Goal: Task Accomplishment & Management: Use online tool/utility

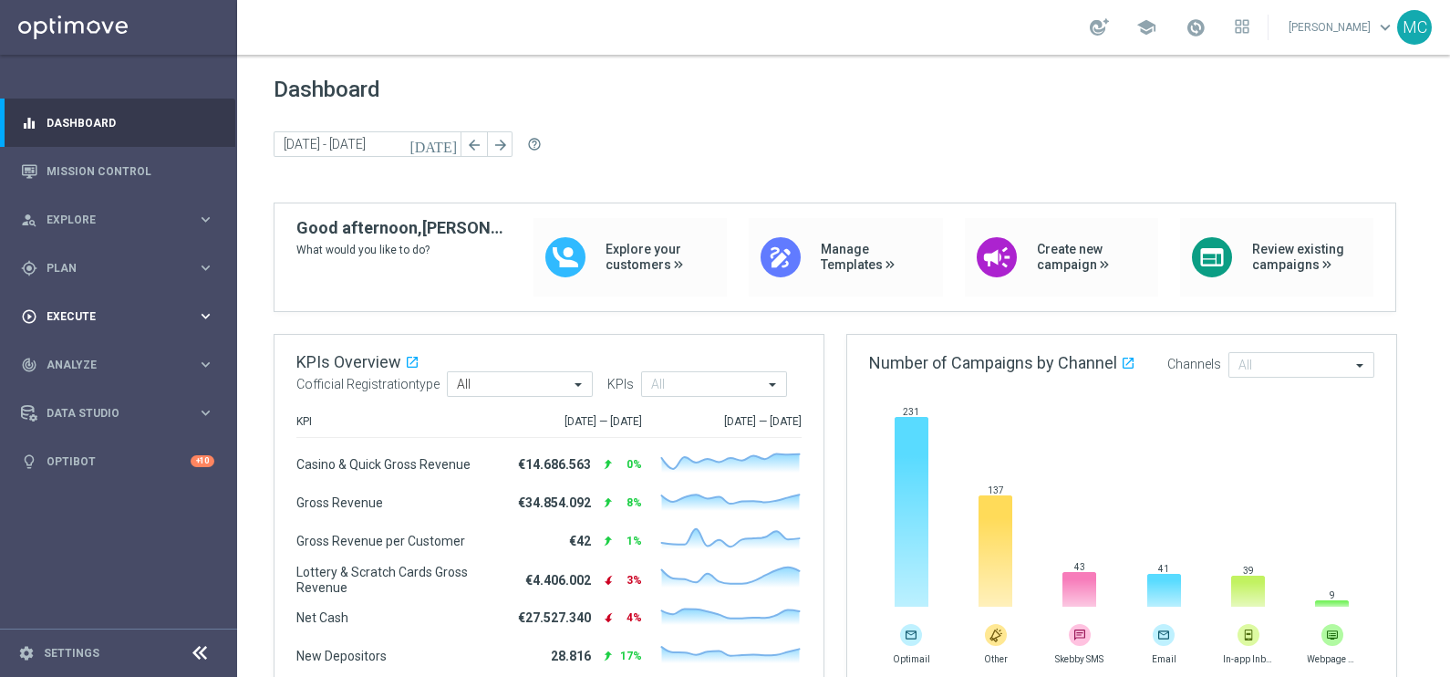
click at [202, 318] on icon "keyboard_arrow_right" at bounding box center [205, 315] width 17 height 17
click at [213, 433] on div "track_changes Analyze keyboard_arrow_right" at bounding box center [117, 419] width 235 height 48
click at [205, 363] on icon "keyboard_arrow_right" at bounding box center [205, 364] width 17 height 17
click at [200, 260] on icon "keyboard_arrow_right" at bounding box center [205, 267] width 17 height 17
click at [73, 369] on accordion "Templates keyboard_arrow_right Optimail OptiMobile In-App OptiMobile Push Optip…" at bounding box center [141, 360] width 188 height 27
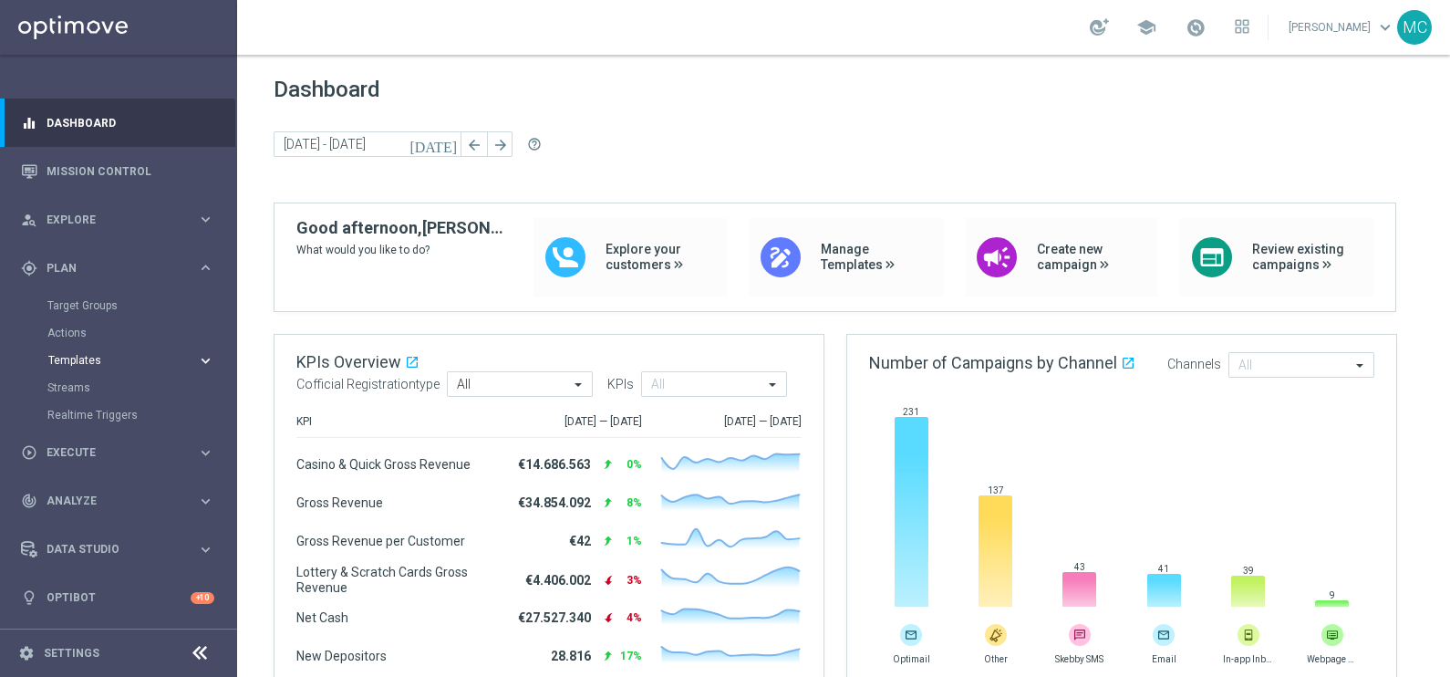
click at [72, 365] on span "Templates" at bounding box center [113, 360] width 130 height 11
click at [80, 383] on link "Optimail" at bounding box center [123, 387] width 133 height 15
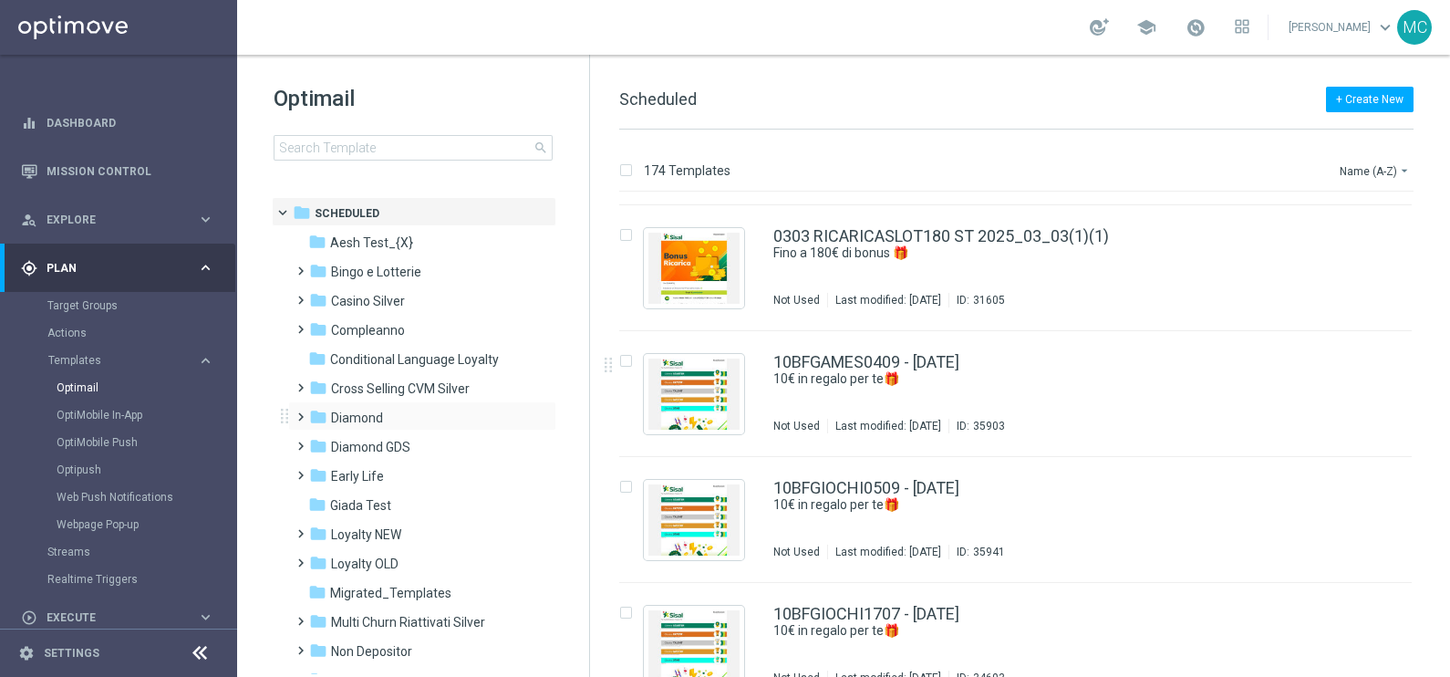
click at [301, 410] on span at bounding box center [297, 408] width 8 height 7
click at [349, 473] on span "Promo GDA" at bounding box center [382, 476] width 67 height 16
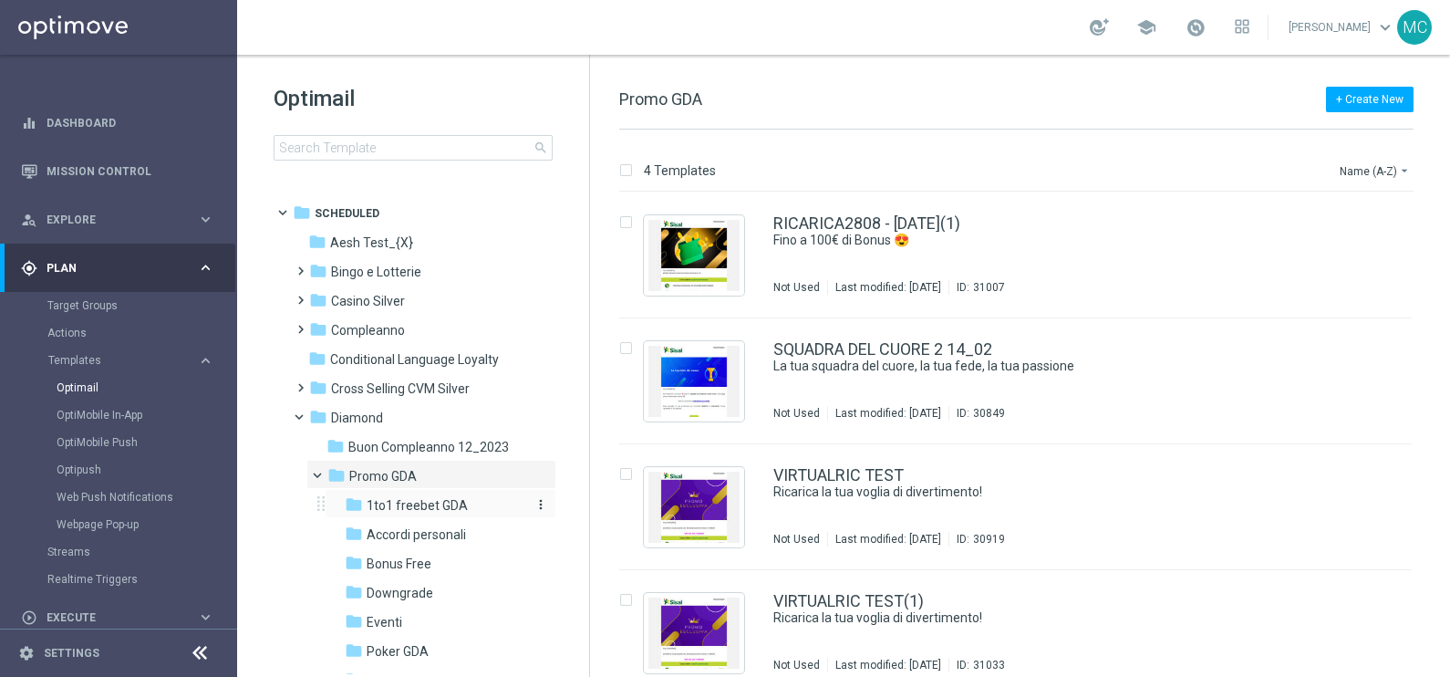
scroll to position [113, 0]
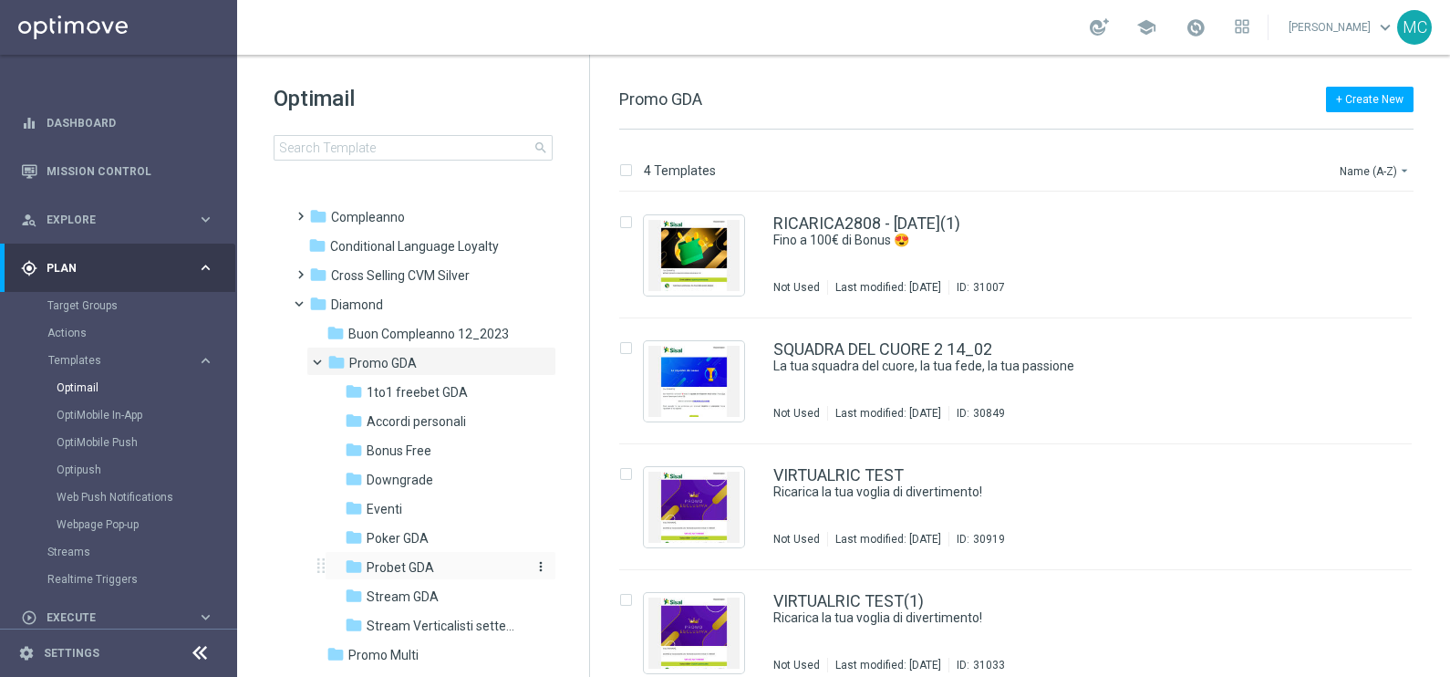
click at [387, 559] on span "Probet GDA" at bounding box center [400, 567] width 67 height 16
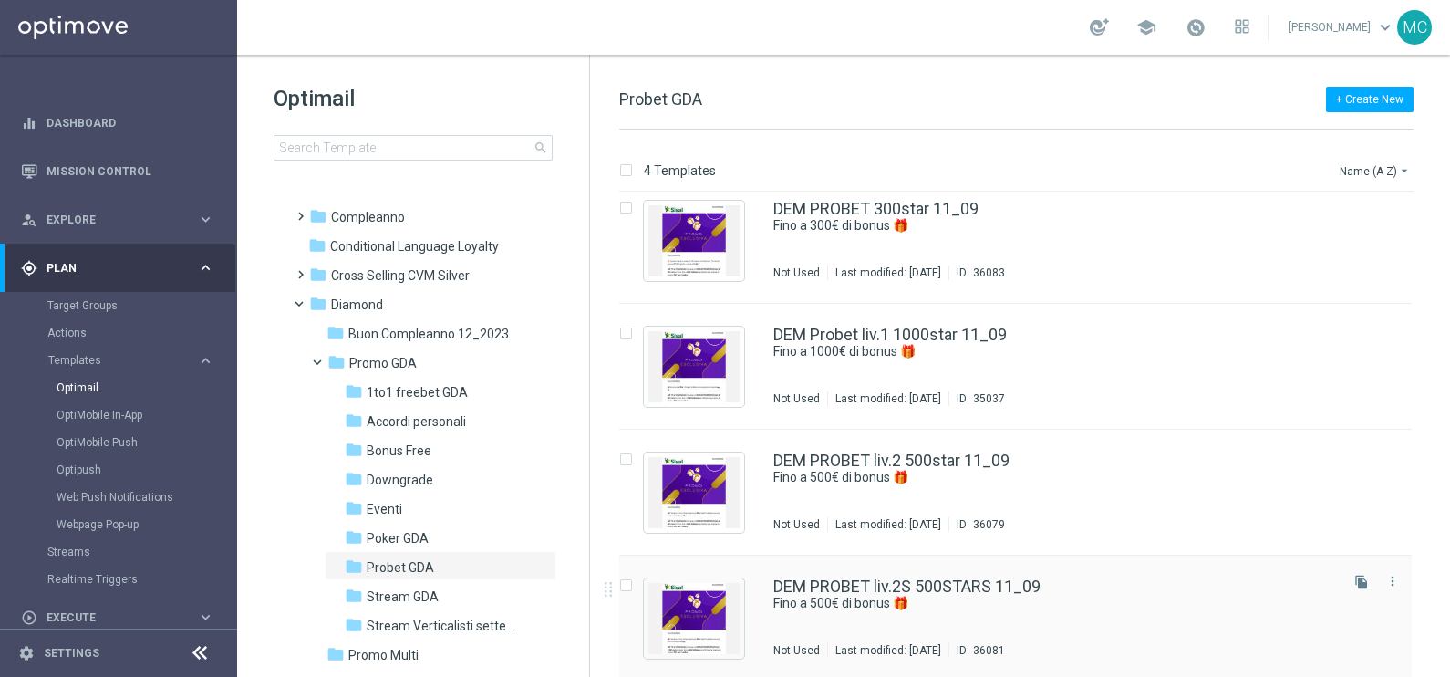
scroll to position [18, 0]
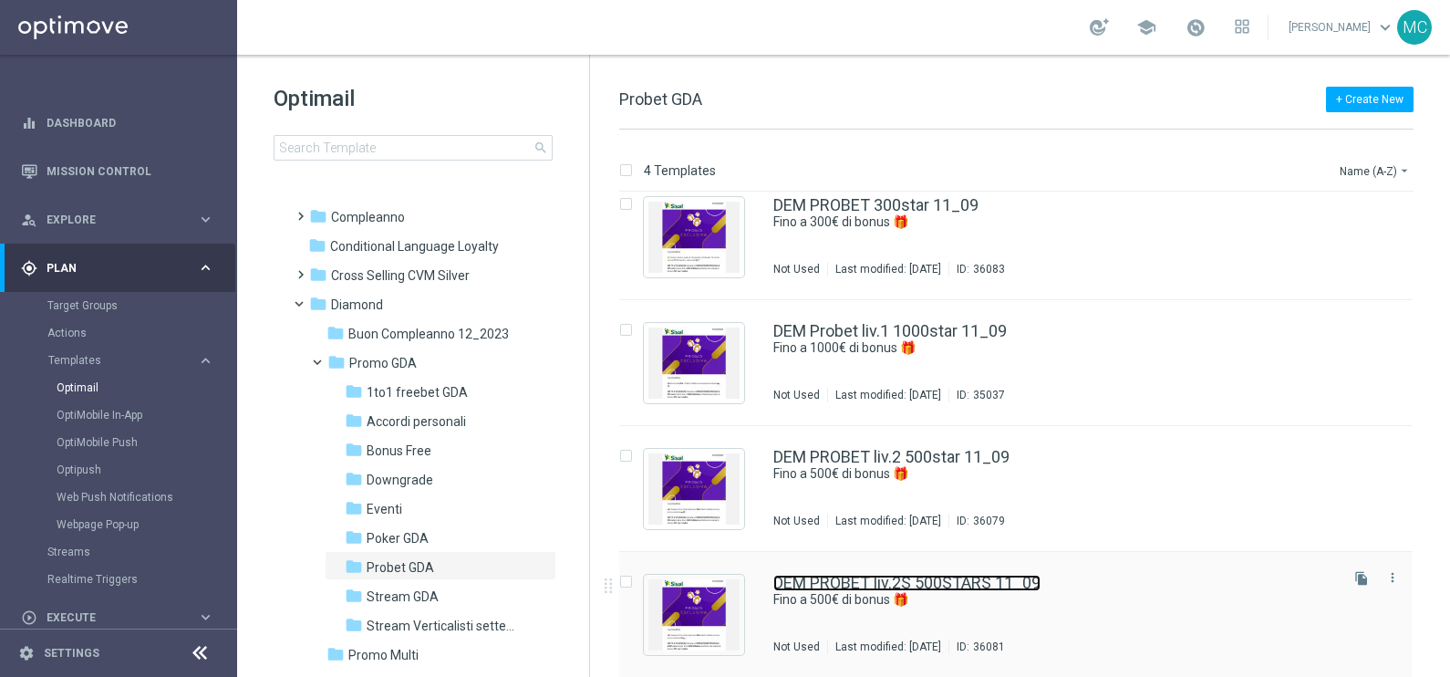
click at [960, 580] on link "DEM PROBET liv.2S 500STARS 11_09" at bounding box center [906, 583] width 267 height 16
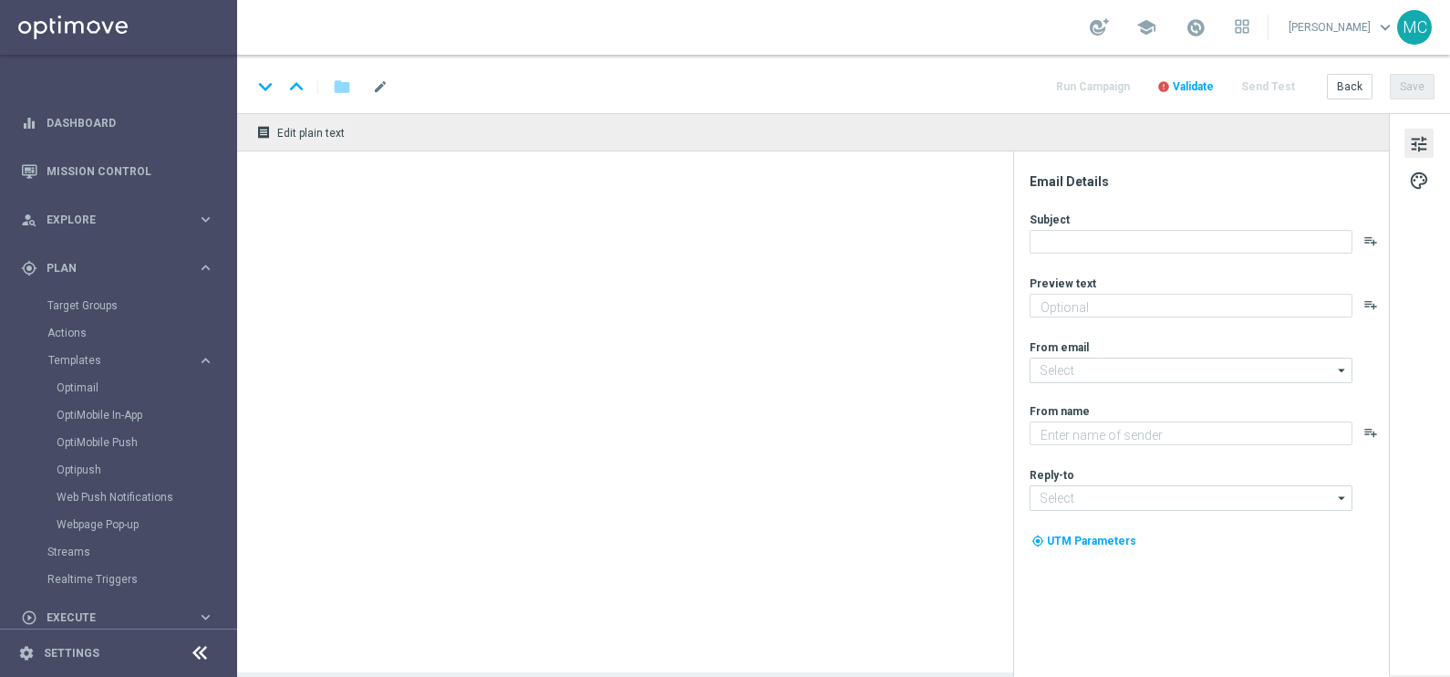
type textarea "Super promo per te"
type textarea "Sisal"
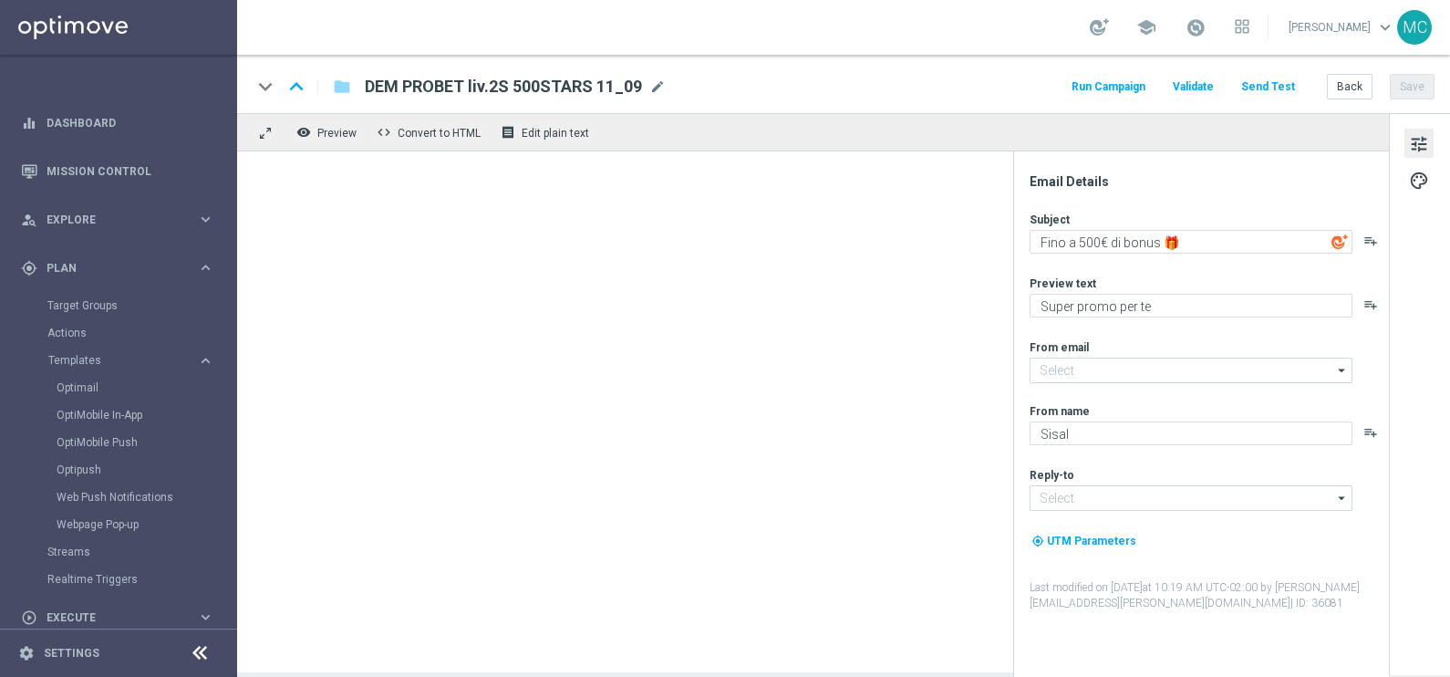
type input "[EMAIL_ADDRESS][DOMAIN_NAME]"
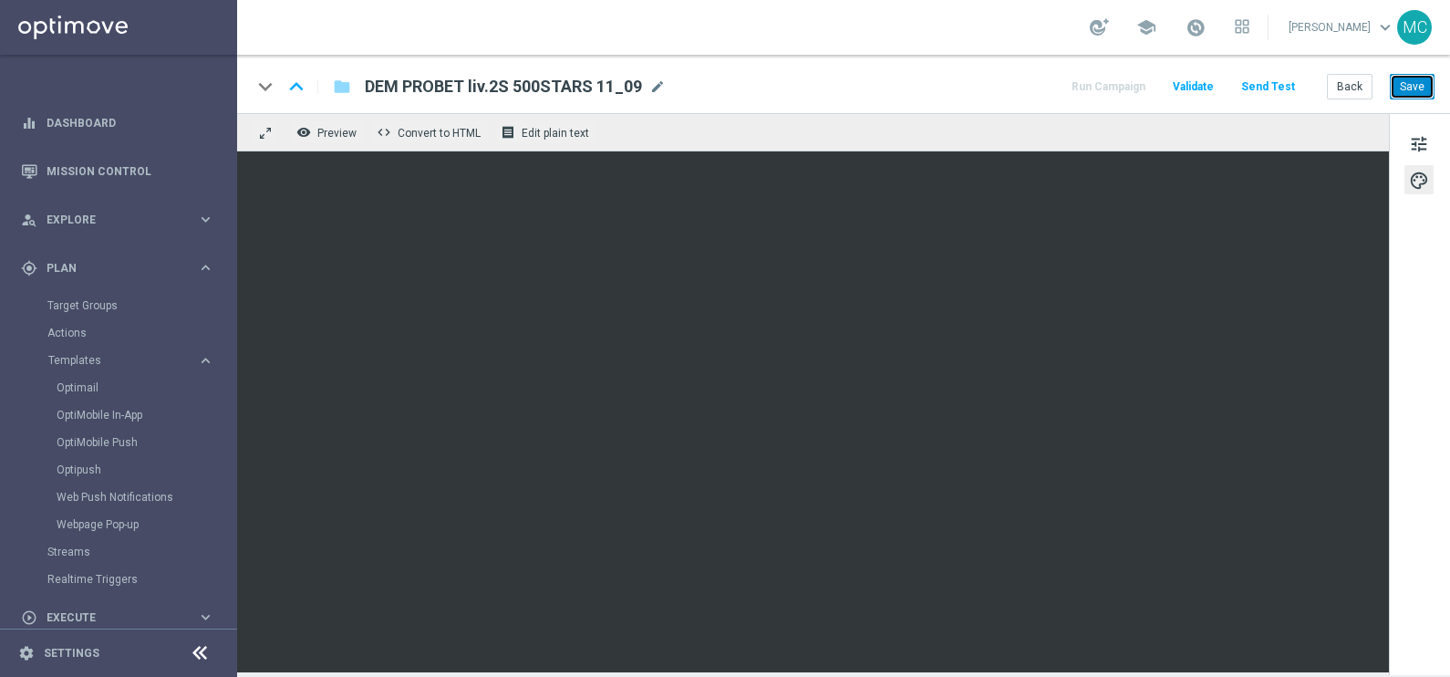
click at [1407, 90] on button "Save" at bounding box center [1412, 87] width 45 height 26
click at [1121, 81] on button "Run Campaign" at bounding box center [1108, 87] width 79 height 25
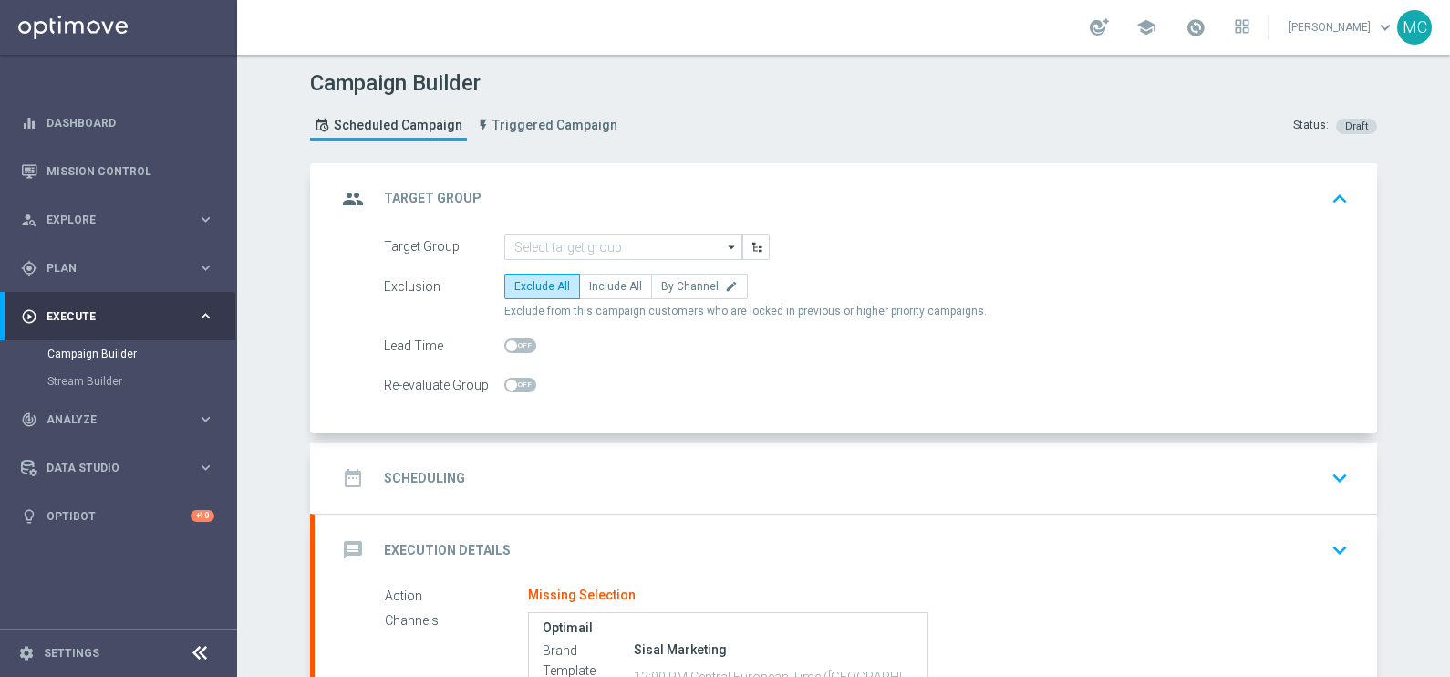
click at [723, 251] on icon "arrow_drop_down" at bounding box center [732, 247] width 18 height 24
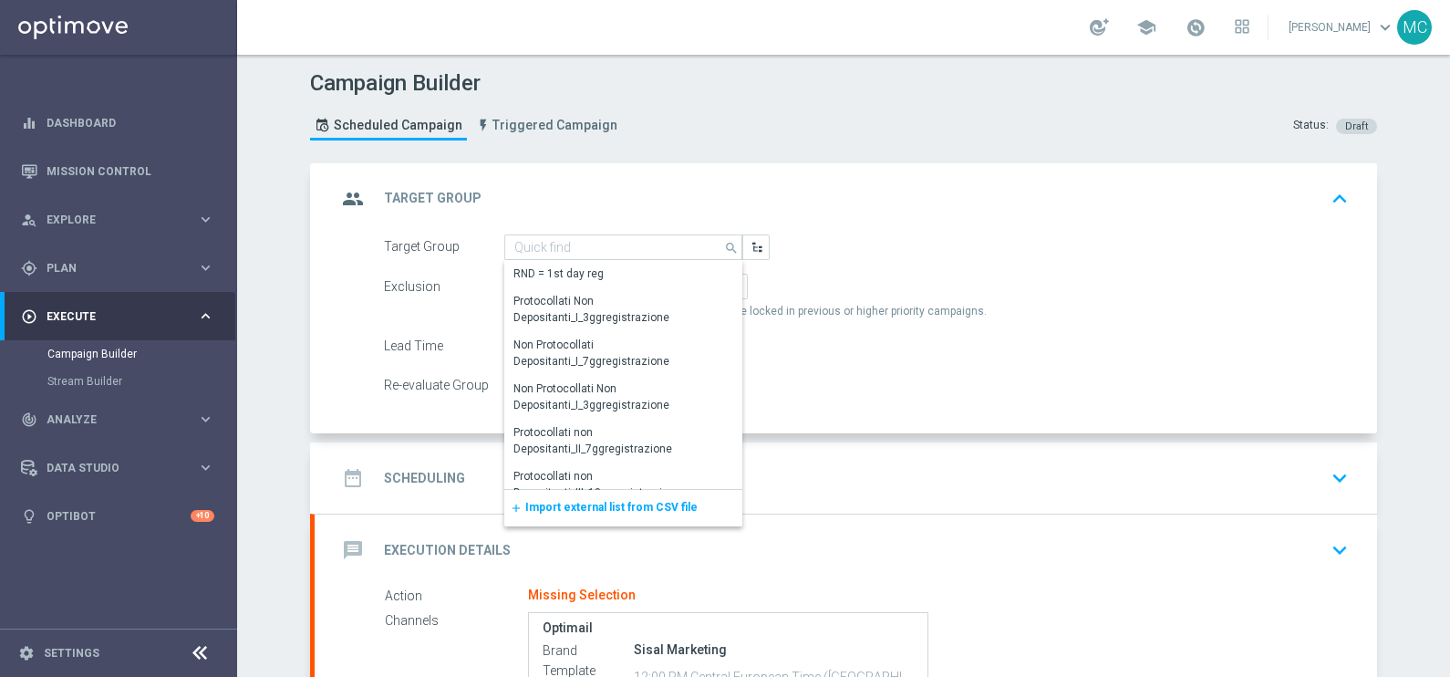
click at [575, 507] on span "Import external list from CSV file" at bounding box center [611, 507] width 172 height 13
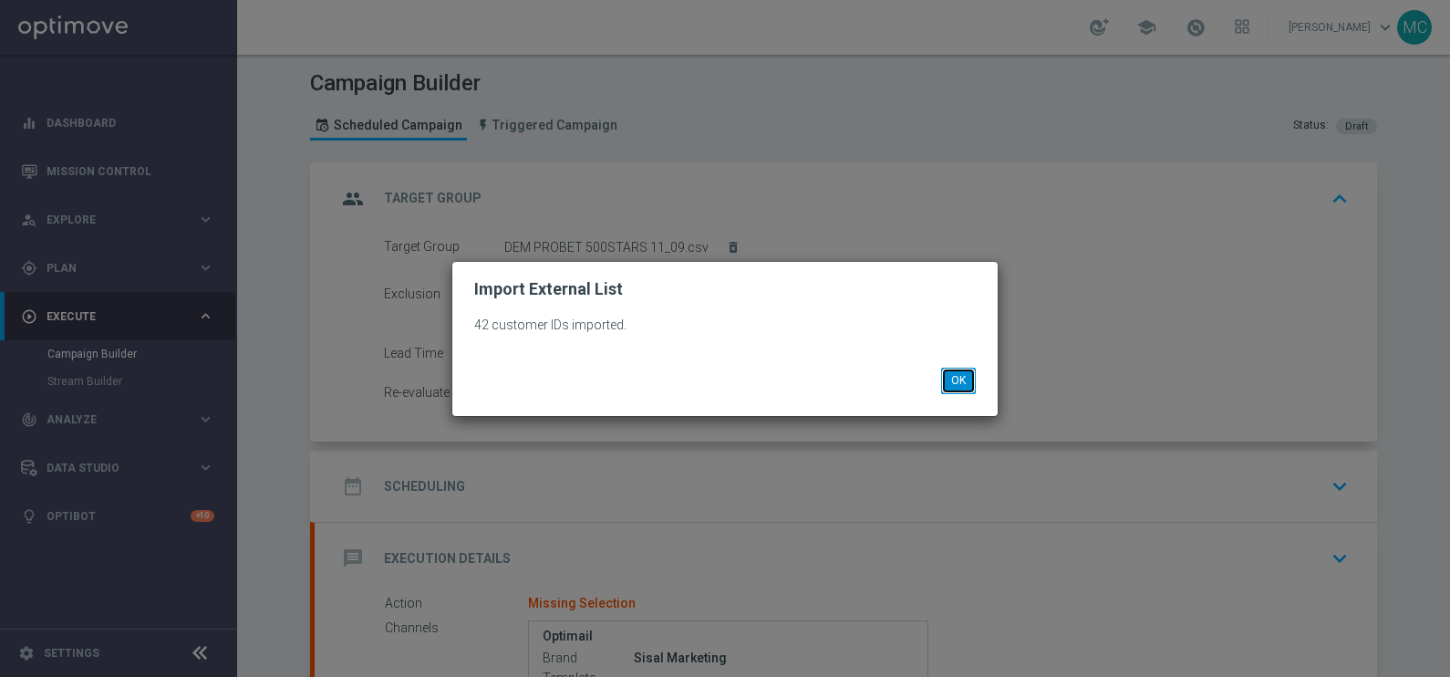
drag, startPoint x: 959, startPoint y: 384, endPoint x: 709, endPoint y: 346, distance: 252.8
click at [959, 383] on button "OK" at bounding box center [958, 381] width 35 height 26
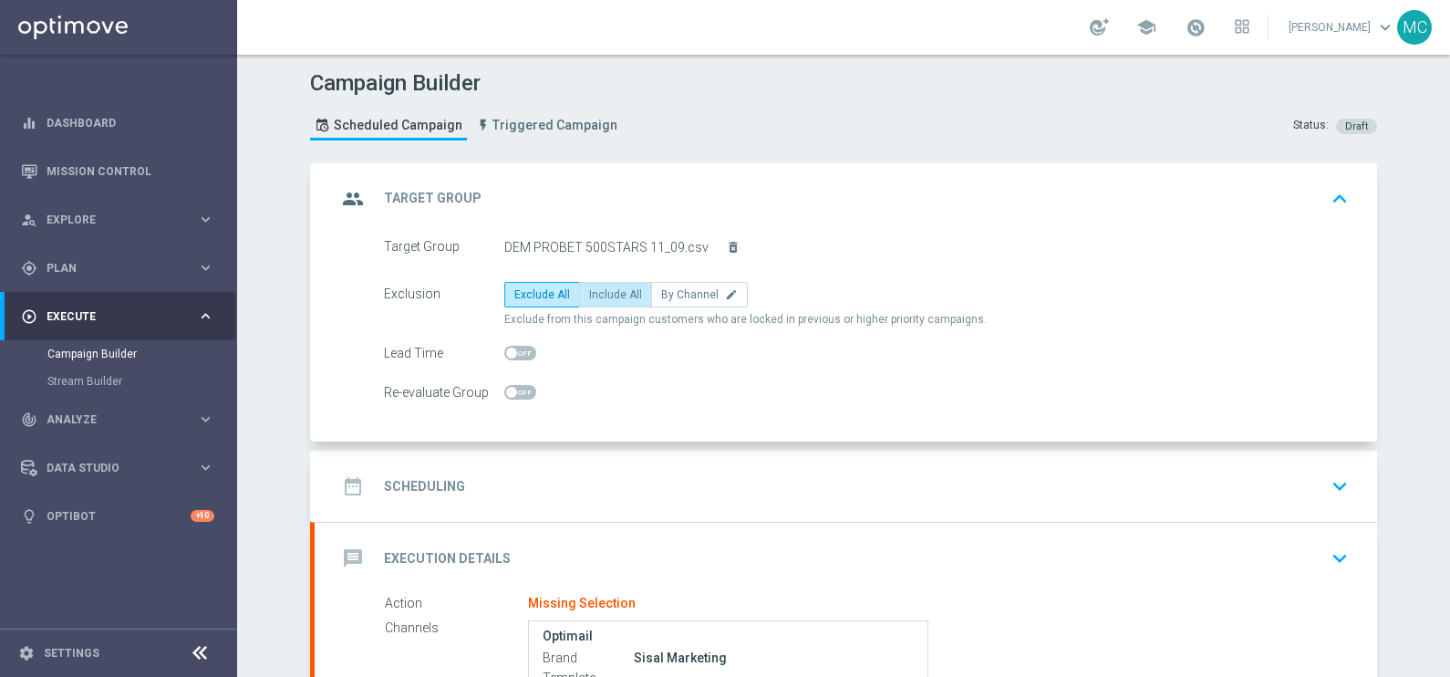
click at [597, 291] on span "Include All" at bounding box center [615, 294] width 53 height 13
click at [597, 292] on input "Include All" at bounding box center [595, 298] width 12 height 12
radio input "true"
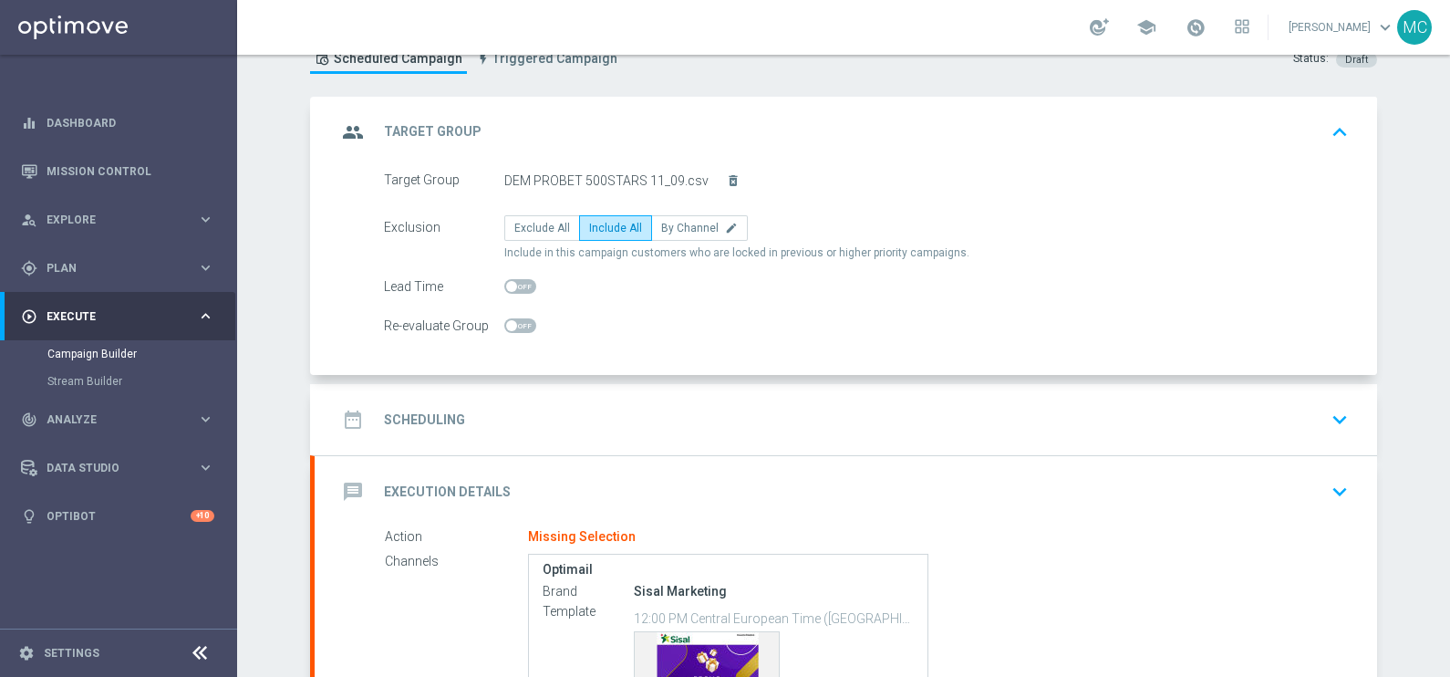
scroll to position [113, 0]
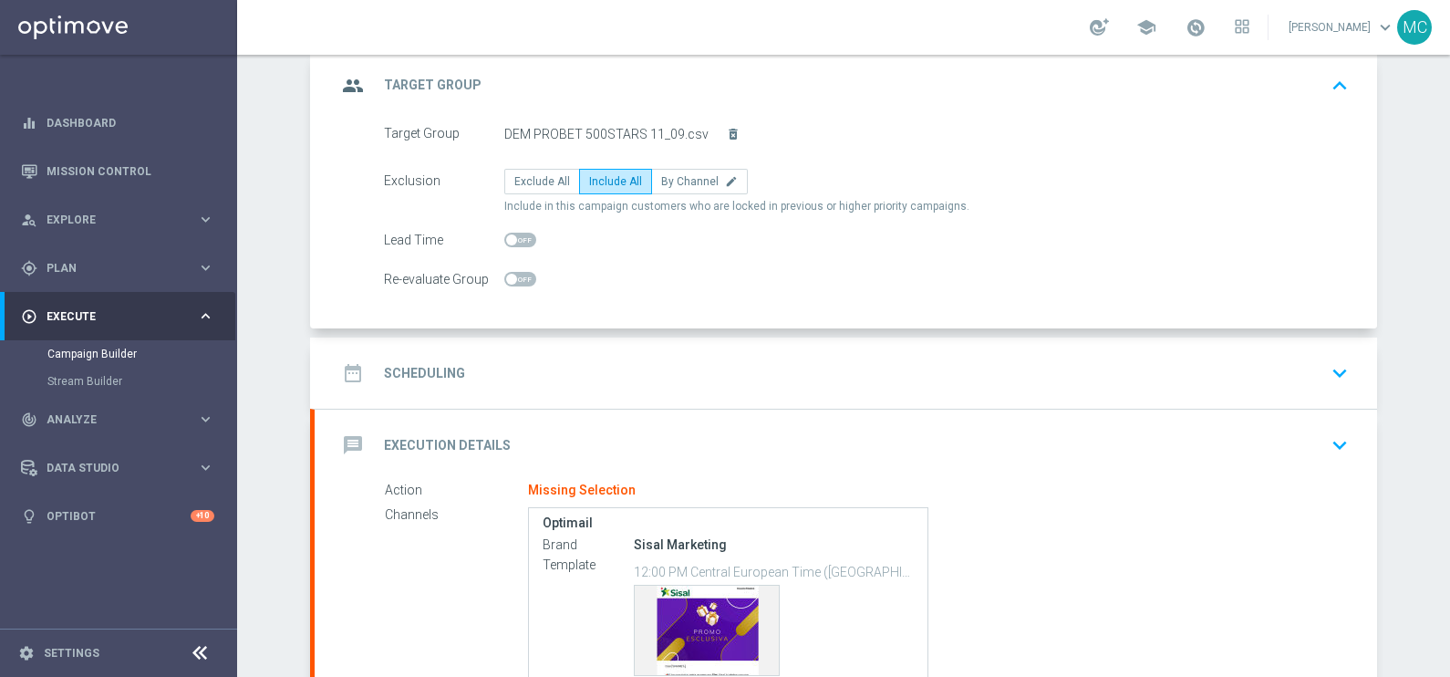
click at [1327, 372] on icon "keyboard_arrow_down" at bounding box center [1339, 372] width 27 height 27
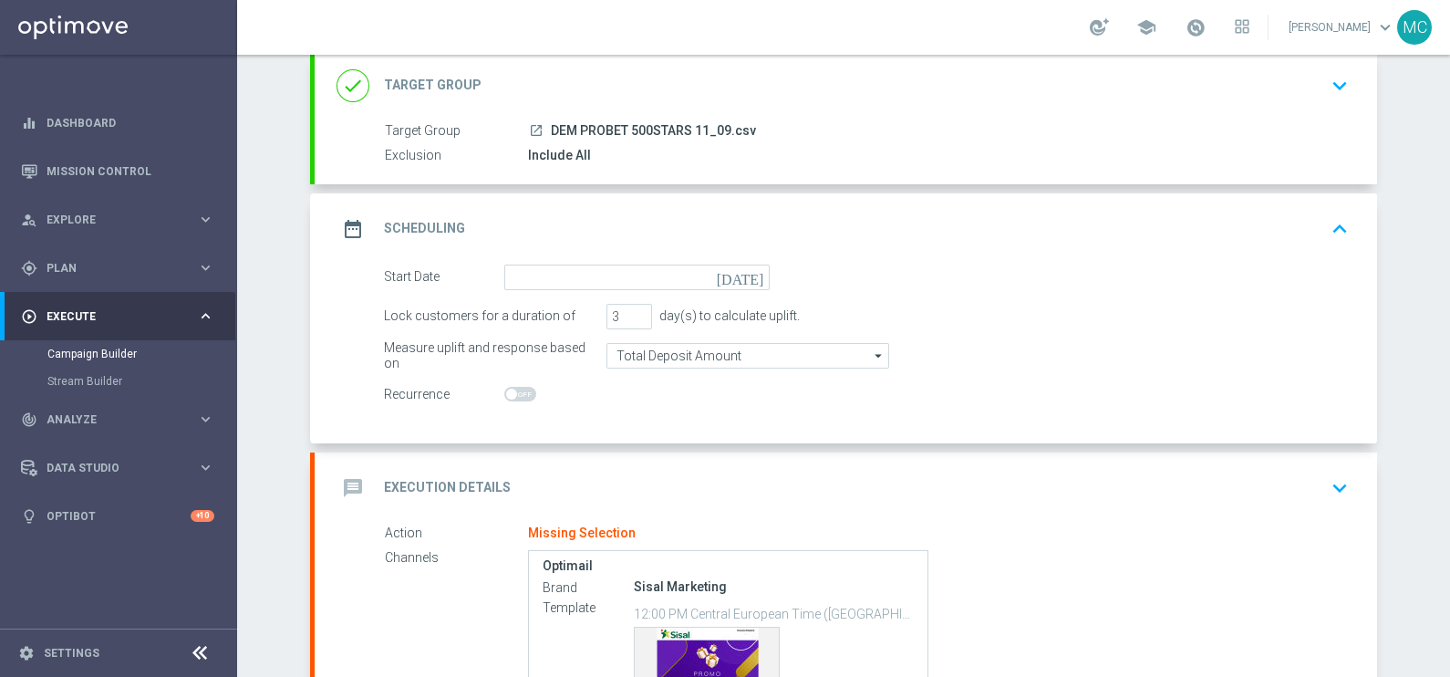
click at [744, 276] on icon "[DATE]" at bounding box center [744, 275] width 54 height 20
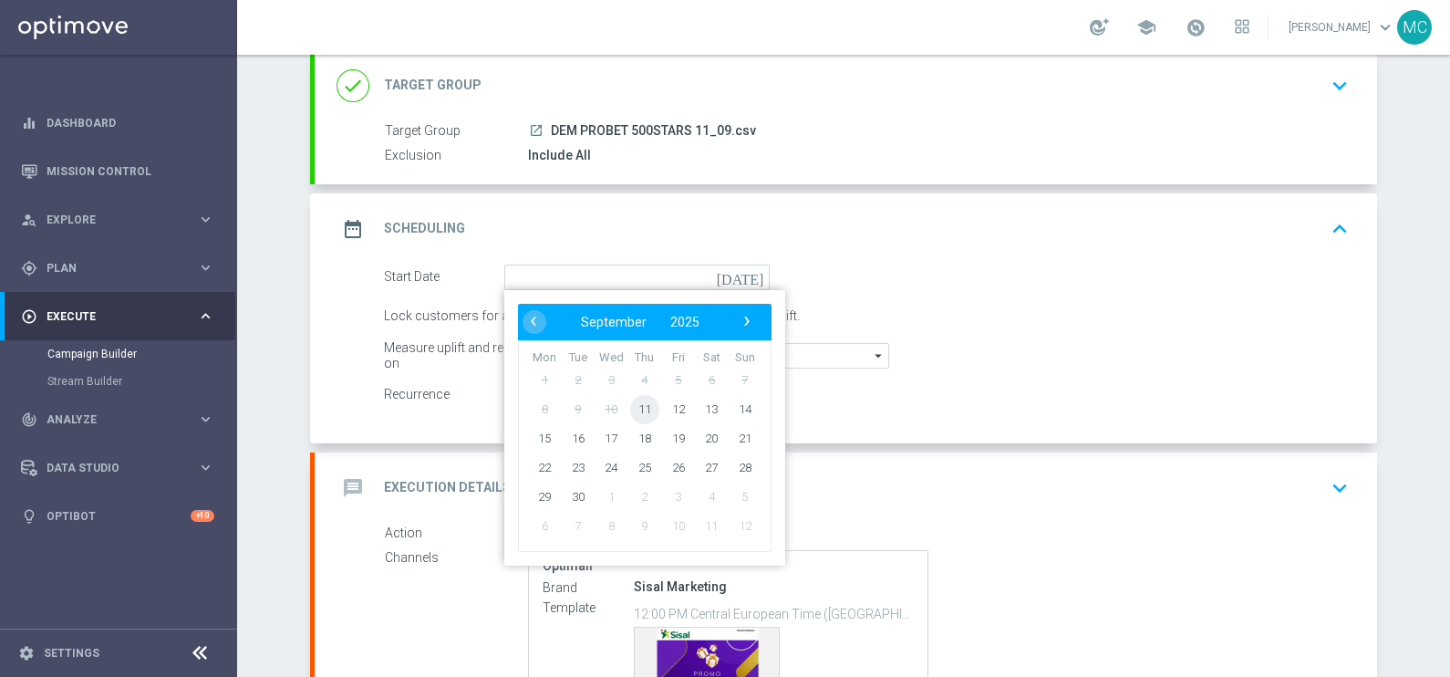
click at [638, 403] on span "11" at bounding box center [644, 408] width 29 height 29
type input "[DATE]"
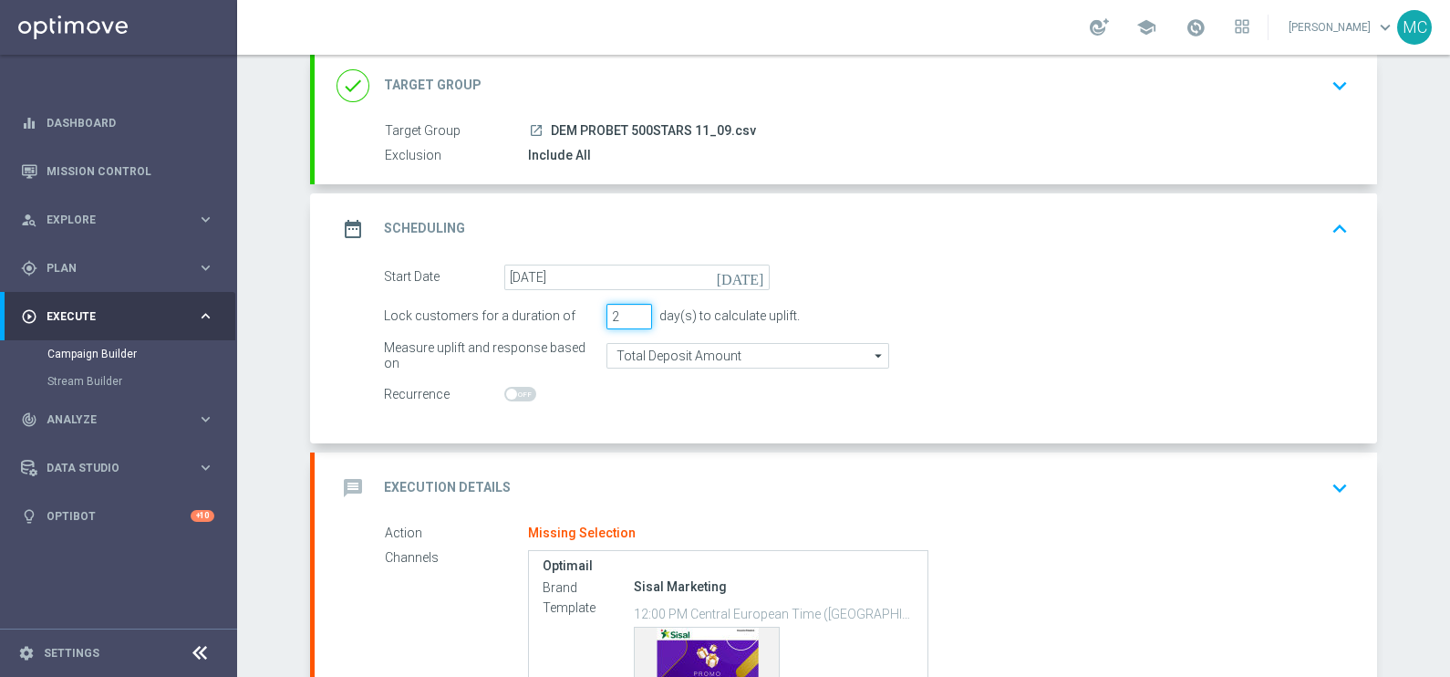
type input "2"
click at [632, 317] on input "2" at bounding box center [630, 317] width 46 height 26
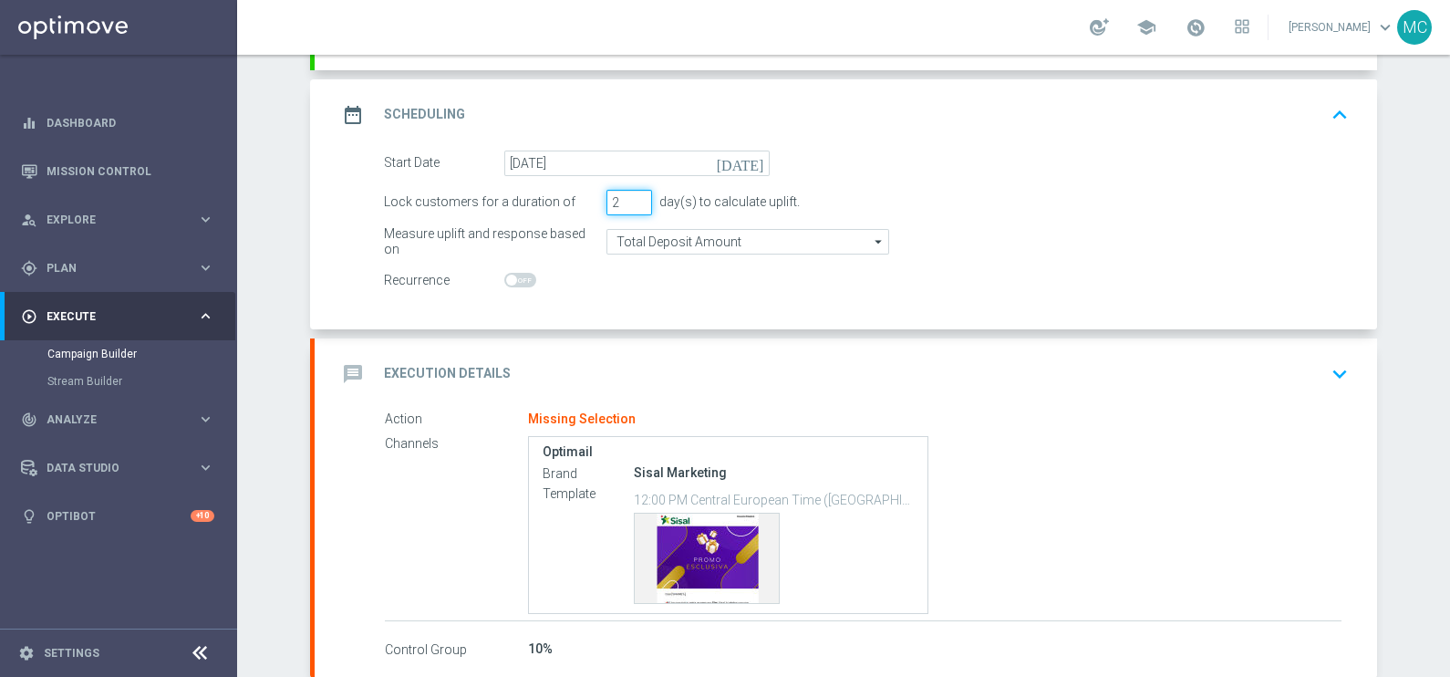
scroll to position [324, 0]
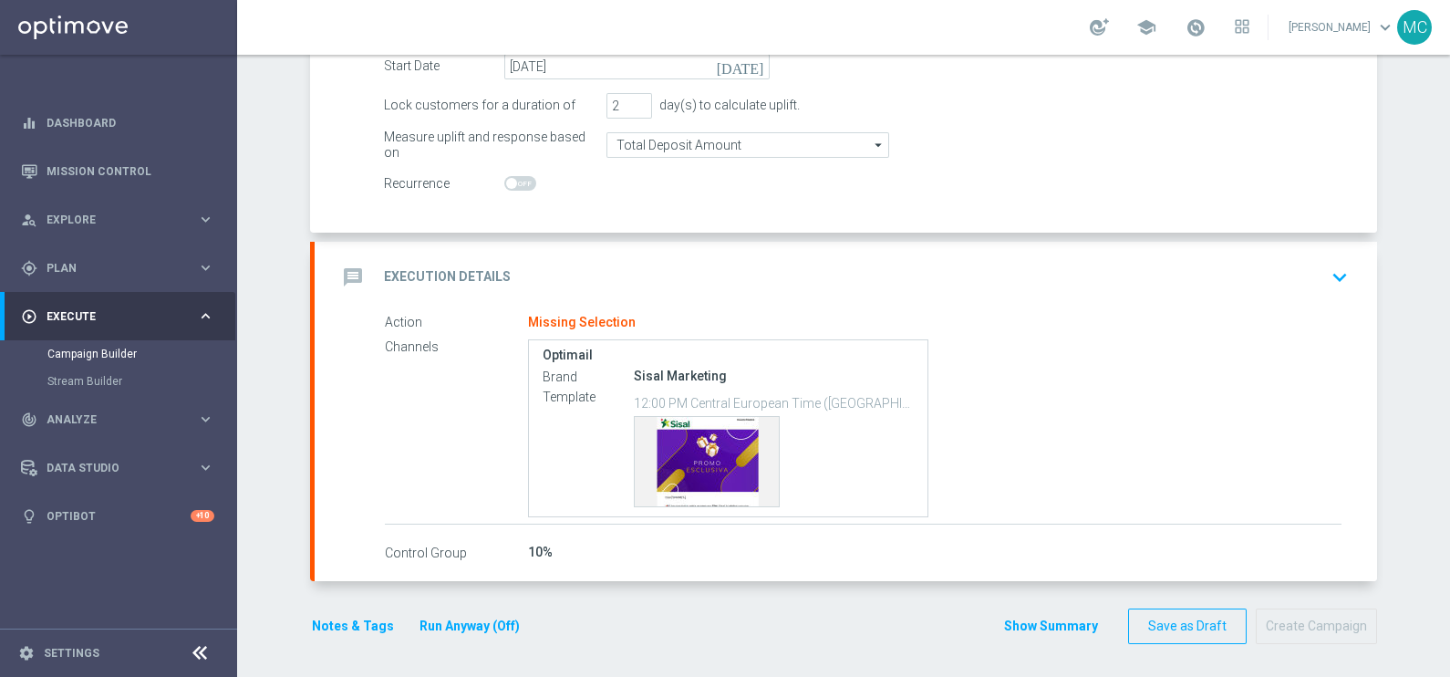
click at [1329, 276] on icon "keyboard_arrow_down" at bounding box center [1339, 277] width 27 height 27
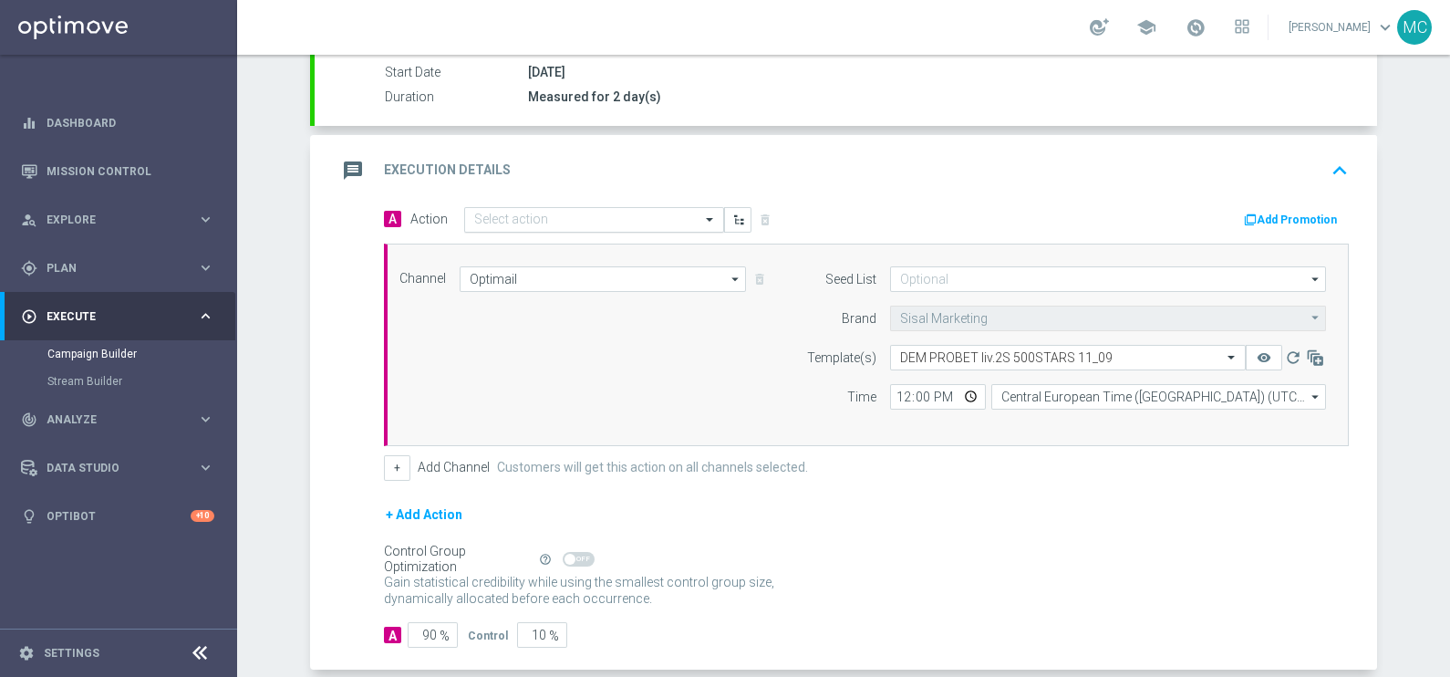
drag, startPoint x: 562, startPoint y: 215, endPoint x: 568, endPoint y: 223, distance: 9.7
click at [566, 219] on input "text" at bounding box center [575, 221] width 203 height 16
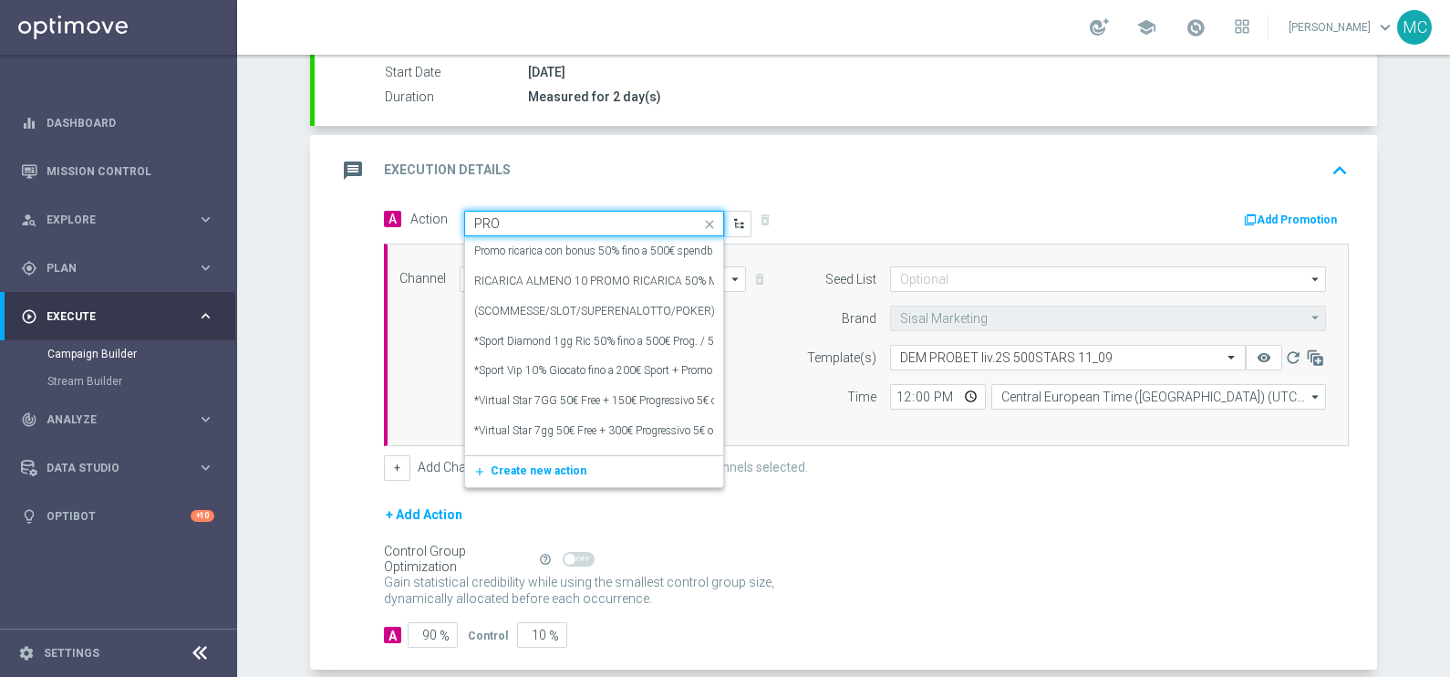
type input "PROB"
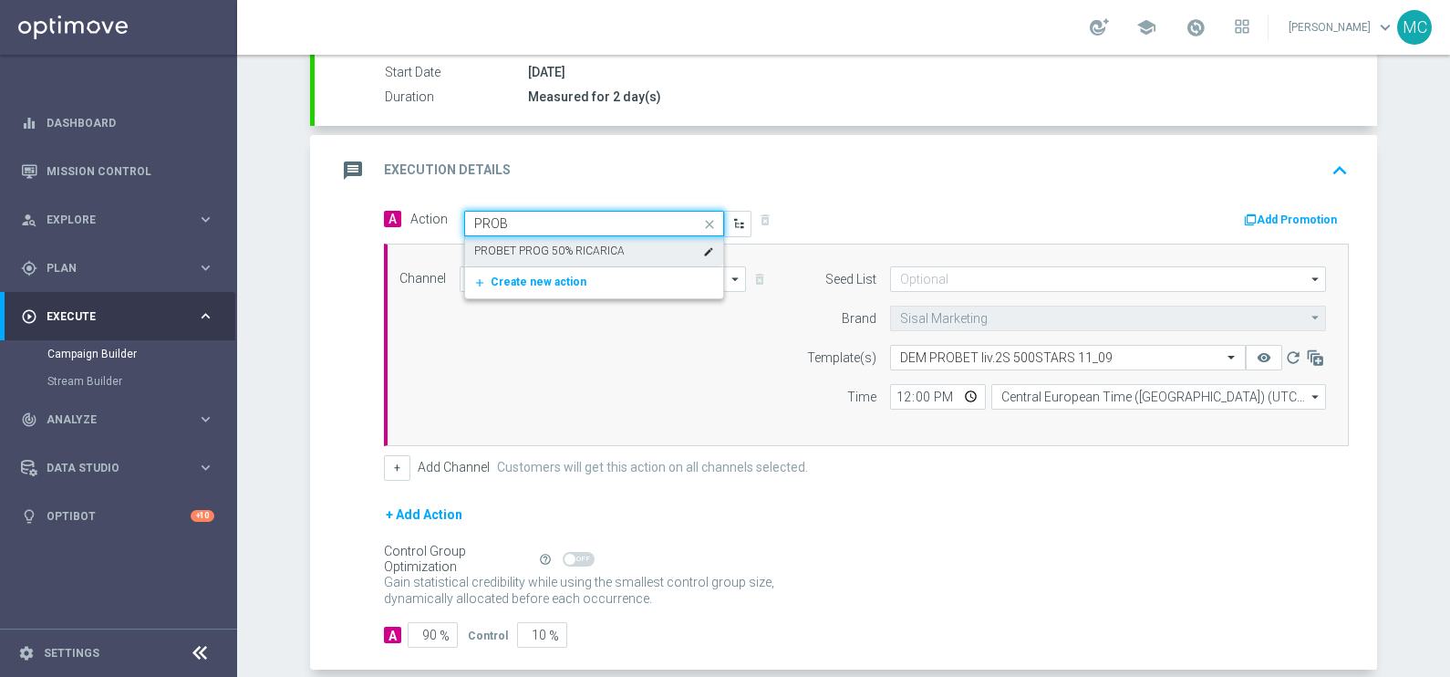
click at [508, 249] on label "PROBET PROG 50% RICARICA" at bounding box center [549, 252] width 151 height 16
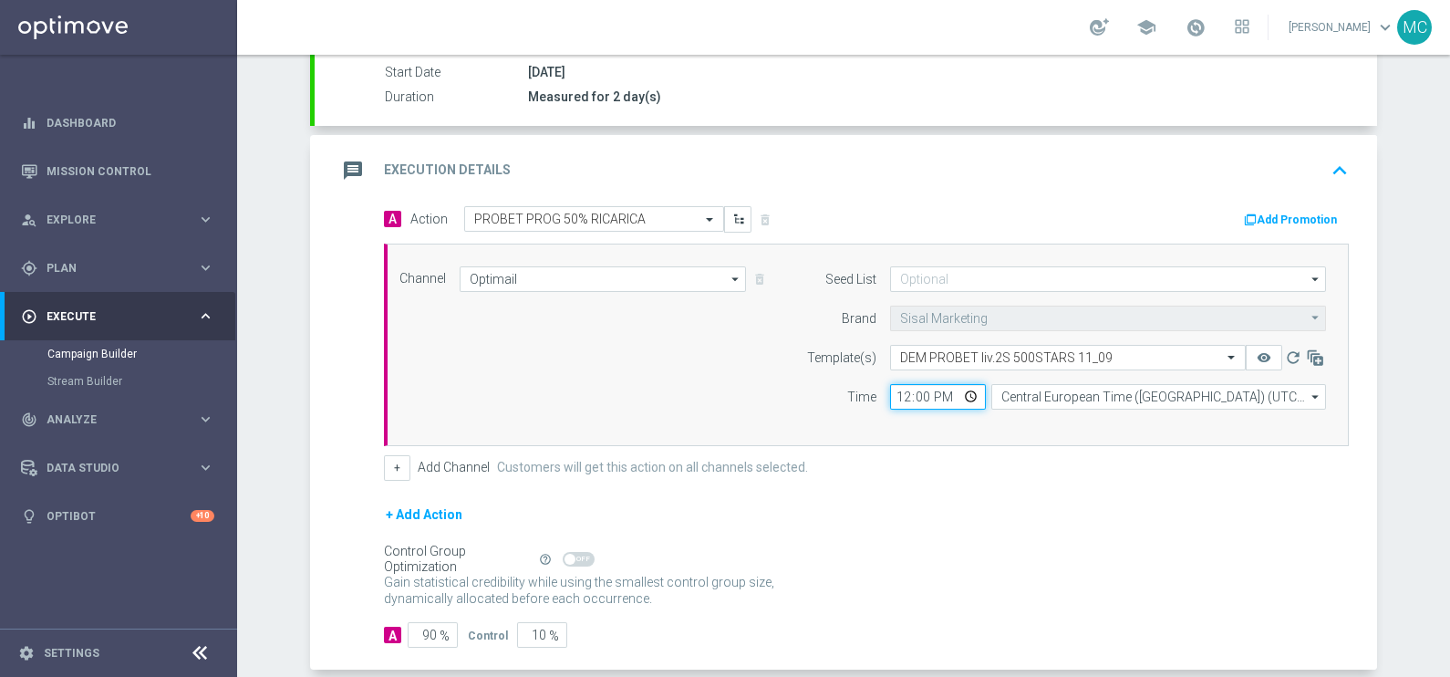
drag, startPoint x: 925, startPoint y: 392, endPoint x: 883, endPoint y: 392, distance: 42.0
click at [890, 392] on input "12:00" at bounding box center [938, 397] width 96 height 26
type input "14:02"
type input "14:30"
click at [1026, 482] on form "A Action Select action PROBET PROG 50% RICARICA delete_forever Add Promotion Ch…" at bounding box center [866, 427] width 965 height 442
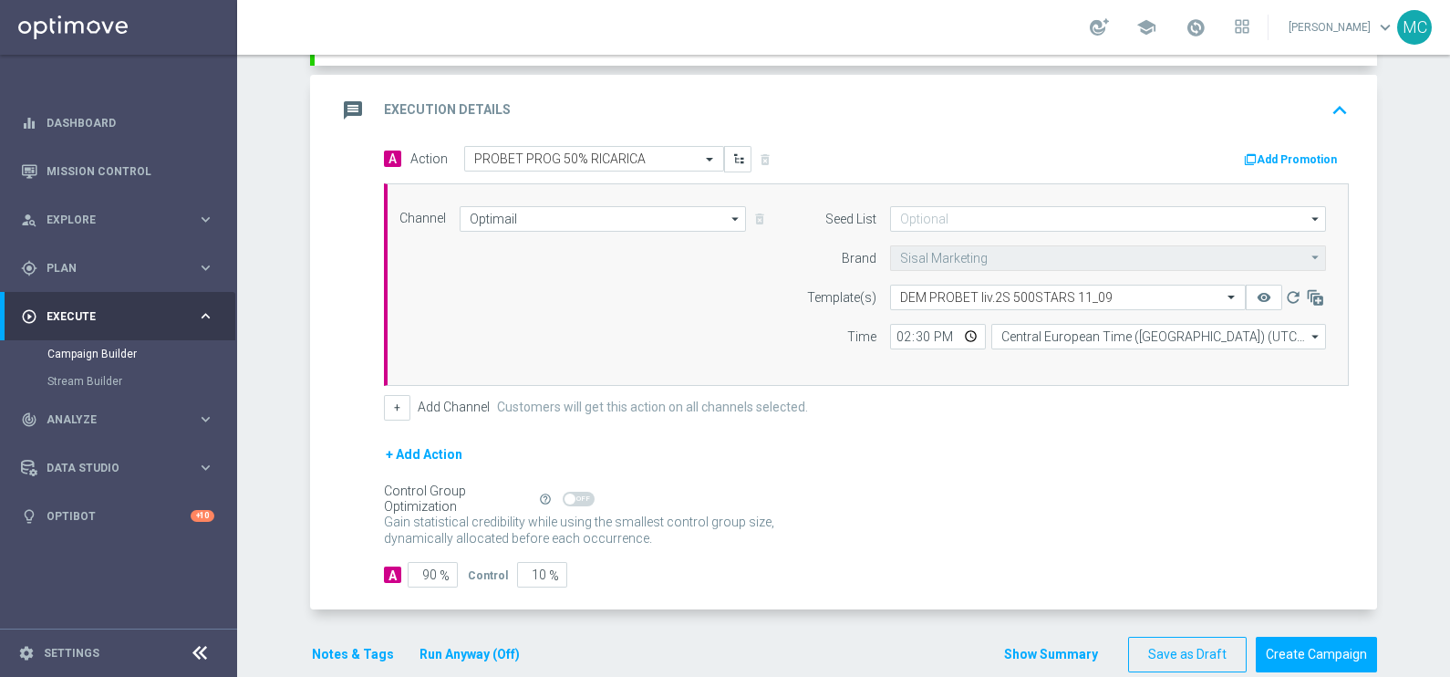
scroll to position [394, 0]
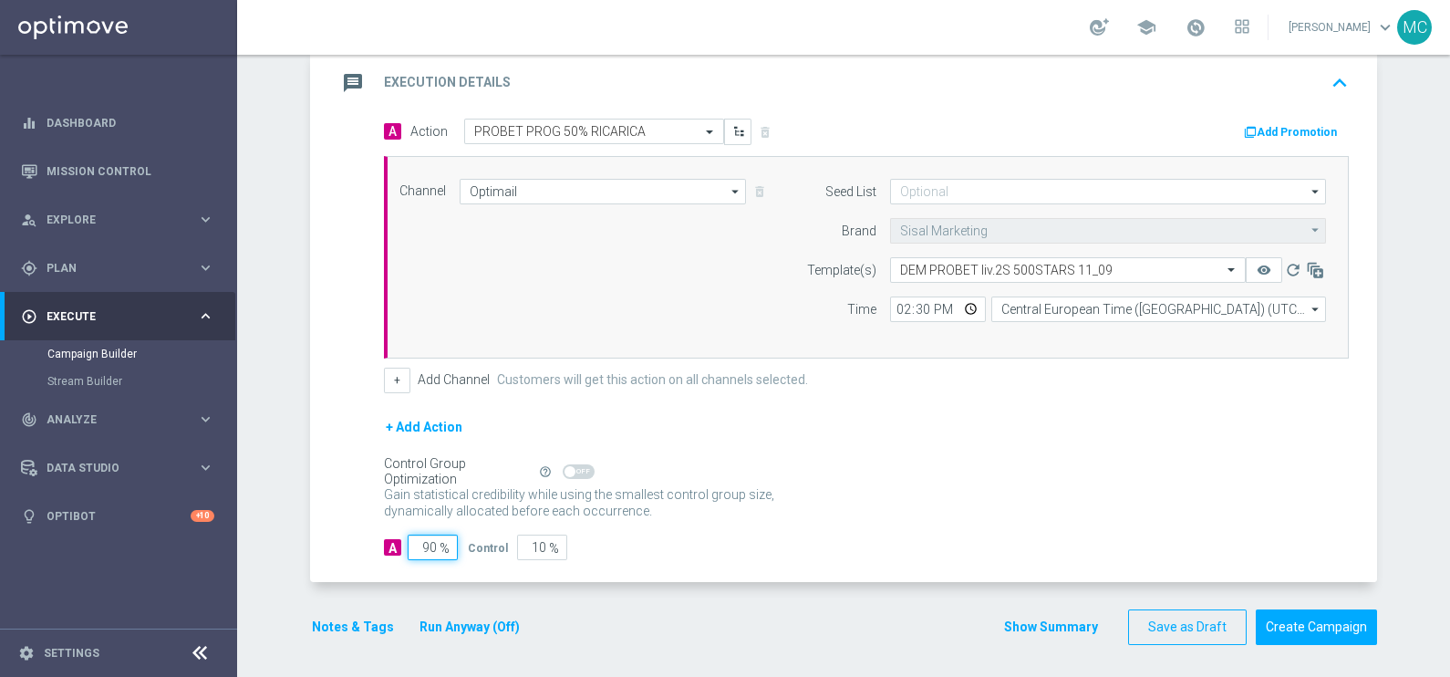
drag, startPoint x: 412, startPoint y: 535, endPoint x: 511, endPoint y: 536, distance: 98.5
click at [511, 536] on div "A 90 % Control 10 %" at bounding box center [866, 548] width 965 height 26
type input "1"
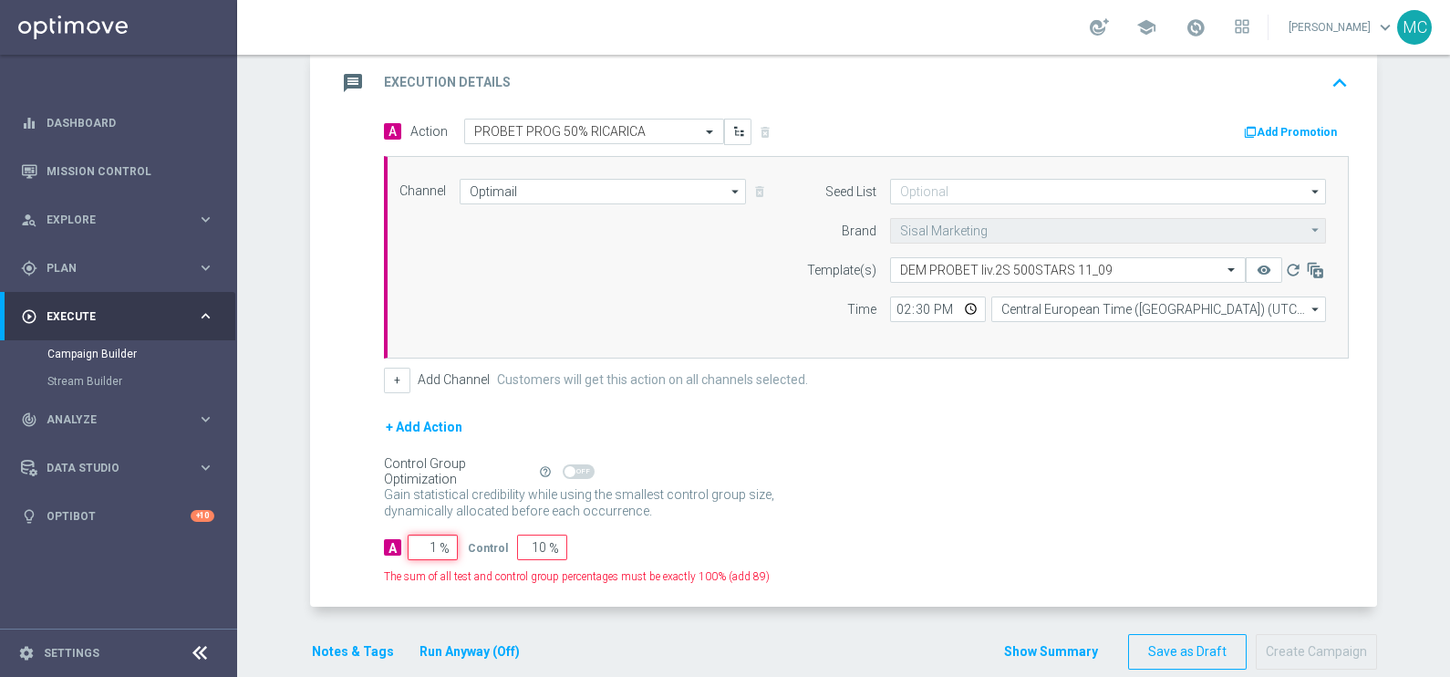
type input "99"
type input "10"
type input "90"
type input "100"
type input "0"
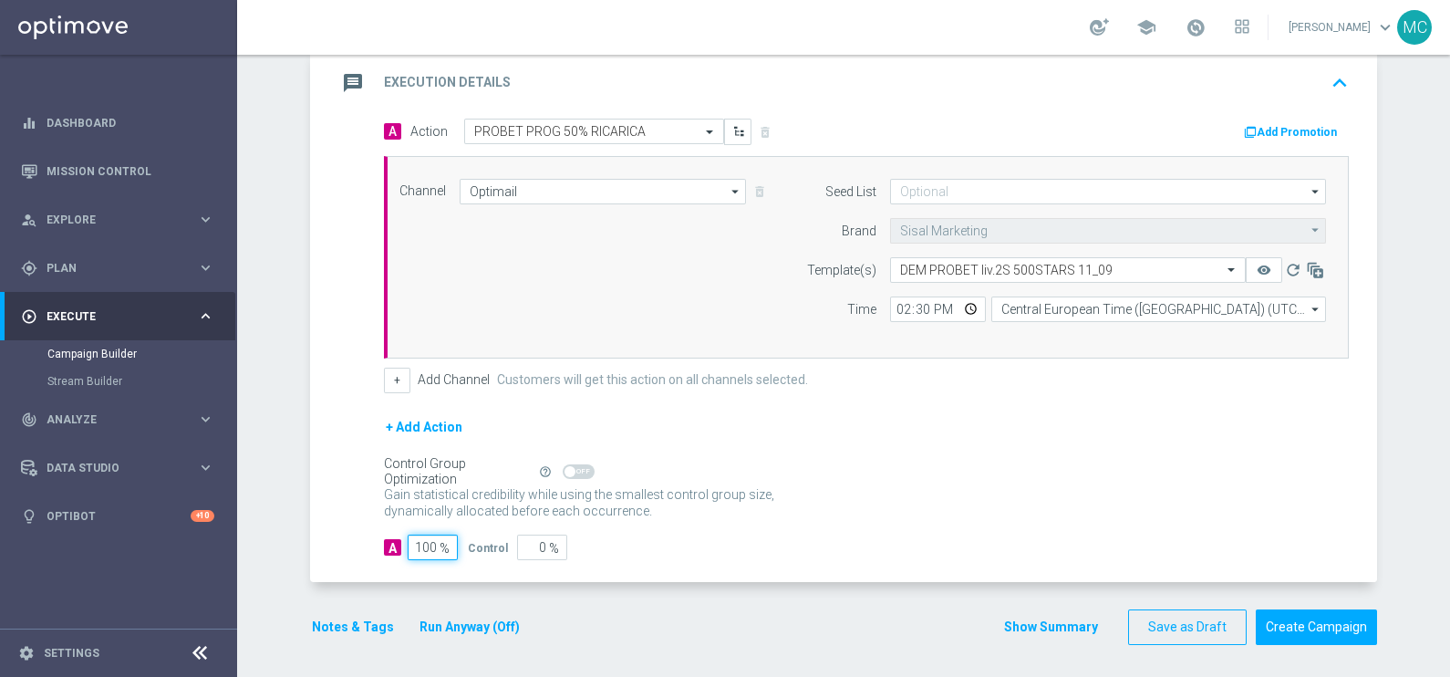
type input "100"
click at [1026, 483] on div "Gain statistical credibility while using the smallest control group size, dynam…" at bounding box center [866, 504] width 965 height 44
click at [1316, 627] on button "Create Campaign" at bounding box center [1316, 627] width 121 height 36
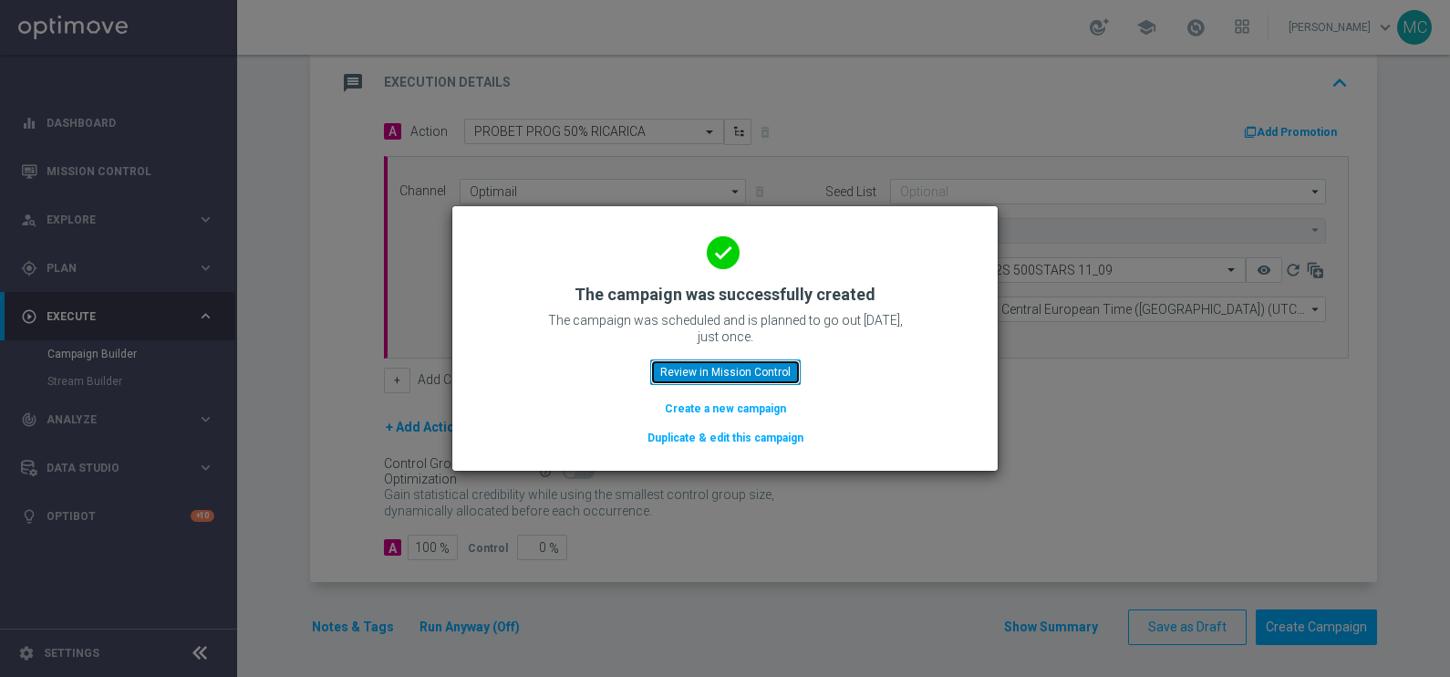
click at [684, 367] on button "Review in Mission Control" at bounding box center [725, 372] width 151 height 26
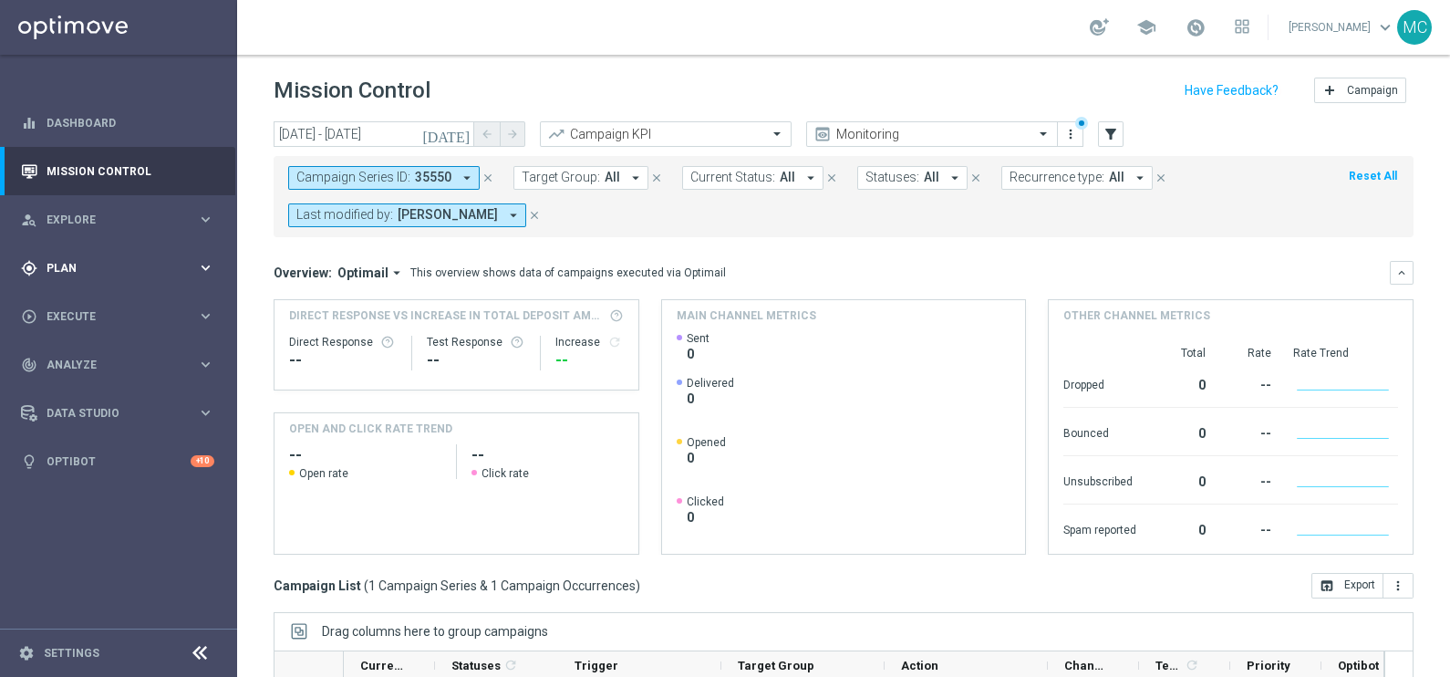
click at [205, 269] on icon "keyboard_arrow_right" at bounding box center [205, 267] width 17 height 17
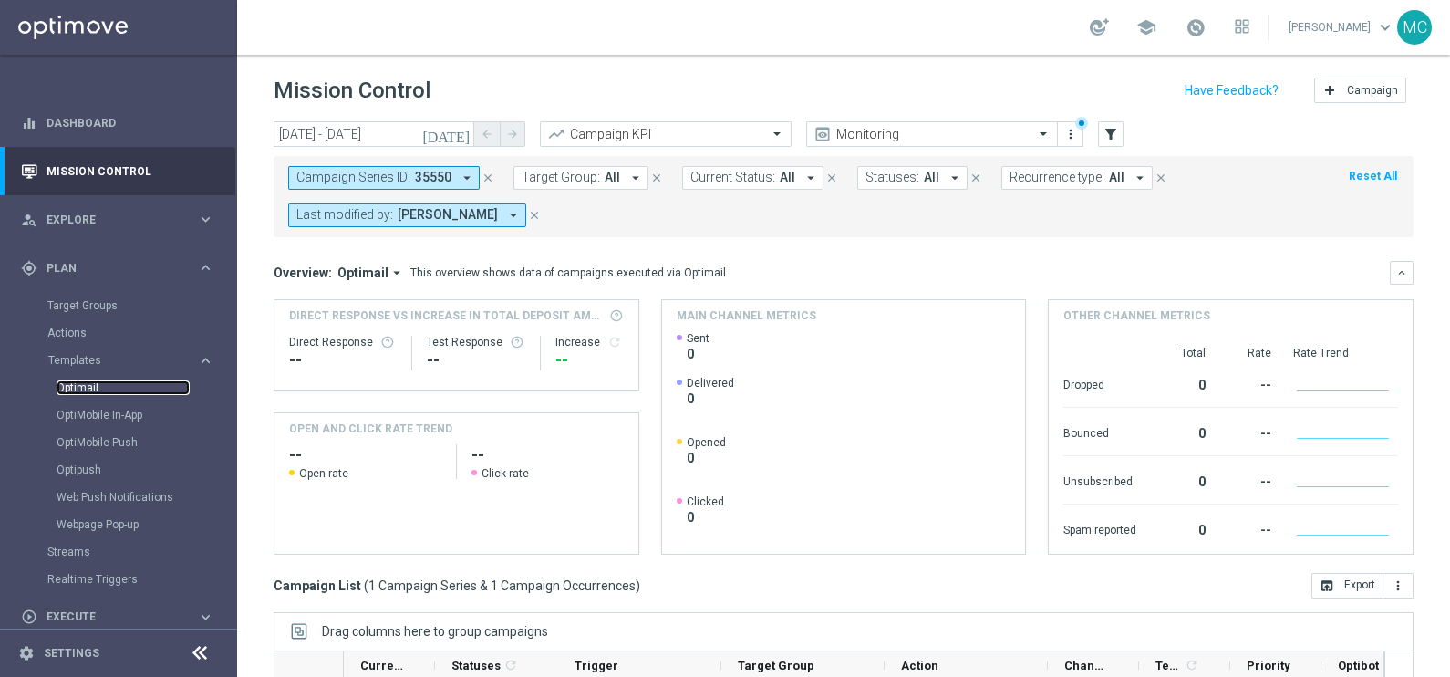
click at [106, 384] on link "Optimail" at bounding box center [123, 387] width 133 height 15
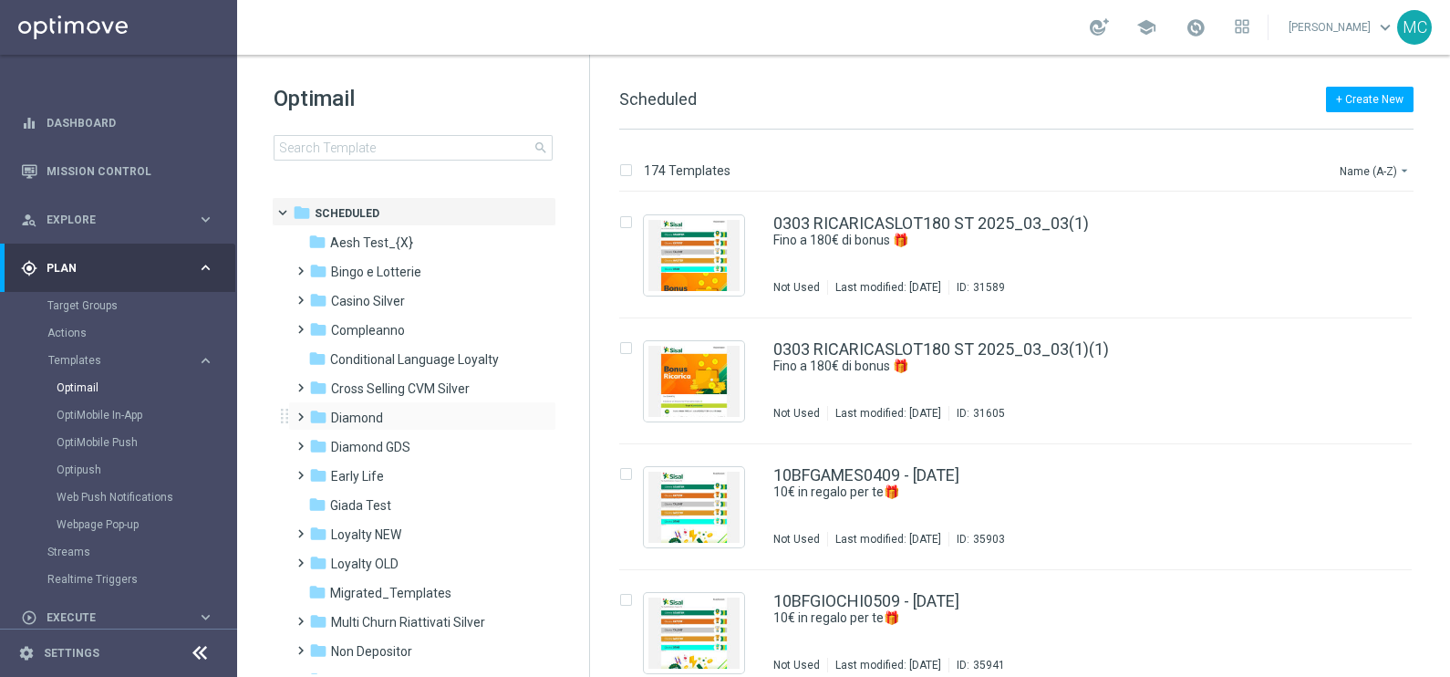
click at [300, 412] on span at bounding box center [297, 408] width 8 height 7
click at [318, 471] on span at bounding box center [315, 466] width 8 height 7
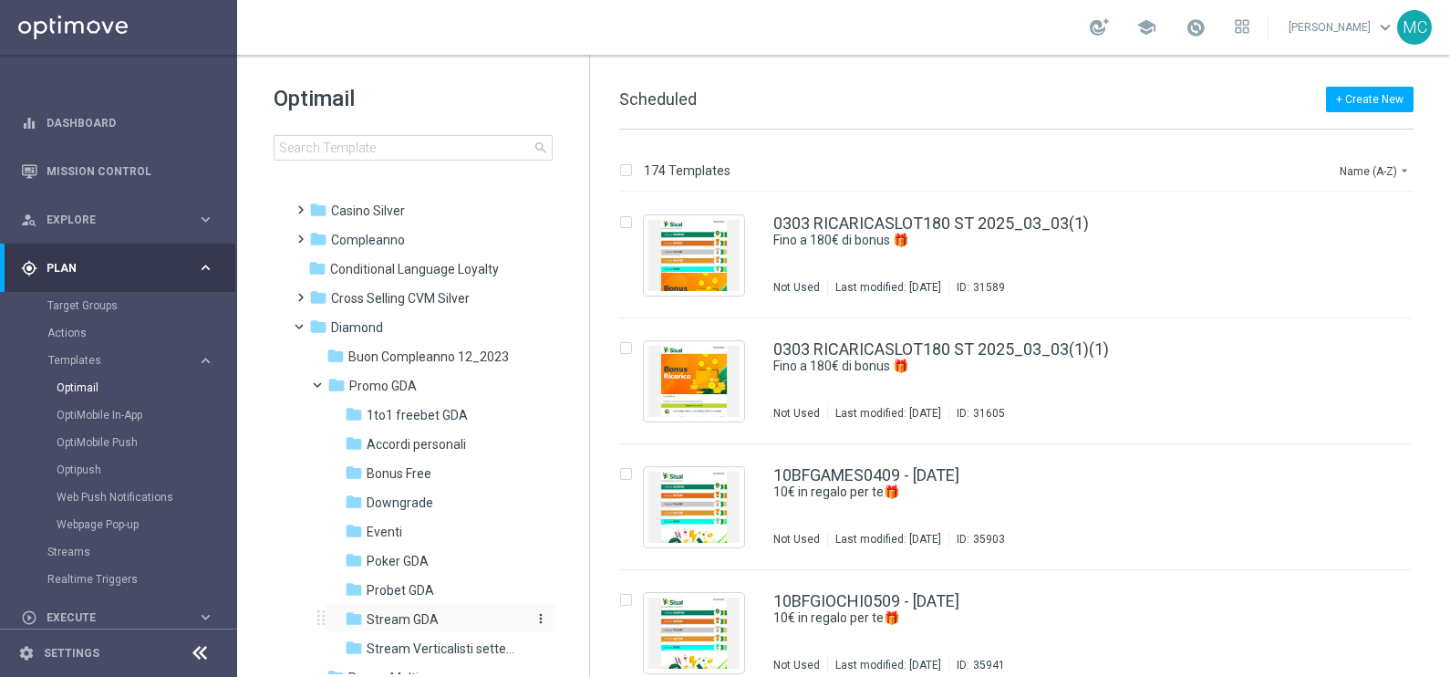
scroll to position [227, 0]
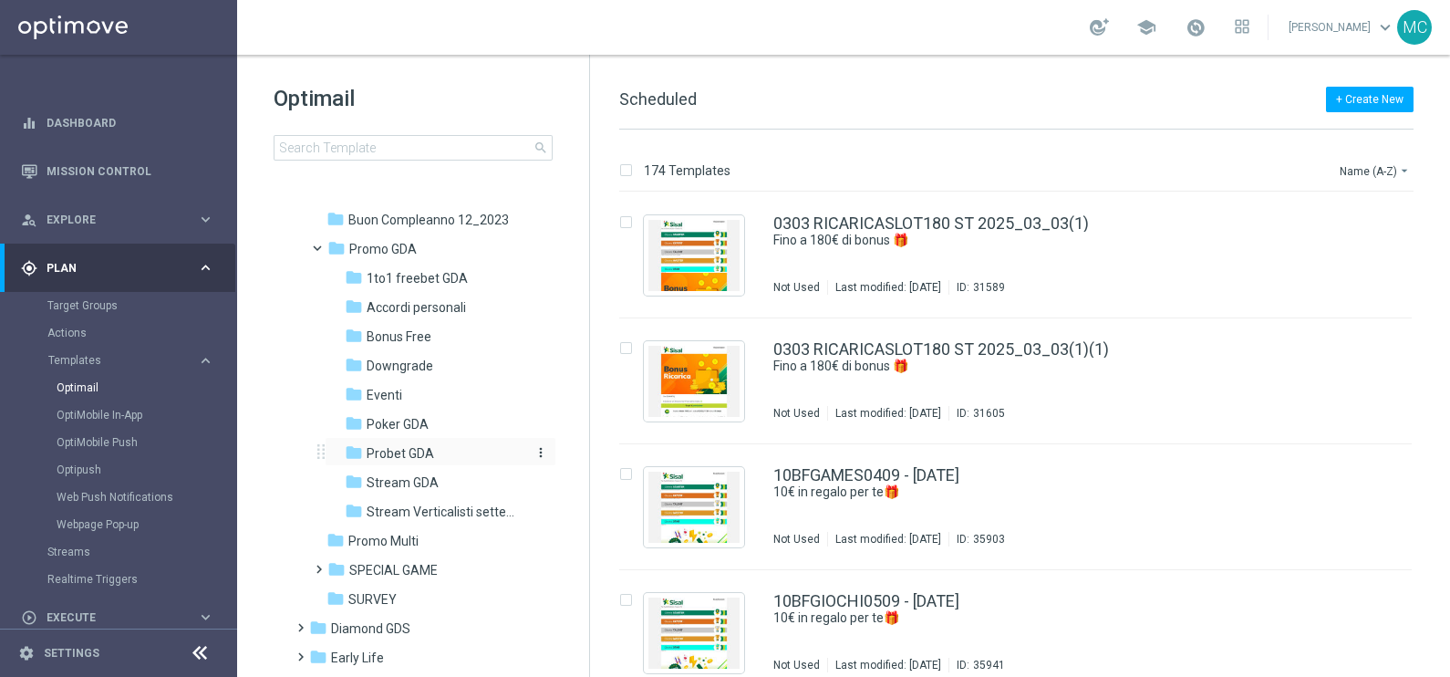
click at [411, 443] on div "folder Probet GDA" at bounding box center [435, 453] width 180 height 21
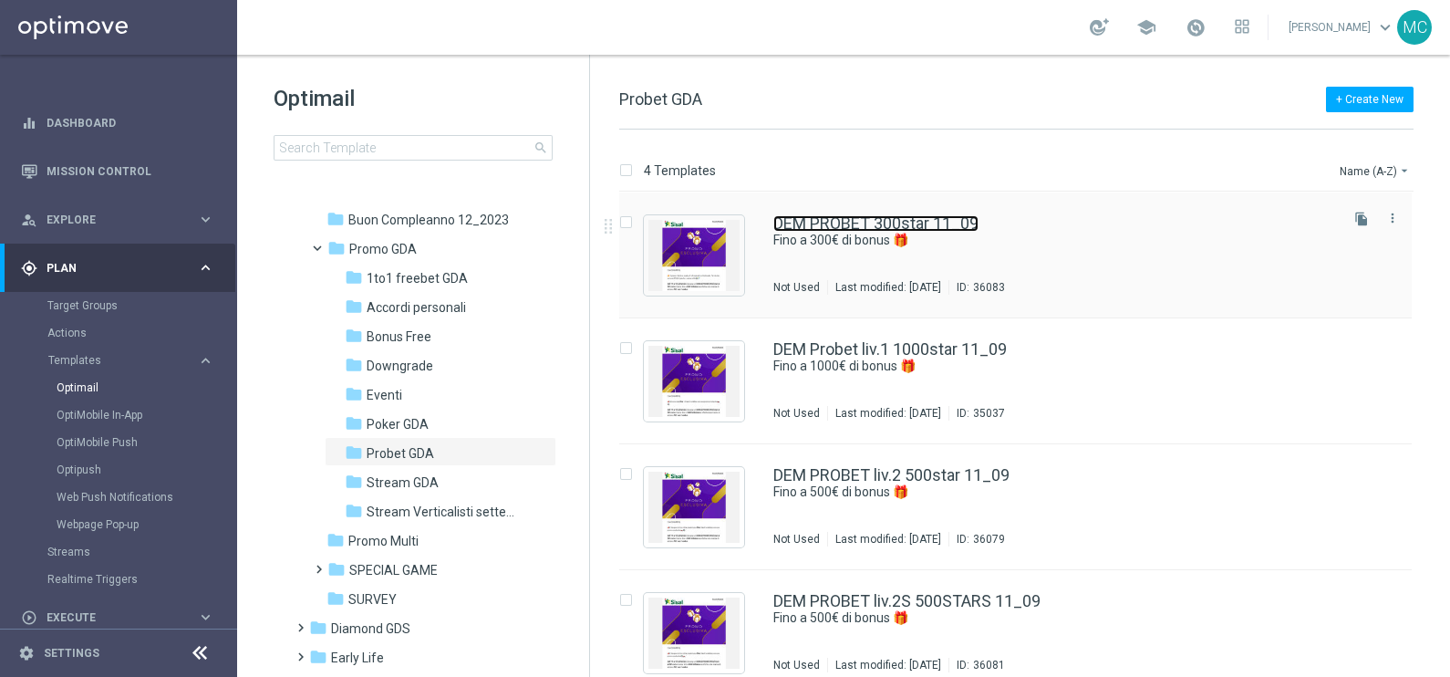
click at [915, 220] on link "DEM PROBET 300star 11_09" at bounding box center [875, 223] width 205 height 16
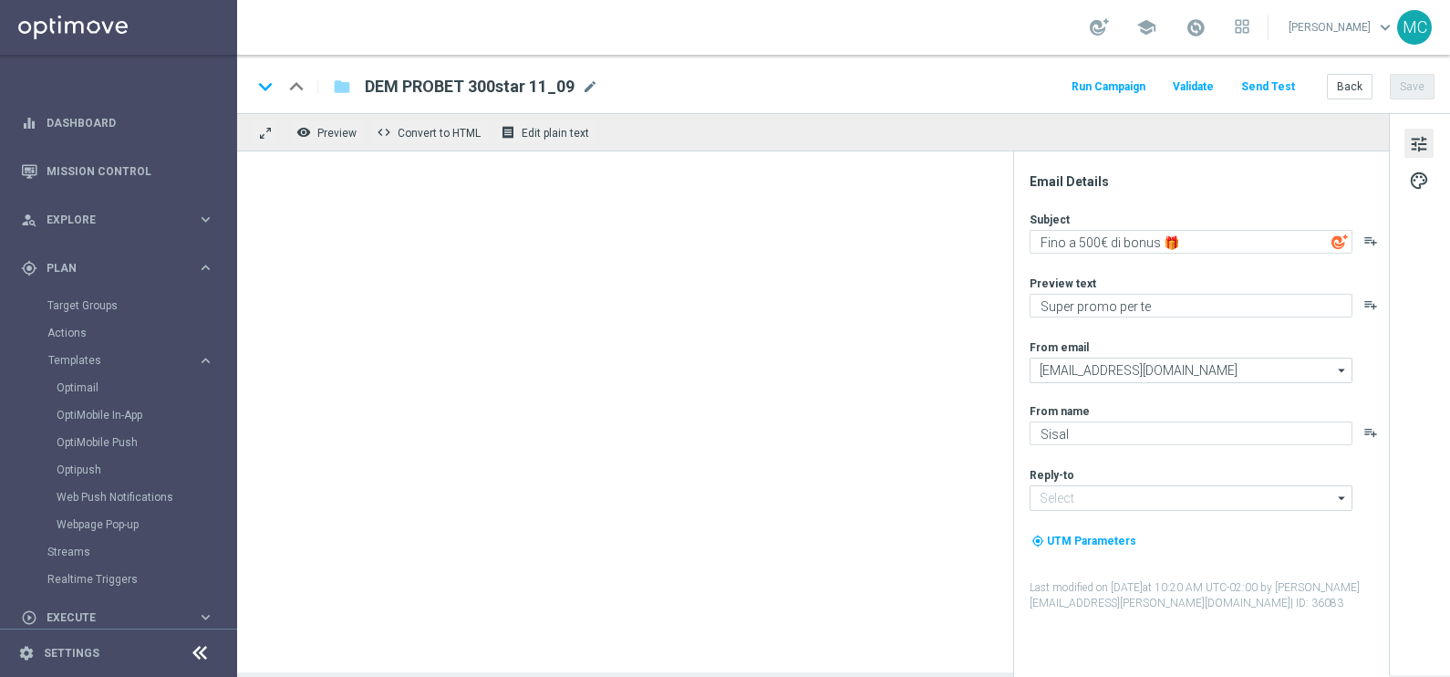
type textarea "Fino a 300€ di bonus 🎁"
type input "[EMAIL_ADDRESS][DOMAIN_NAME]"
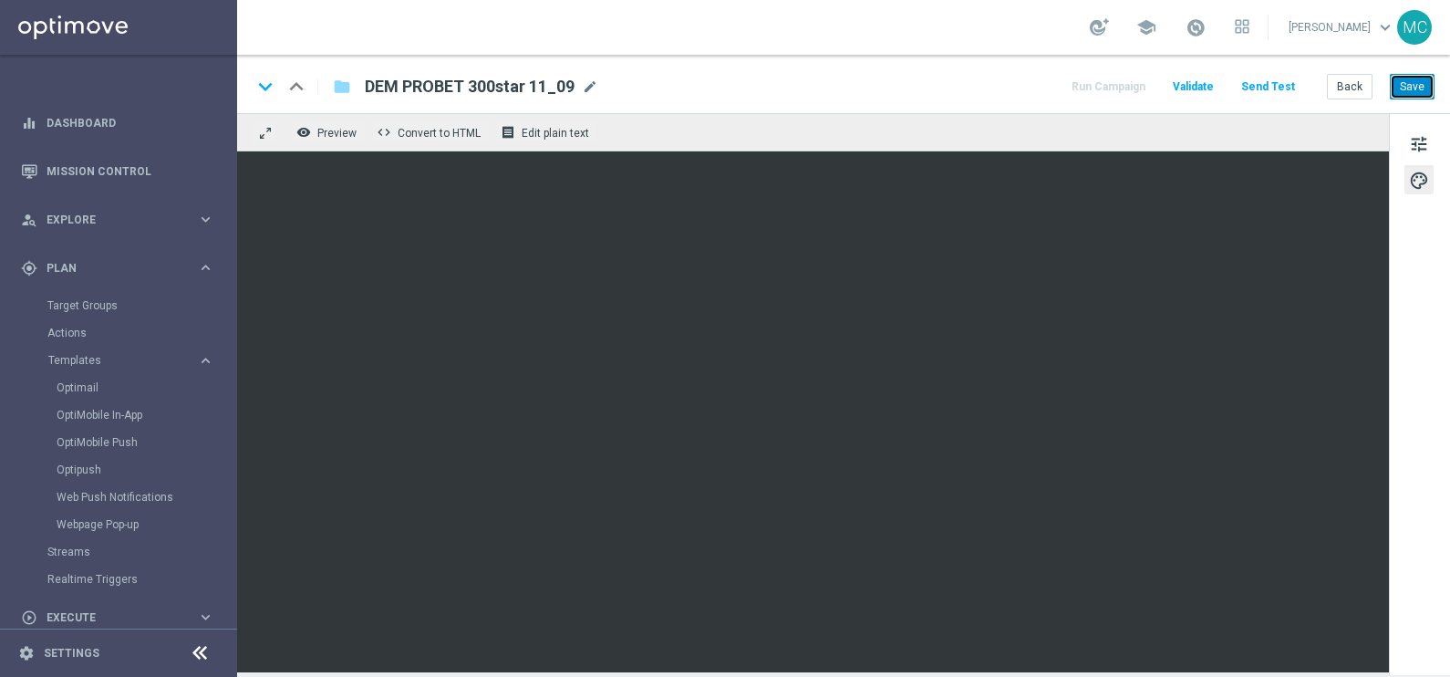
click at [1434, 95] on button "Save" at bounding box center [1412, 87] width 45 height 26
click at [1110, 88] on button "Run Campaign" at bounding box center [1108, 87] width 79 height 25
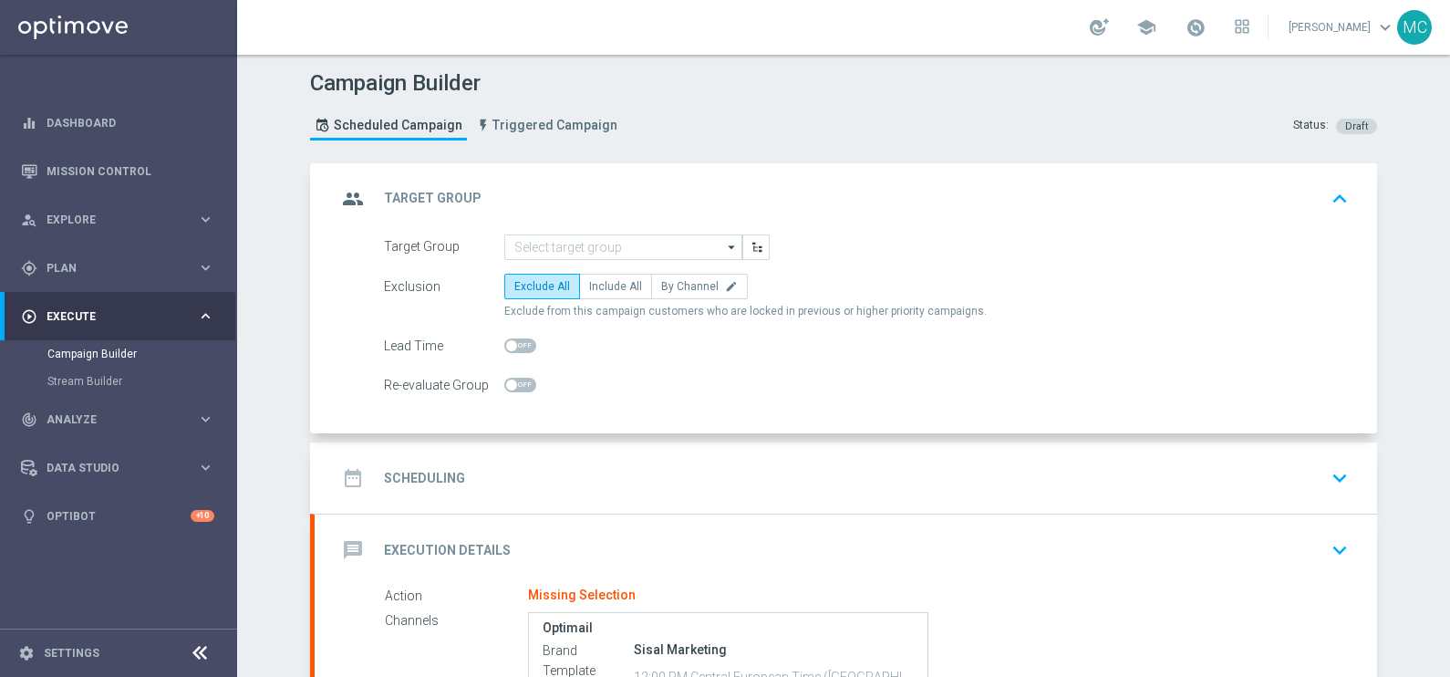
click at [725, 238] on icon "arrow_drop_down" at bounding box center [732, 247] width 18 height 24
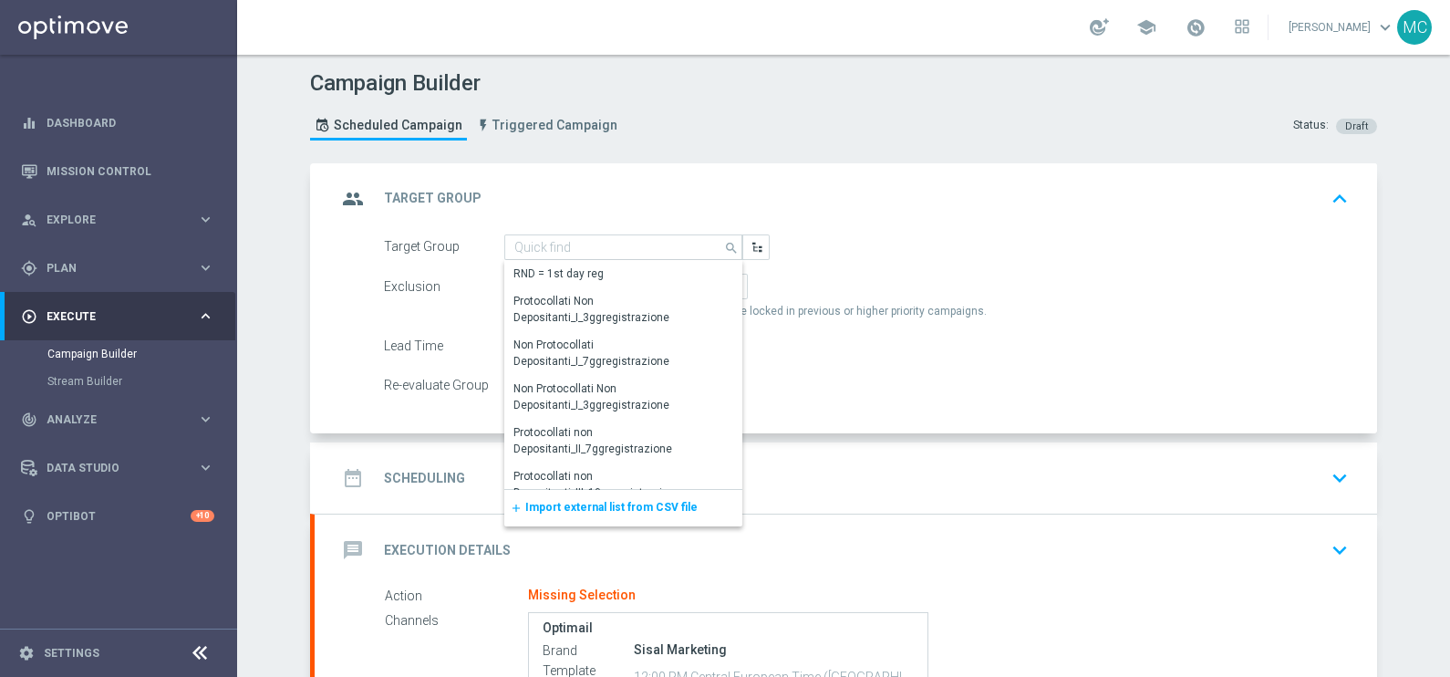
click at [610, 509] on span "Import external list from CSV file" at bounding box center [611, 507] width 172 height 13
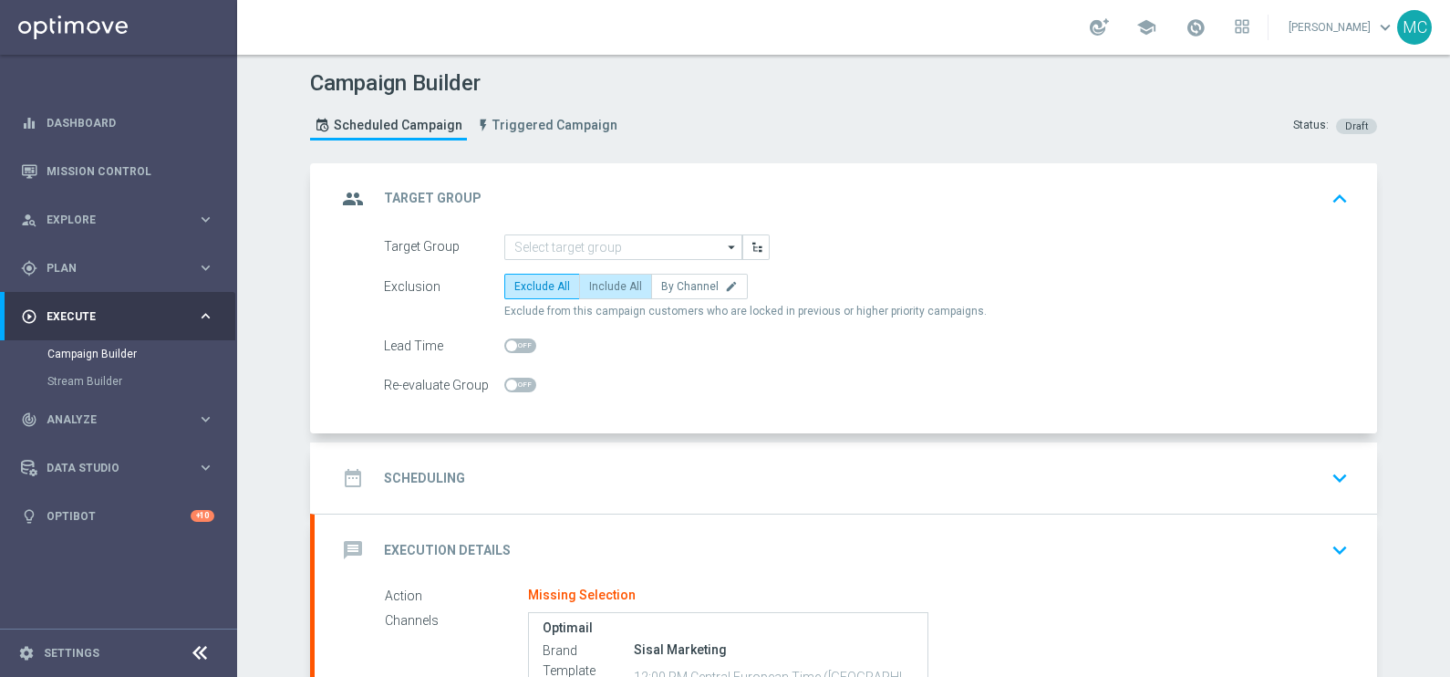
click at [608, 280] on span "Include All" at bounding box center [615, 286] width 53 height 13
click at [601, 284] on input "Include All" at bounding box center [595, 290] width 12 height 12
radio input "true"
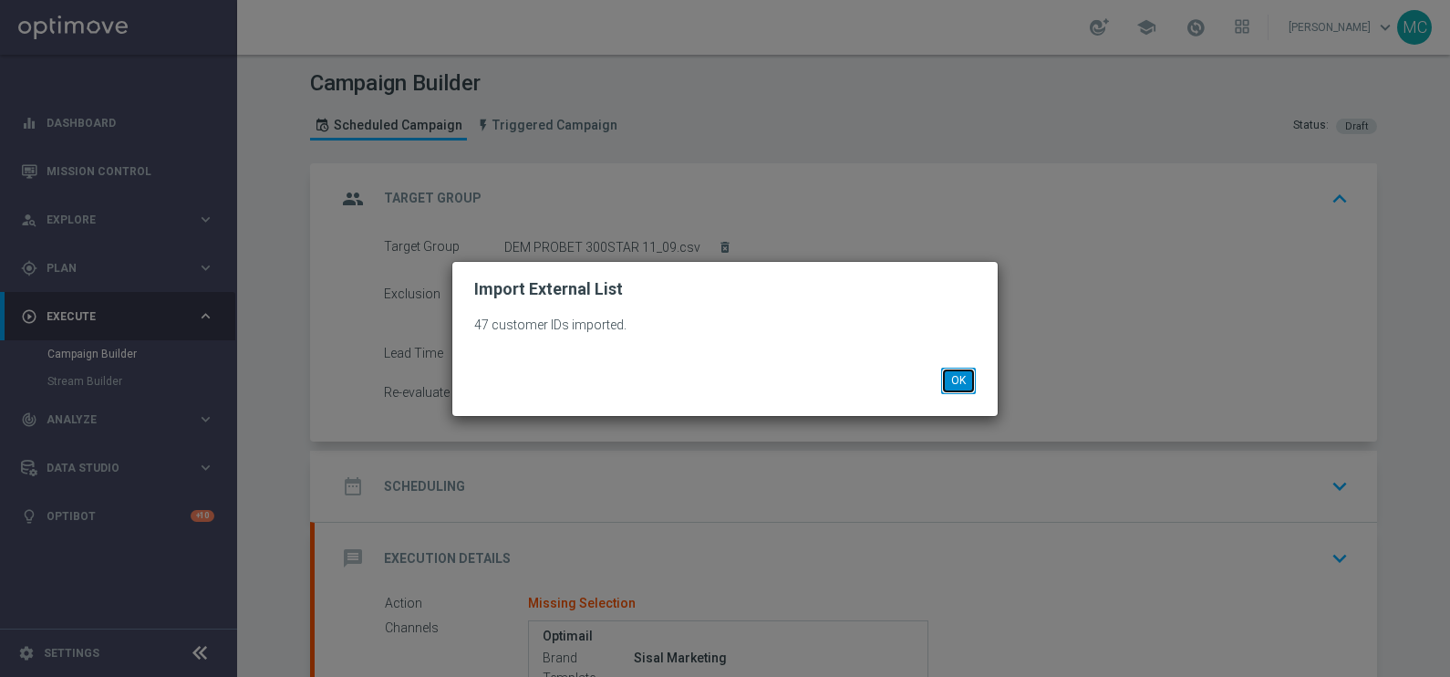
click at [942, 381] on button "OK" at bounding box center [958, 381] width 35 height 26
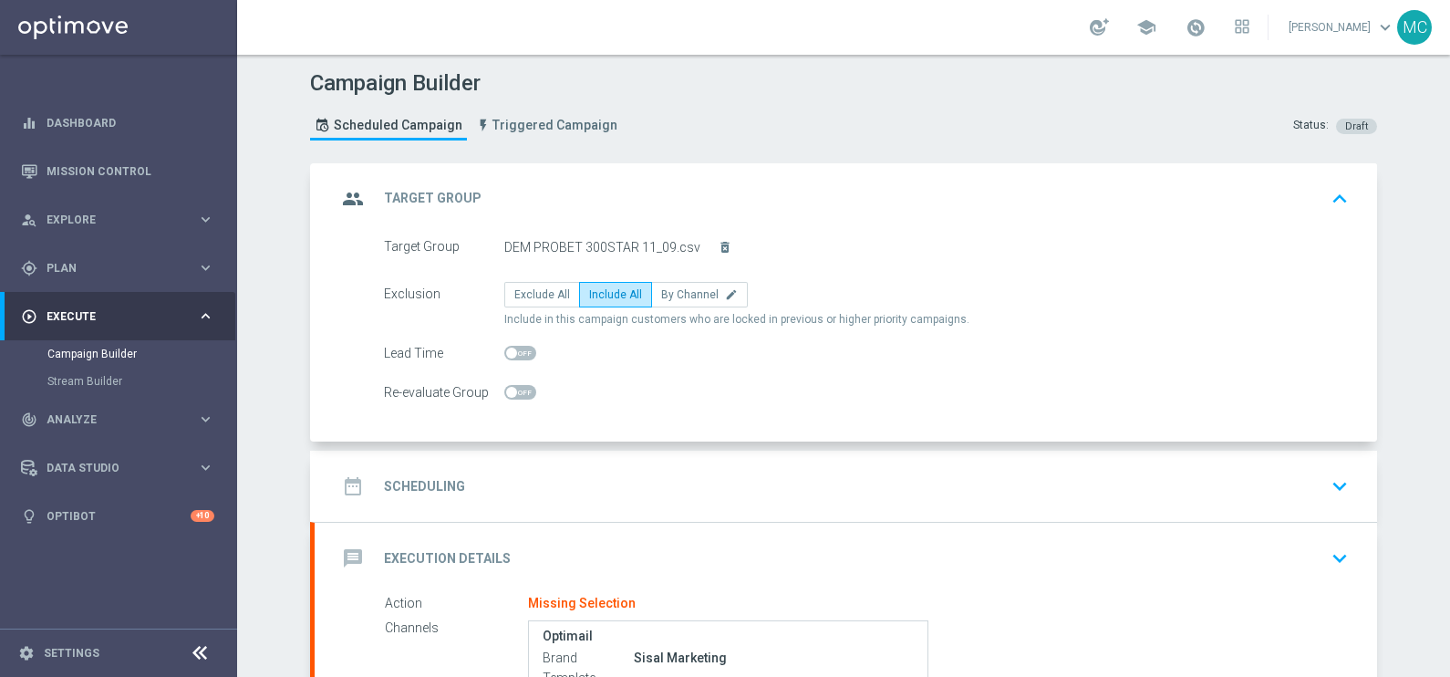
click at [1326, 480] on icon "keyboard_arrow_down" at bounding box center [1339, 485] width 27 height 27
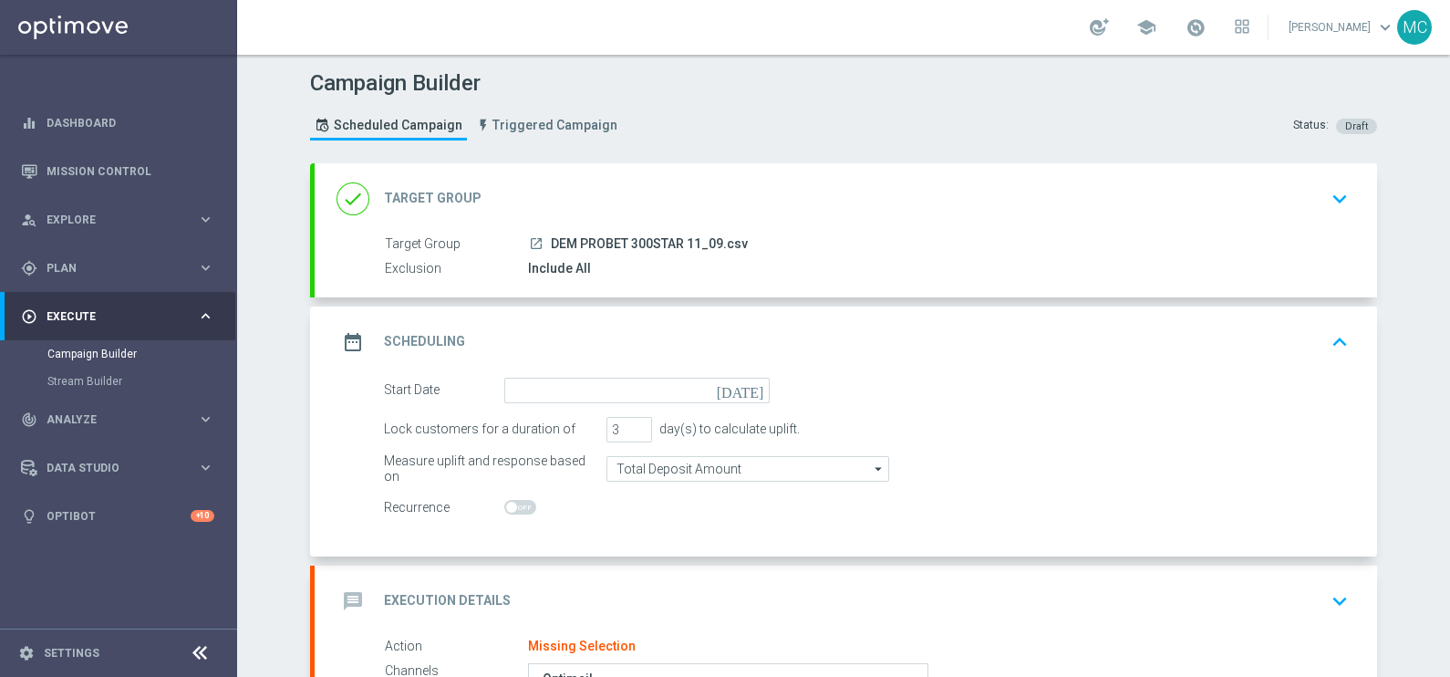
click at [756, 388] on icon "[DATE]" at bounding box center [744, 388] width 54 height 20
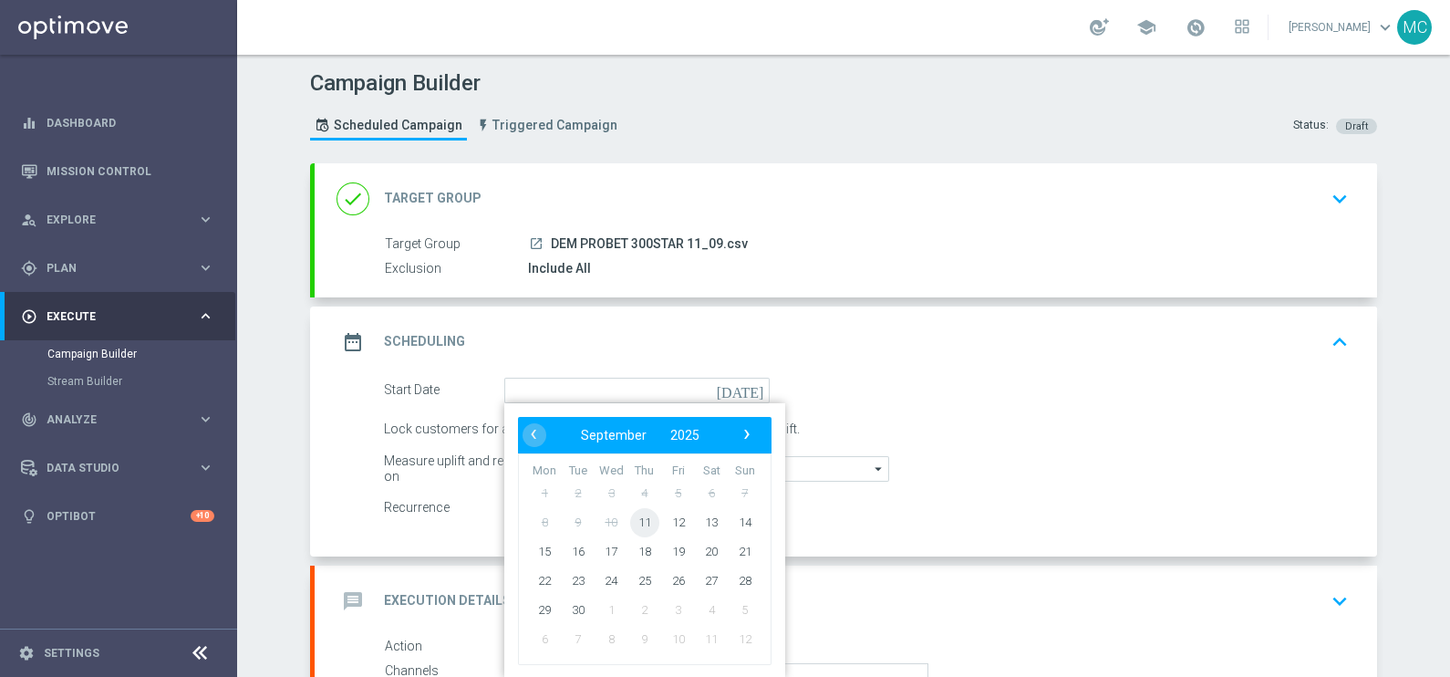
click at [636, 528] on span "11" at bounding box center [644, 521] width 29 height 29
type input "[DATE]"
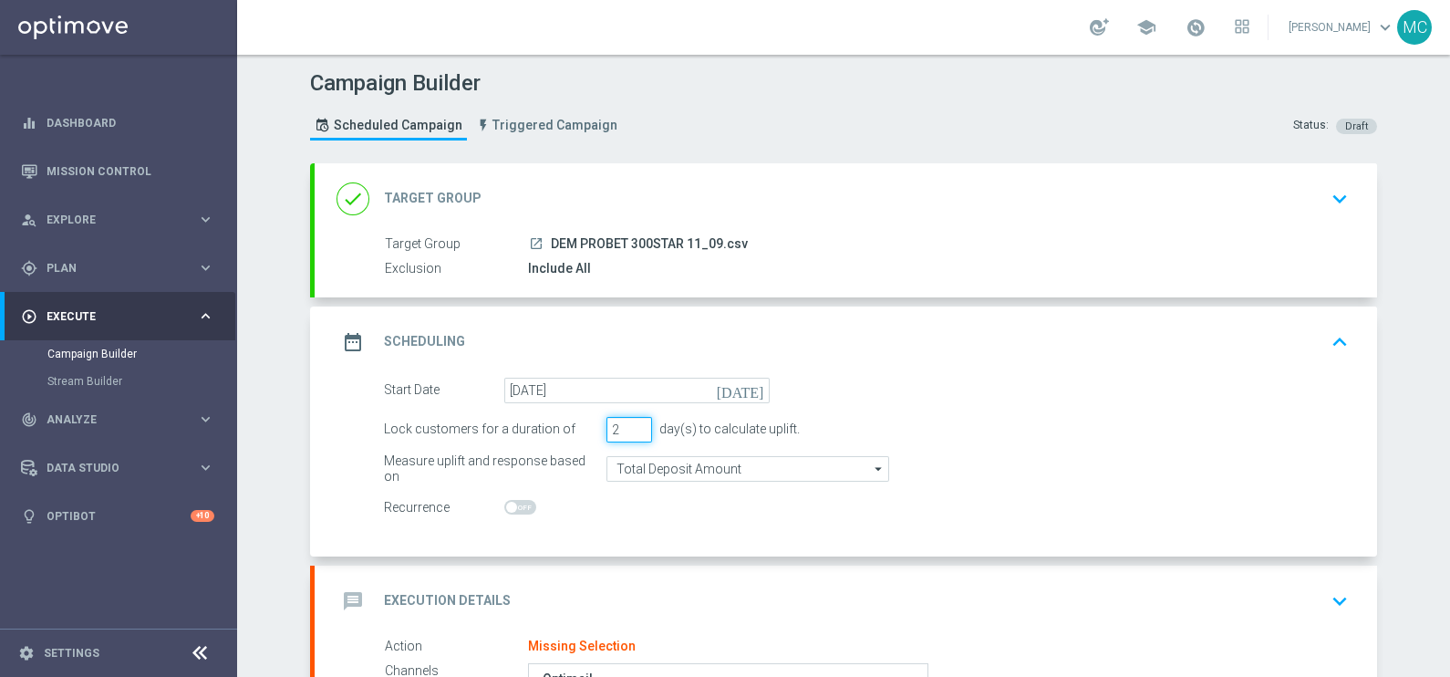
type input "2"
click at [630, 431] on input "2" at bounding box center [630, 430] width 46 height 26
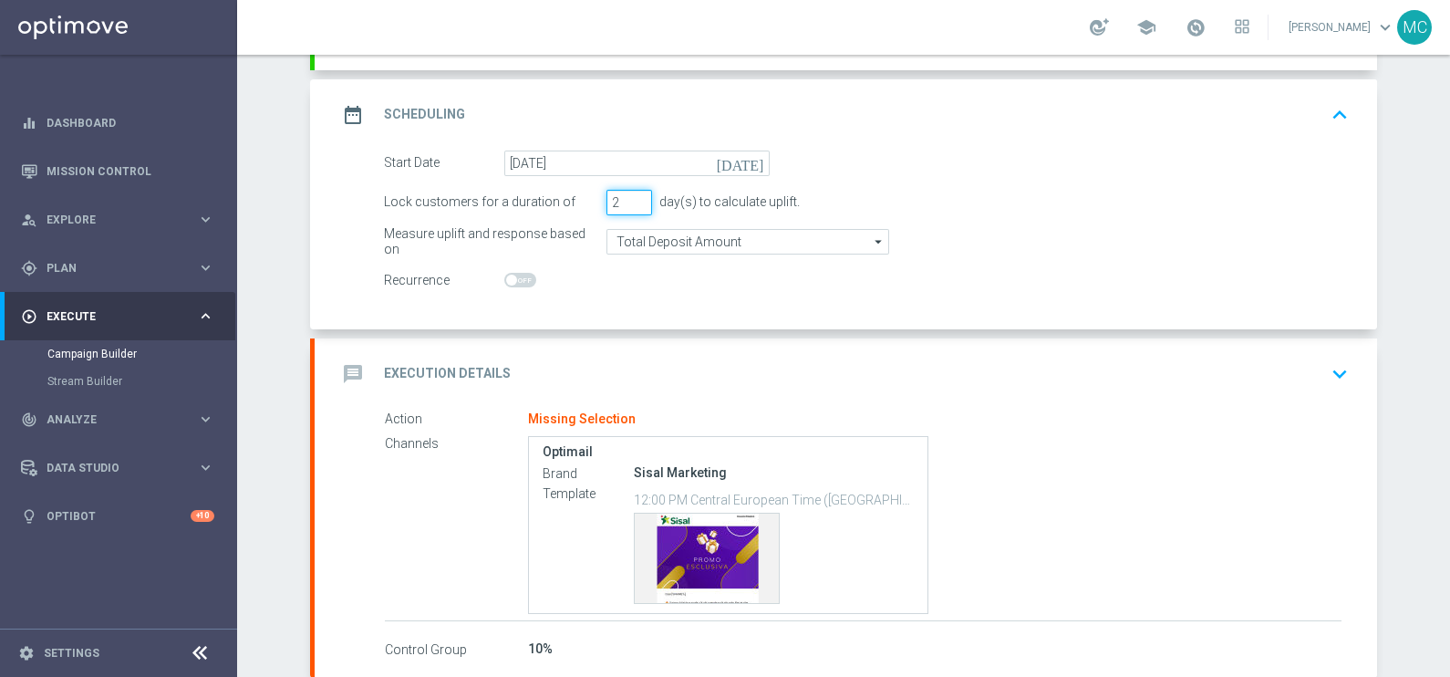
scroll to position [324, 0]
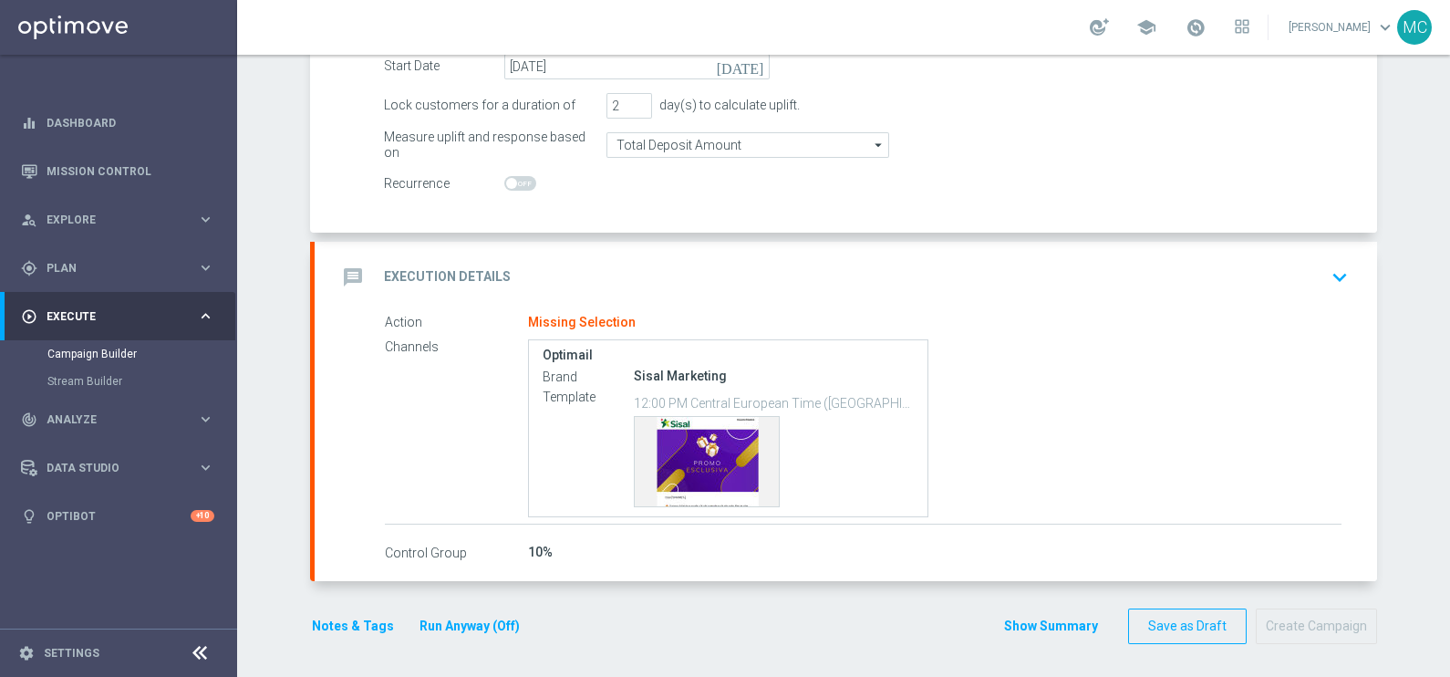
click at [1326, 274] on icon "keyboard_arrow_down" at bounding box center [1339, 277] width 27 height 27
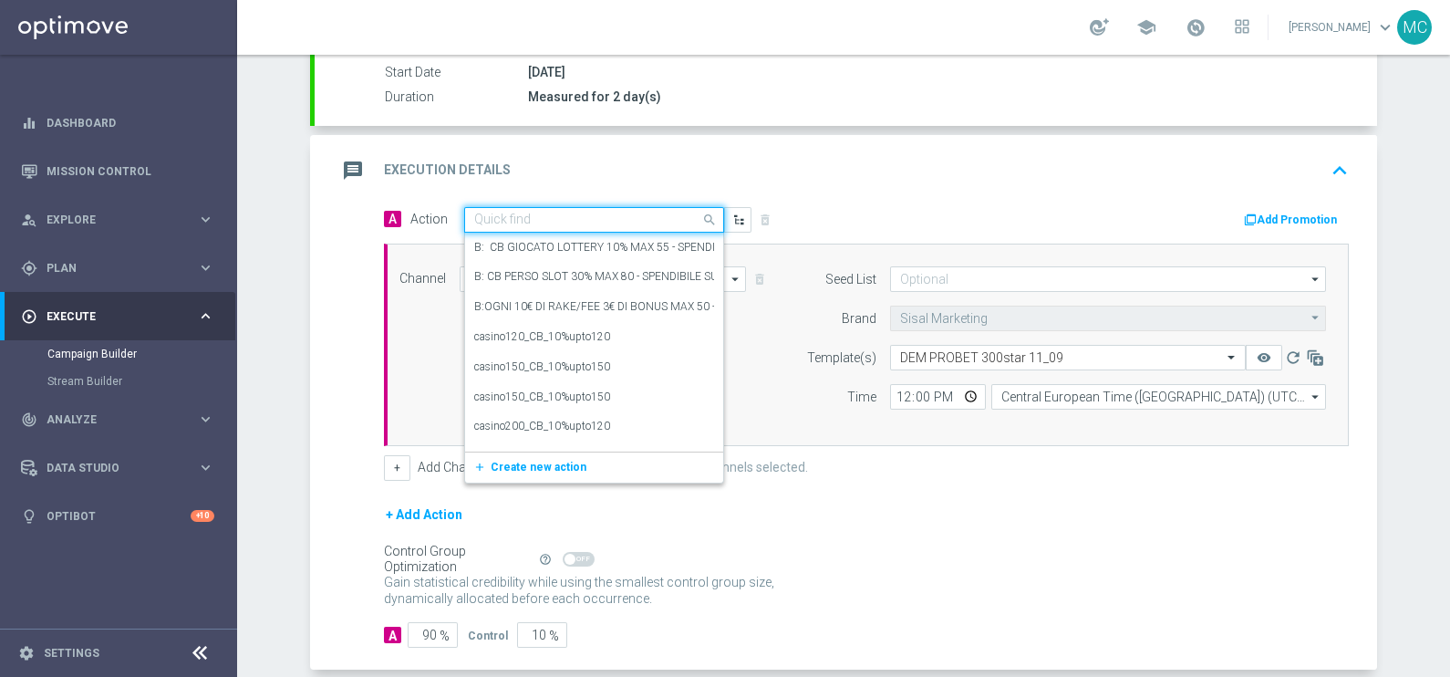
click at [539, 208] on div "Quick find" at bounding box center [594, 220] width 260 height 26
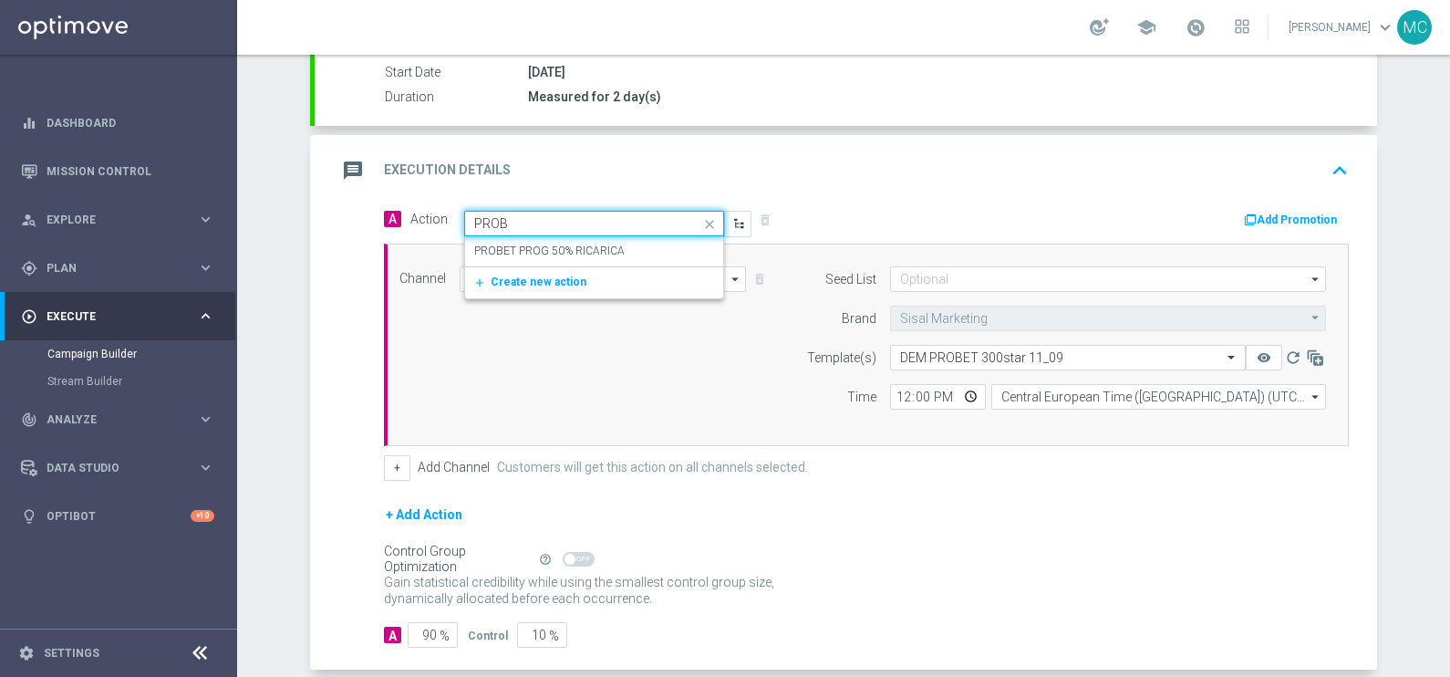
type input "PROBE"
click at [554, 244] on label "PROBET PROG 50% RICARICA" at bounding box center [549, 252] width 151 height 16
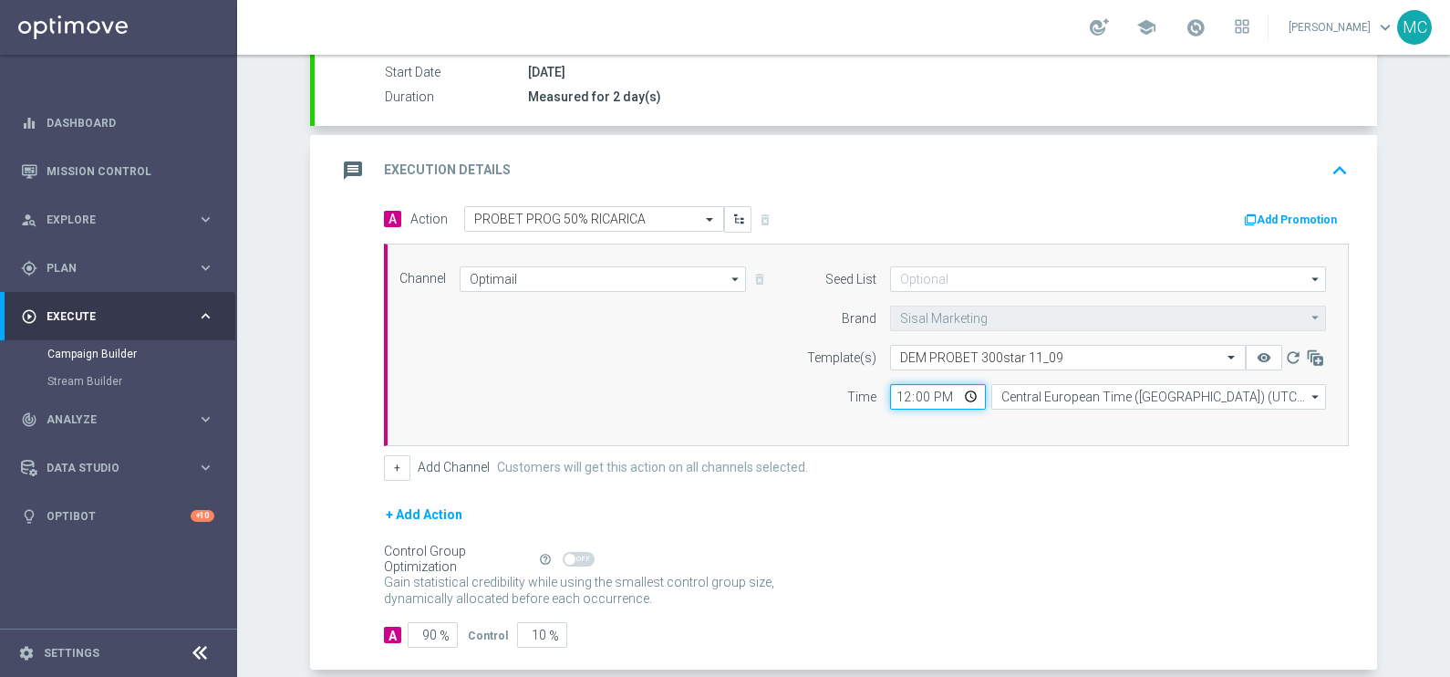
drag, startPoint x: 926, startPoint y: 390, endPoint x: 867, endPoint y: 384, distance: 59.6
click at [877, 384] on div "12:00 Central European Time ([GEOGRAPHIC_DATA]) (UTC +02:00) Central European T…" at bounding box center [1108, 397] width 463 height 26
type input "14:30"
click at [1061, 514] on div "+ Add Action" at bounding box center [866, 527] width 965 height 46
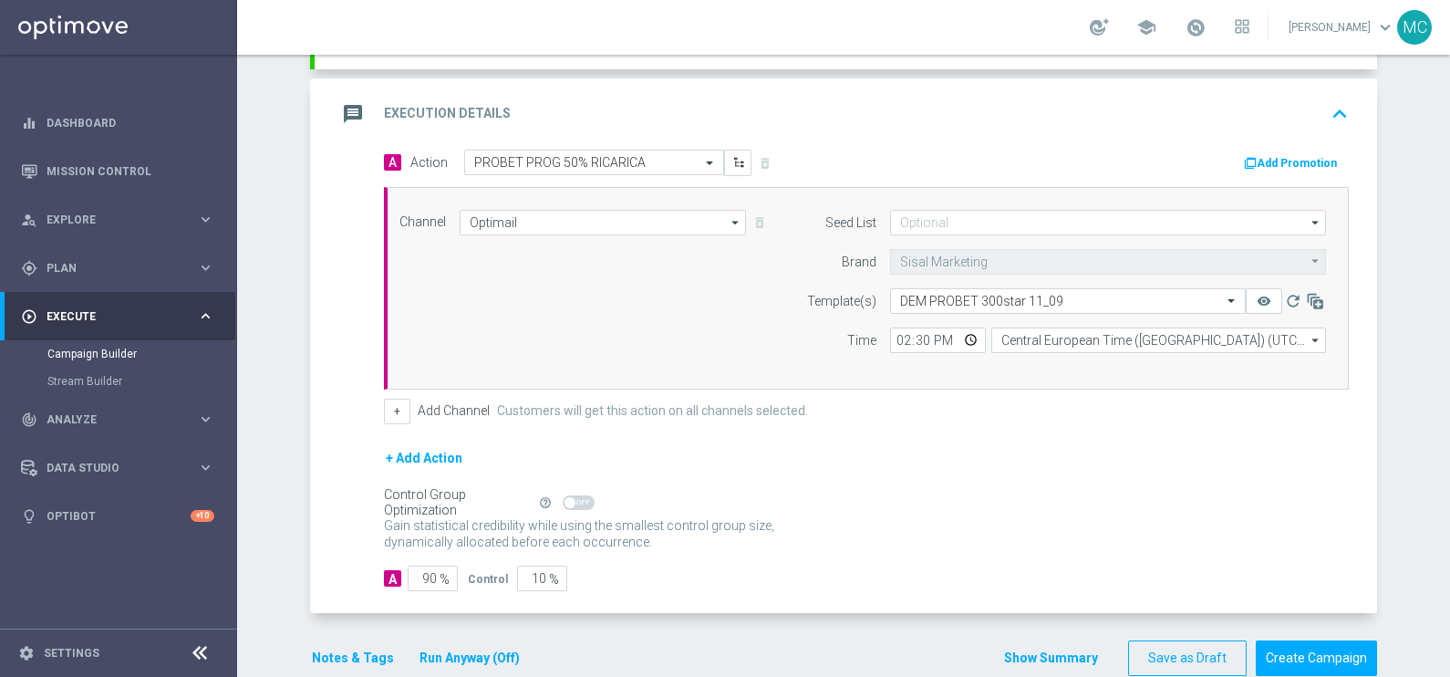
scroll to position [394, 0]
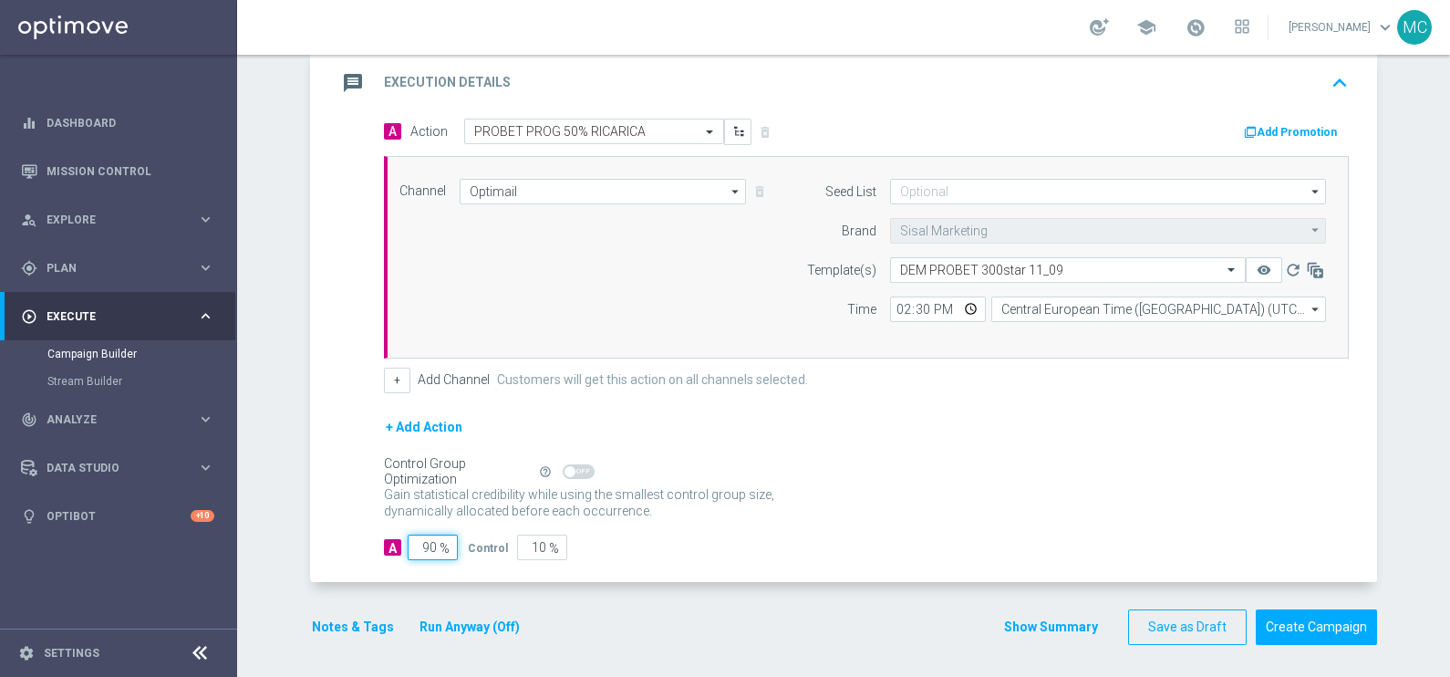
drag, startPoint x: 421, startPoint y: 543, endPoint x: 456, endPoint y: 534, distance: 35.8
click at [456, 535] on div "A 90 %" at bounding box center [426, 548] width 84 height 26
type input "1"
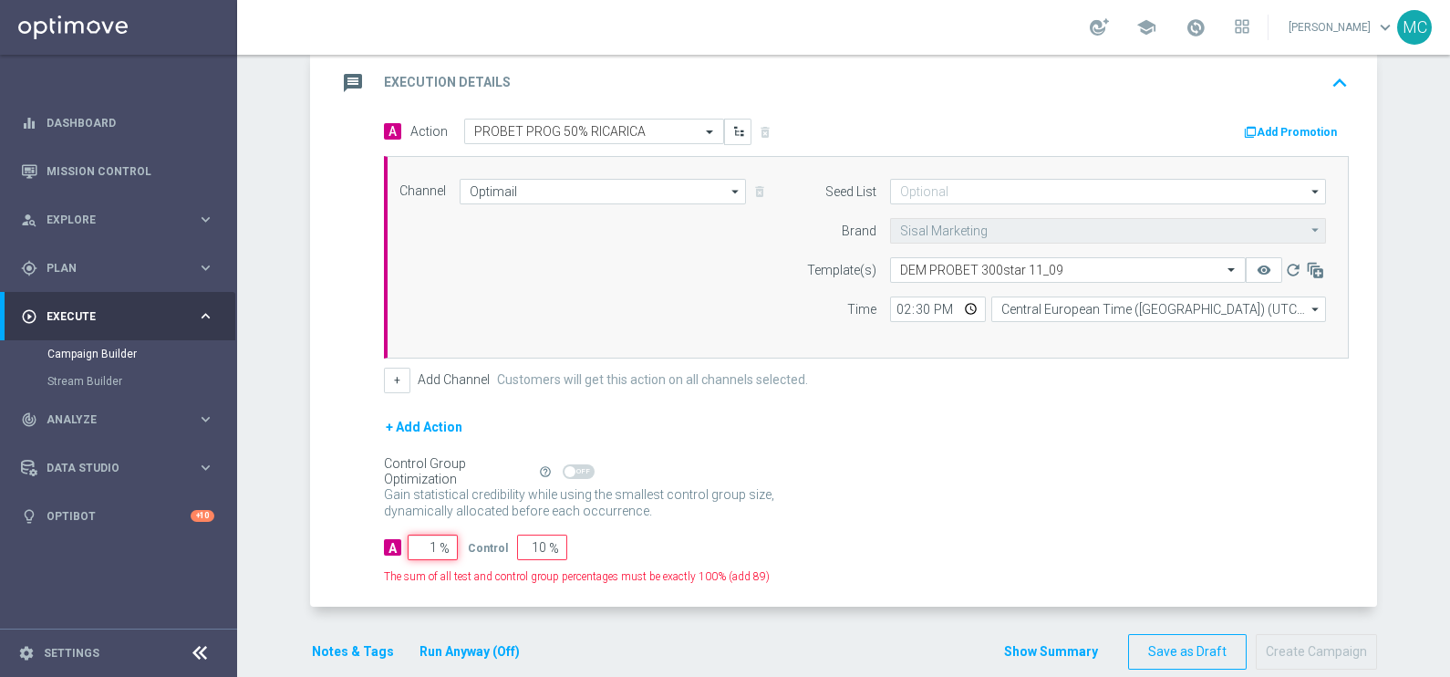
type input "99"
type input "10"
type input "90"
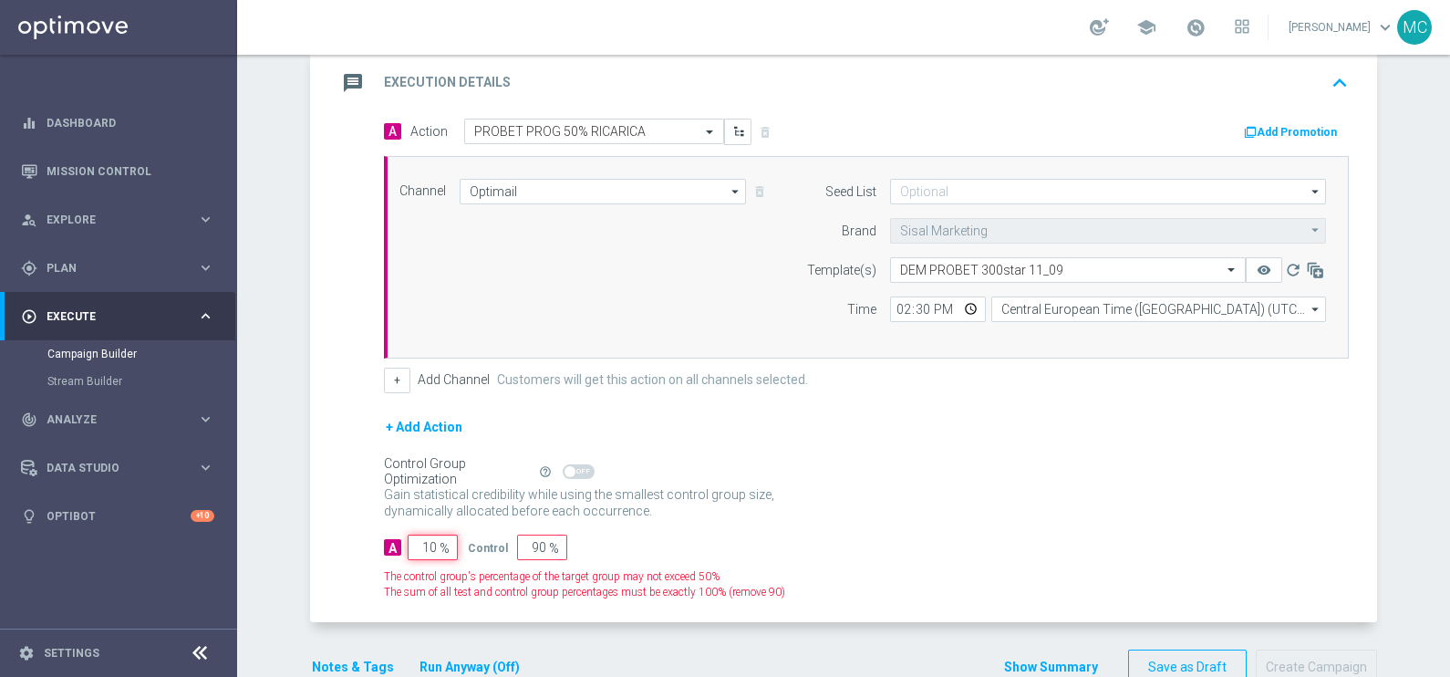
type input "100"
type input "0"
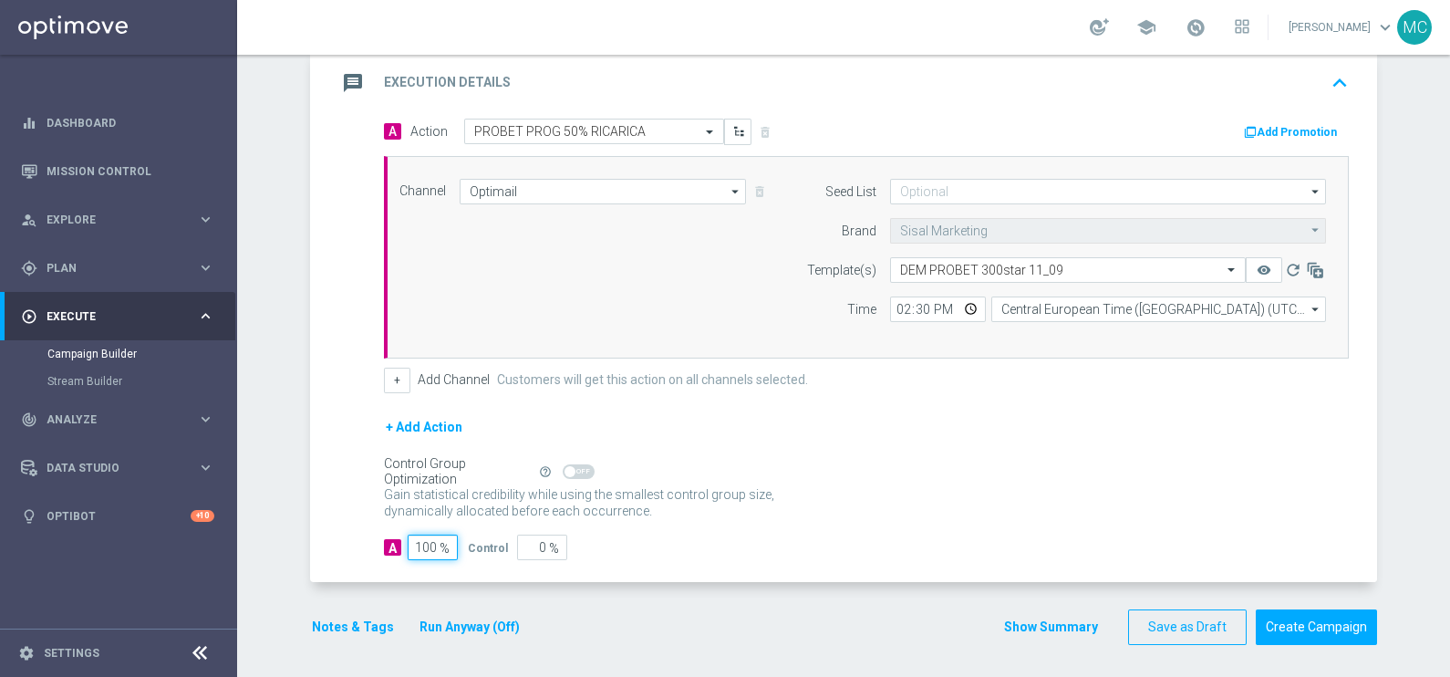
type input "100"
click at [970, 482] on div "Gain statistical credibility while using the smallest control group size, dynam…" at bounding box center [866, 504] width 965 height 44
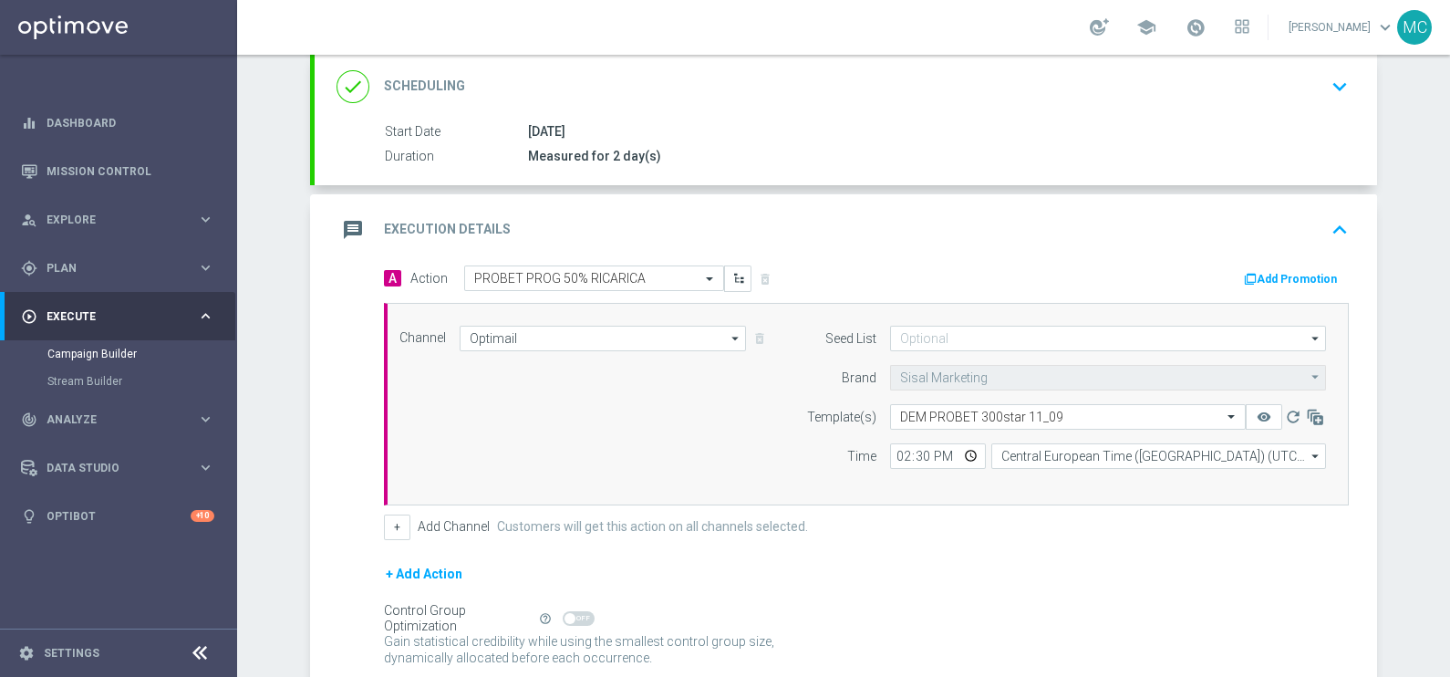
scroll to position [166, 0]
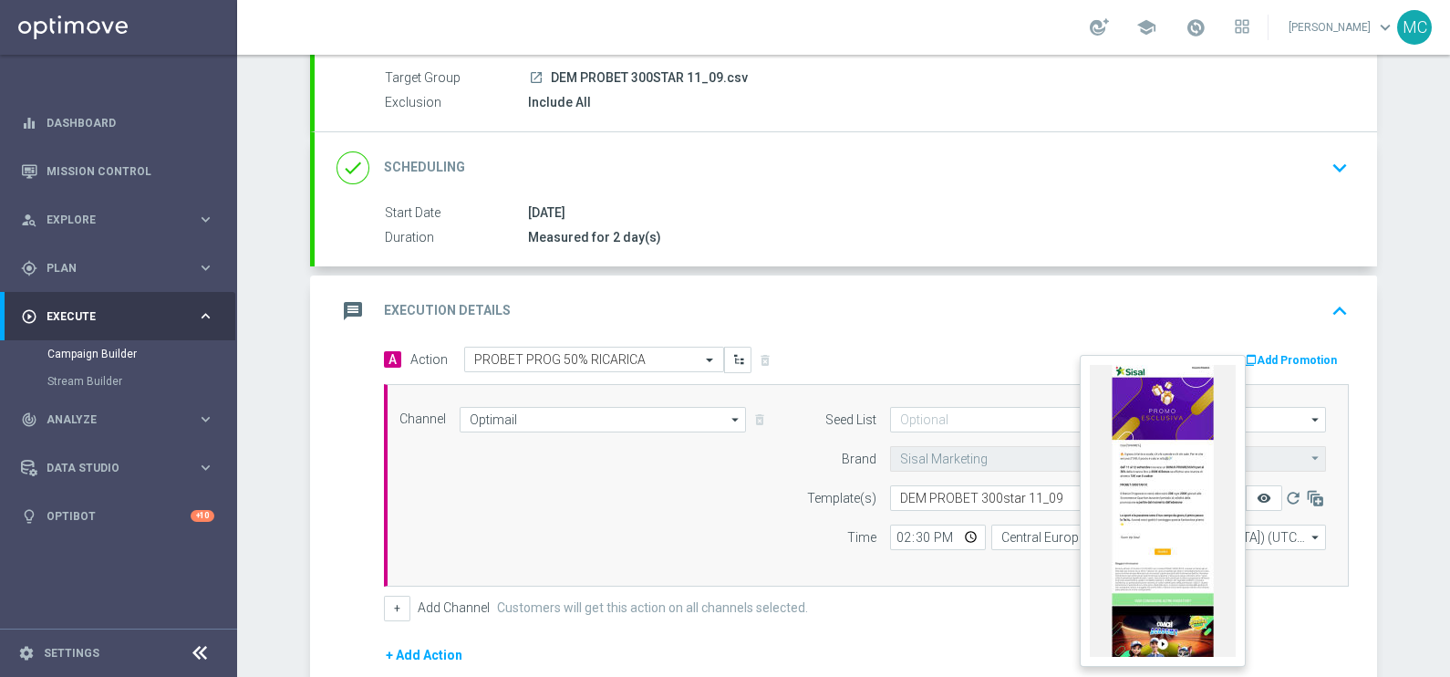
click at [1261, 495] on icon "remove_red_eye" at bounding box center [1264, 498] width 15 height 15
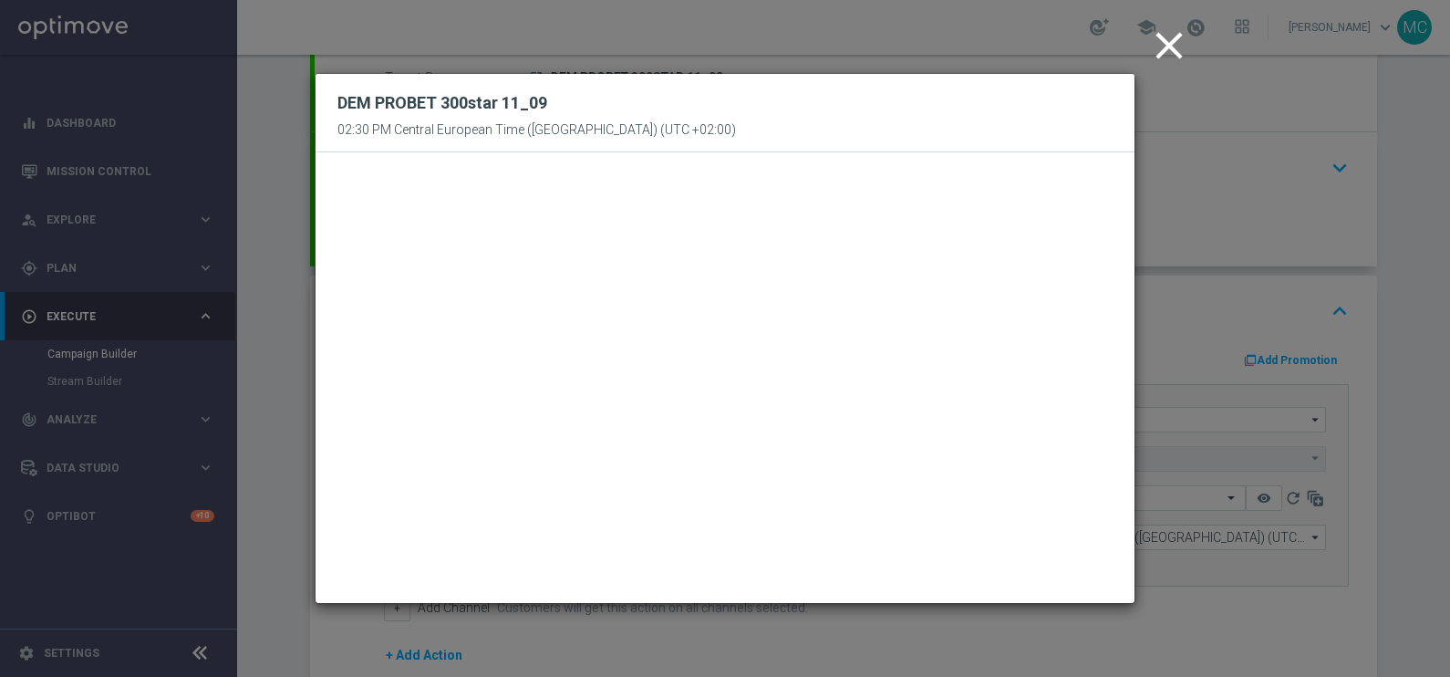
click at [1168, 46] on icon "close" at bounding box center [1170, 46] width 46 height 46
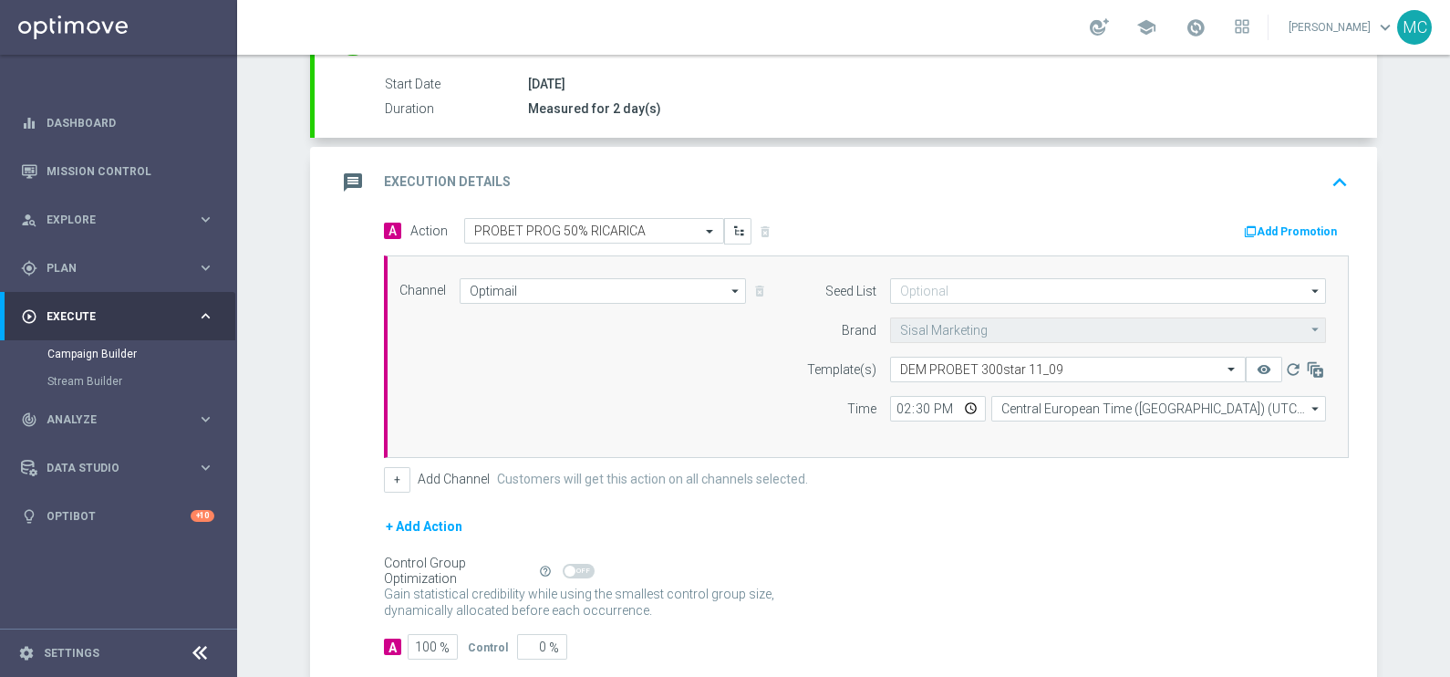
scroll to position [394, 0]
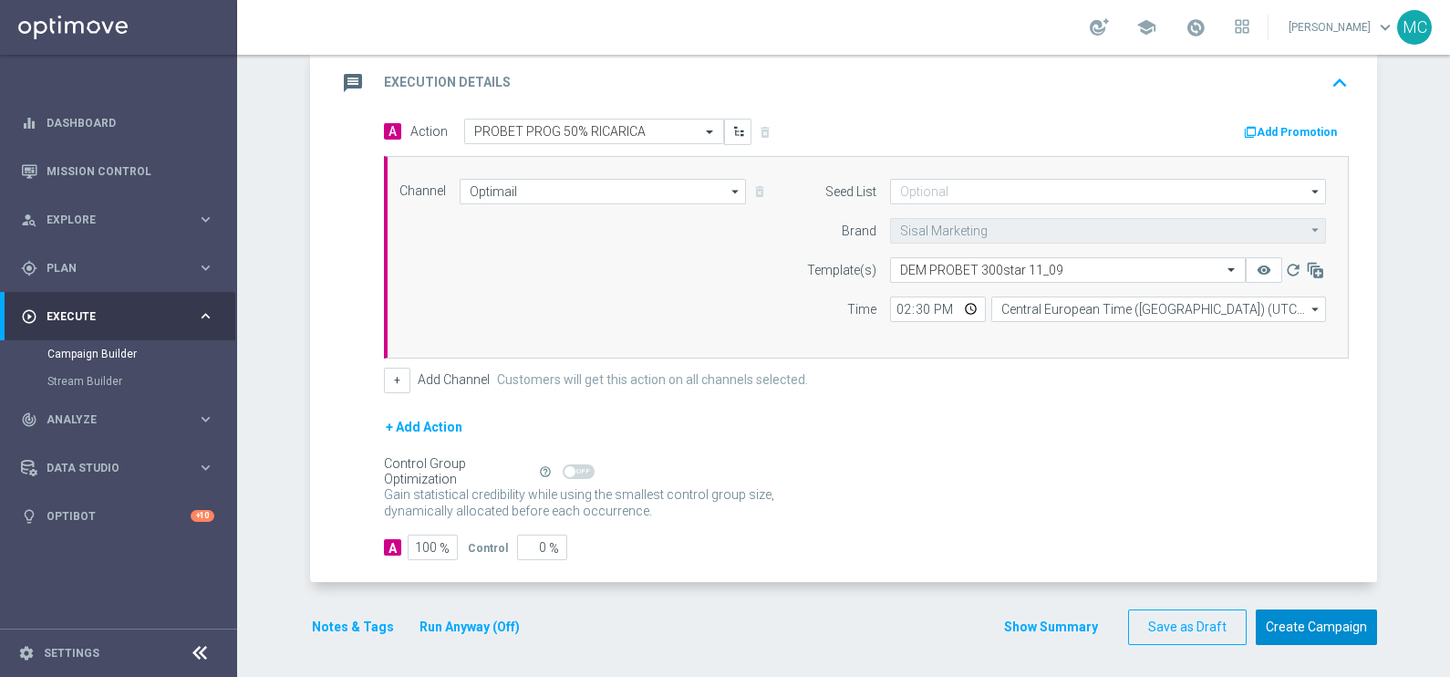
click at [1277, 613] on button "Create Campaign" at bounding box center [1316, 627] width 121 height 36
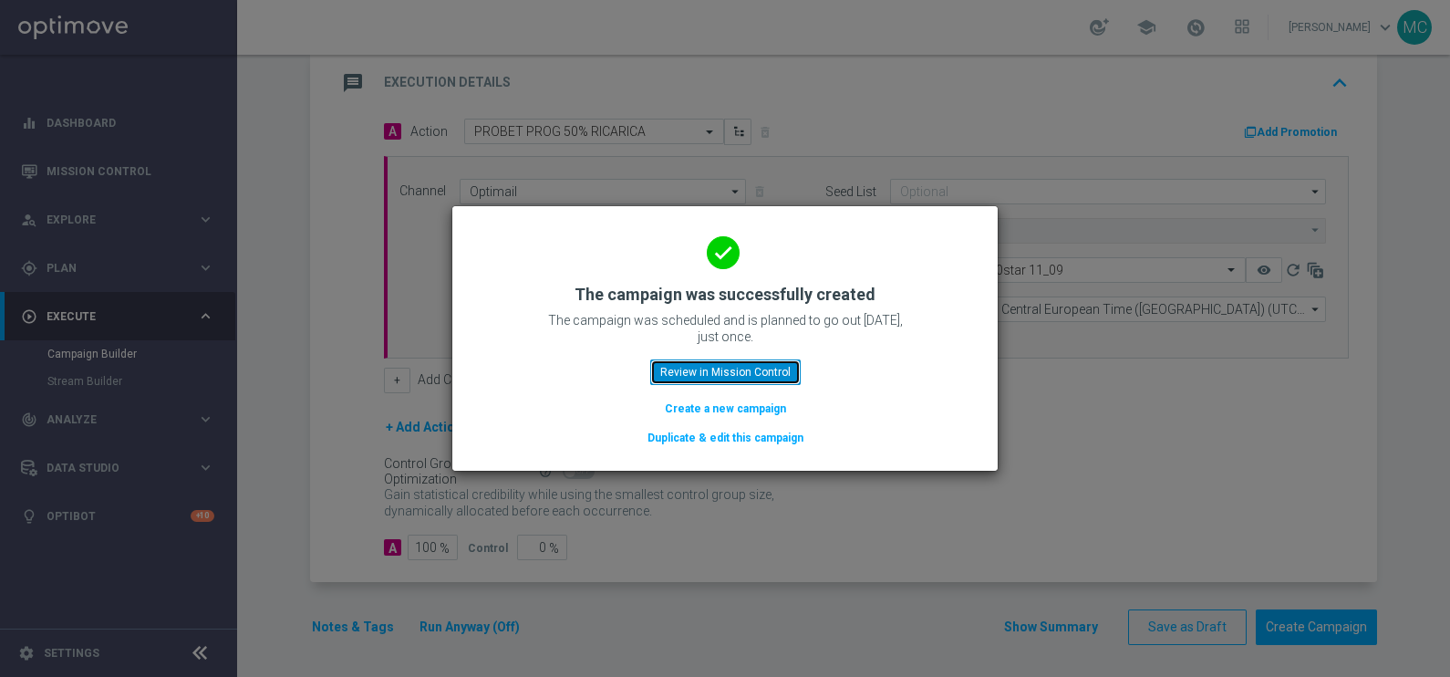
click at [749, 365] on button "Review in Mission Control" at bounding box center [725, 372] width 151 height 26
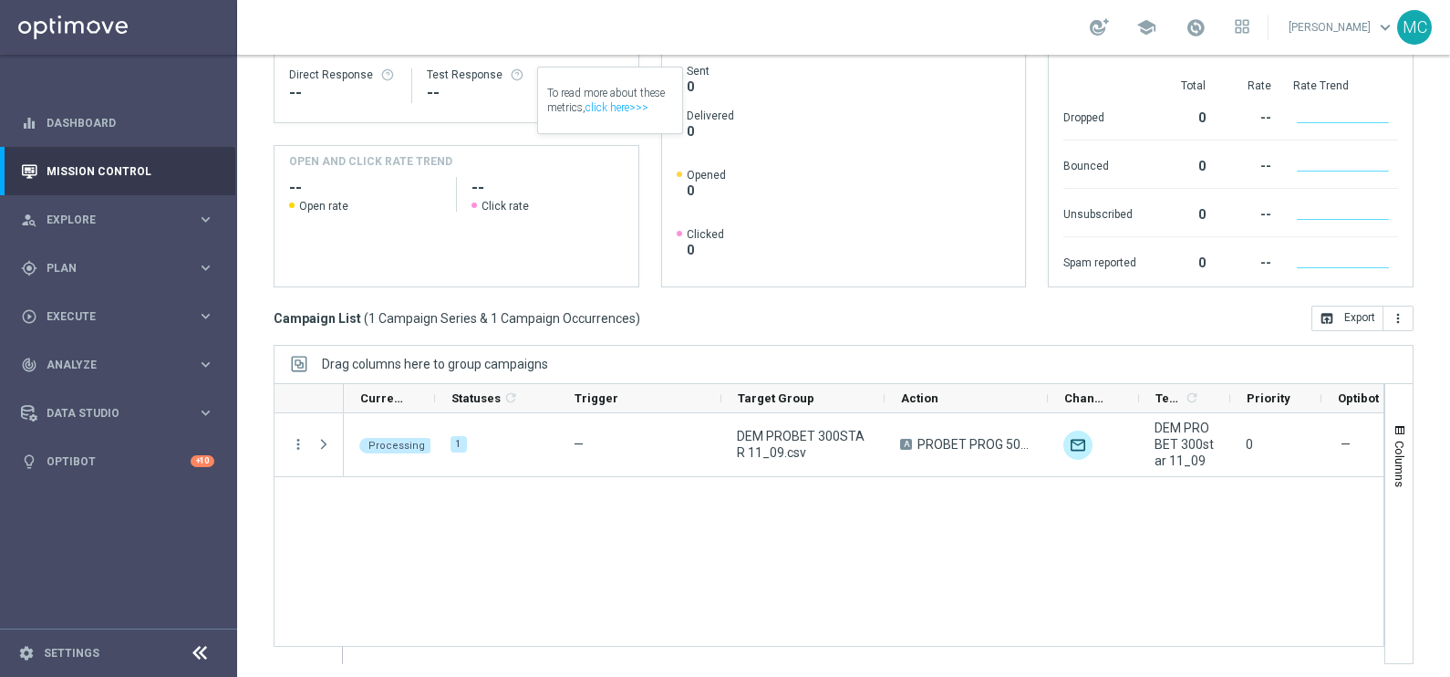
scroll to position [271, 0]
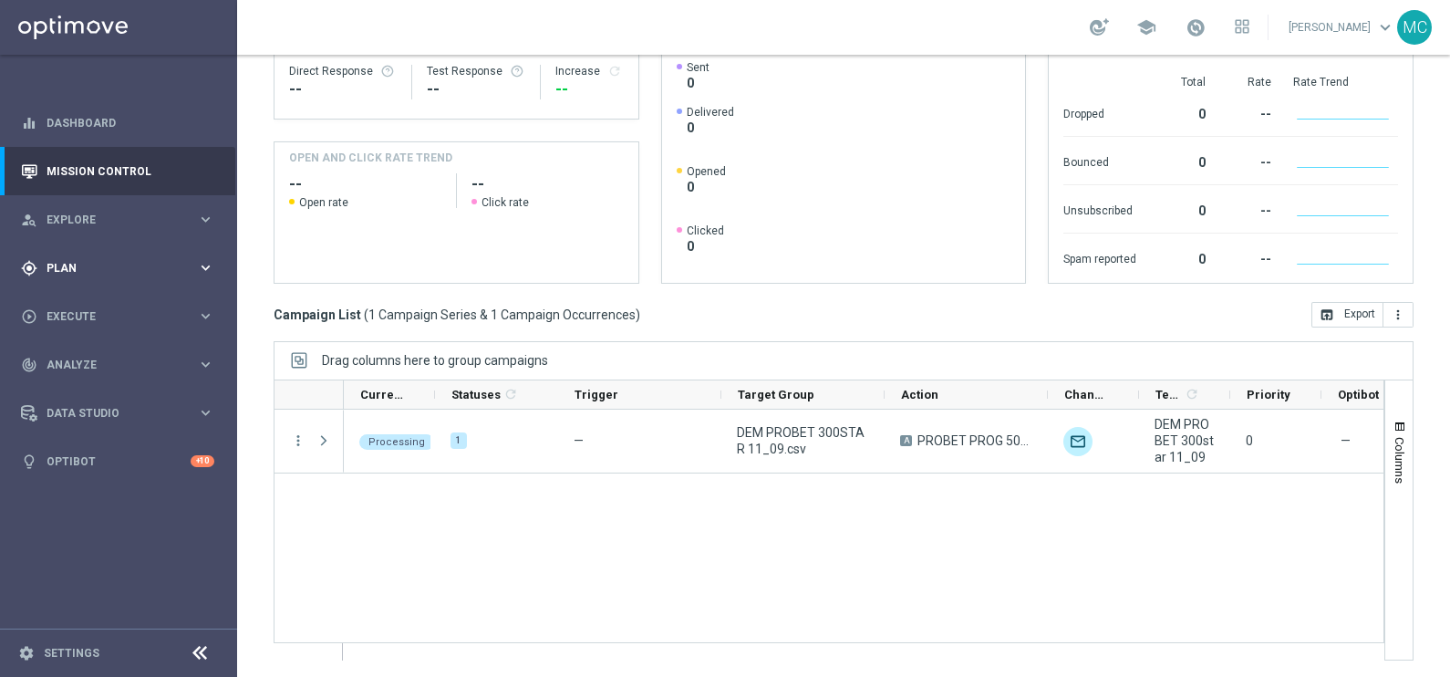
click at [201, 275] on icon "keyboard_arrow_right" at bounding box center [205, 267] width 17 height 17
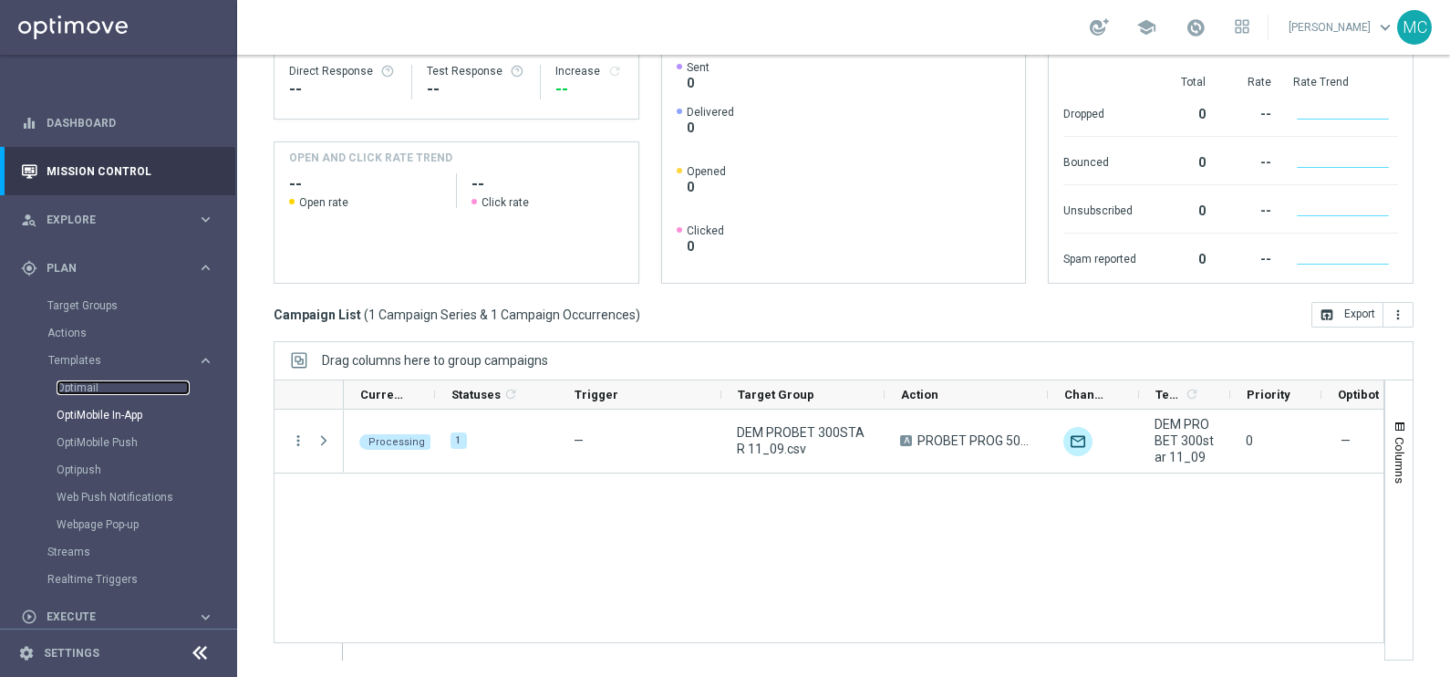
drag, startPoint x: 104, startPoint y: 384, endPoint x: 170, endPoint y: 410, distance: 70.8
click at [106, 385] on link "Optimail" at bounding box center [123, 387] width 133 height 15
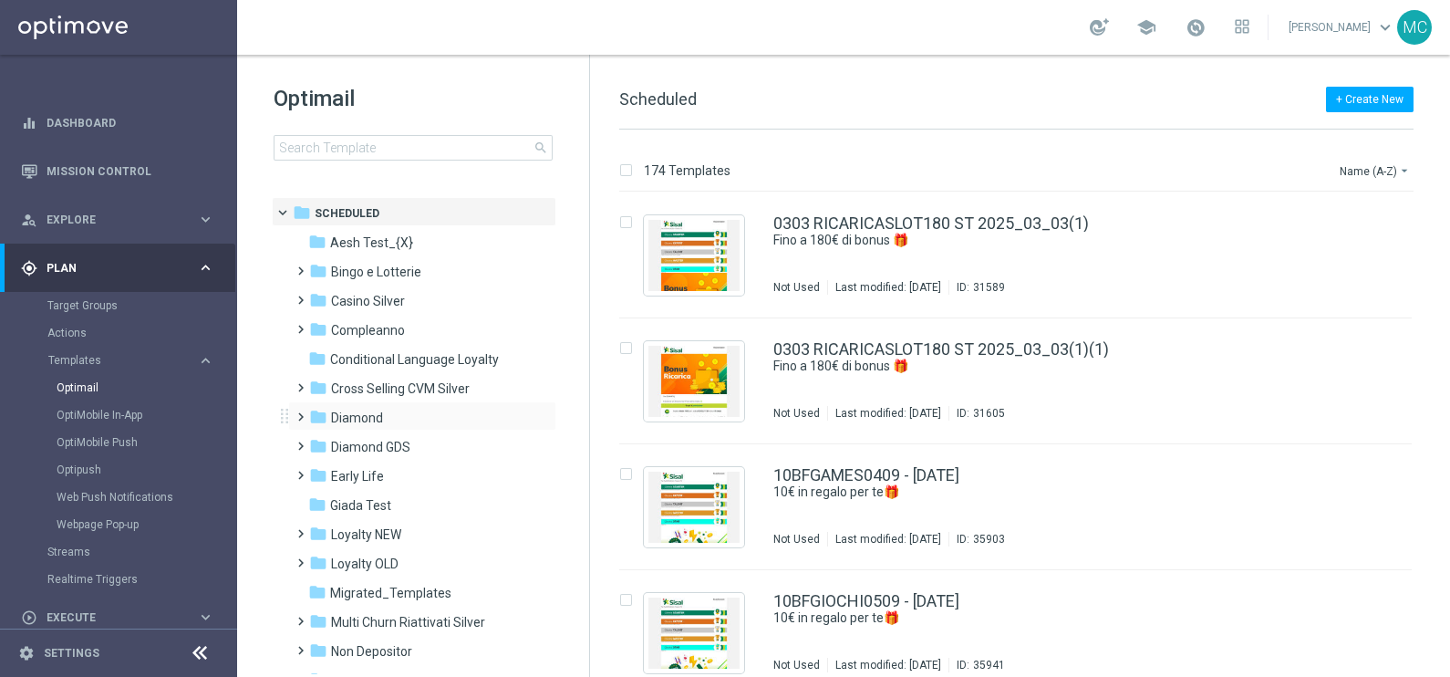
click at [300, 411] on span at bounding box center [297, 408] width 8 height 7
click at [311, 471] on span at bounding box center [315, 466] width 8 height 7
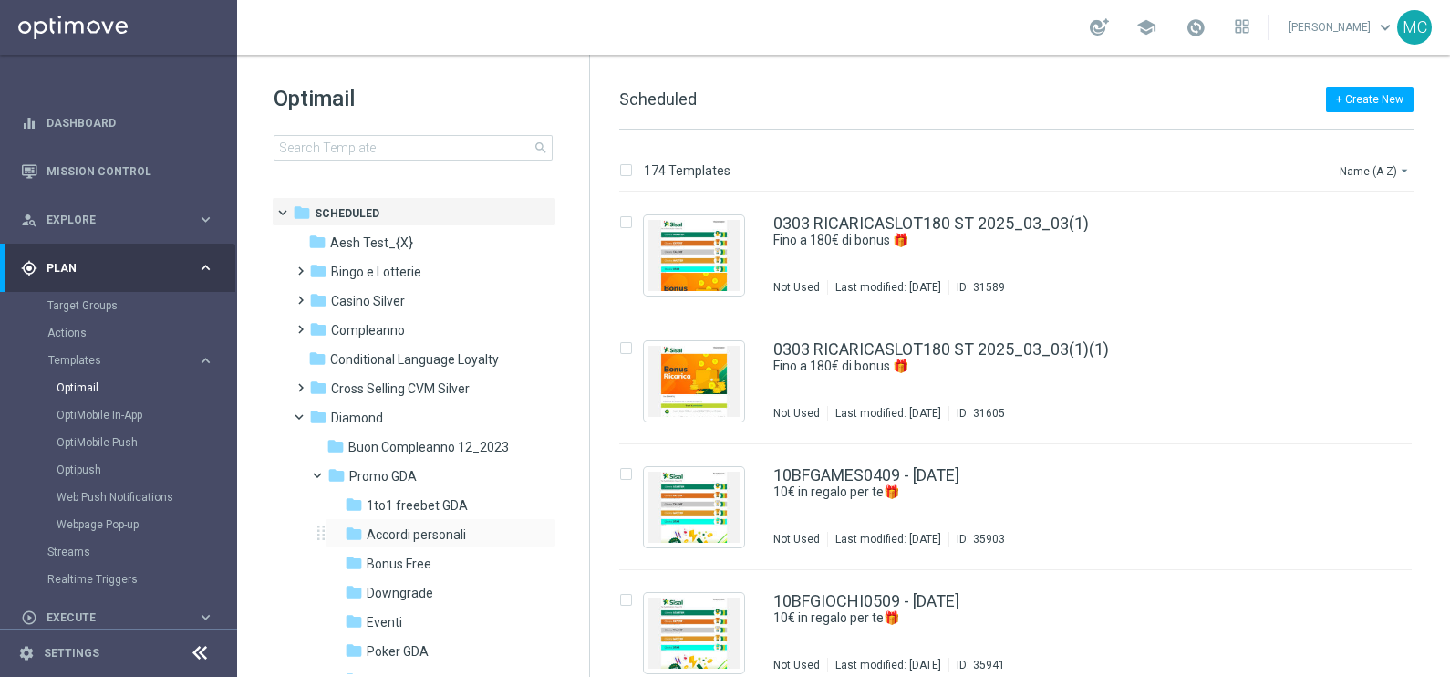
scroll to position [113, 0]
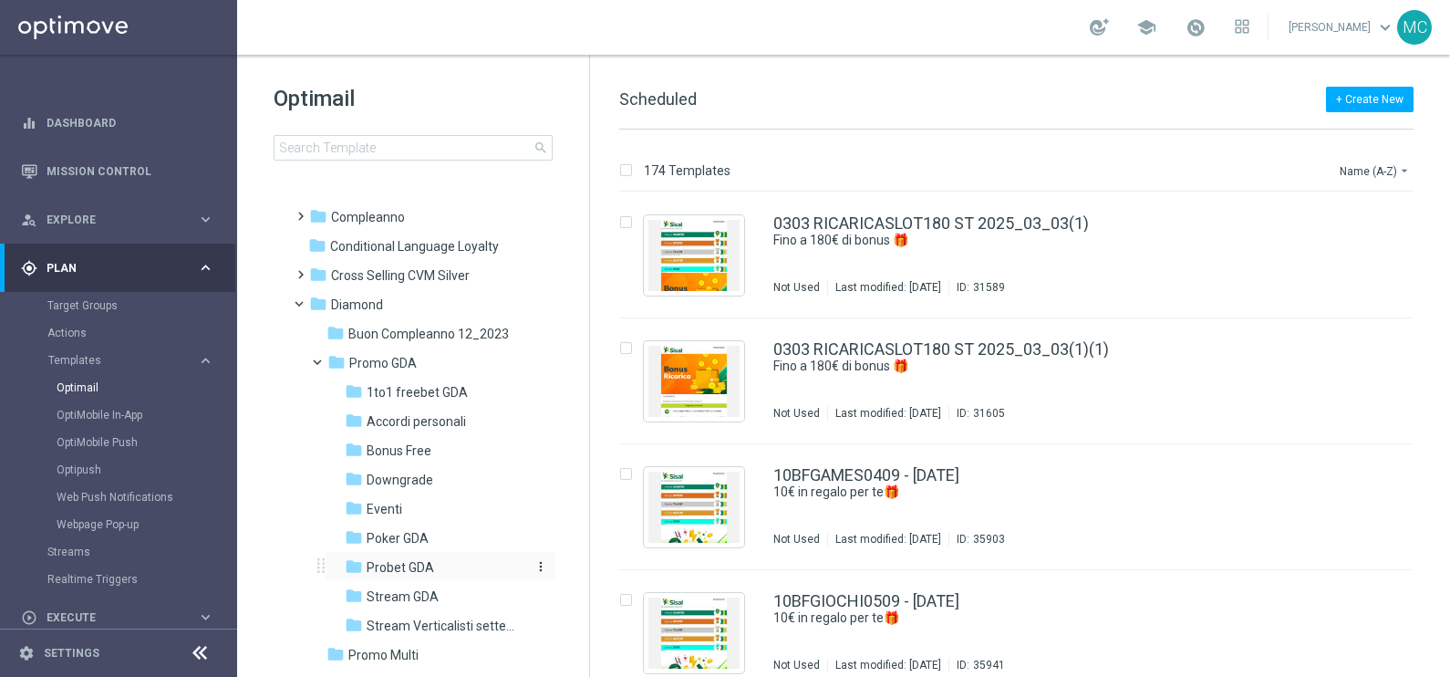
click at [380, 564] on span "Probet GDA" at bounding box center [400, 567] width 67 height 16
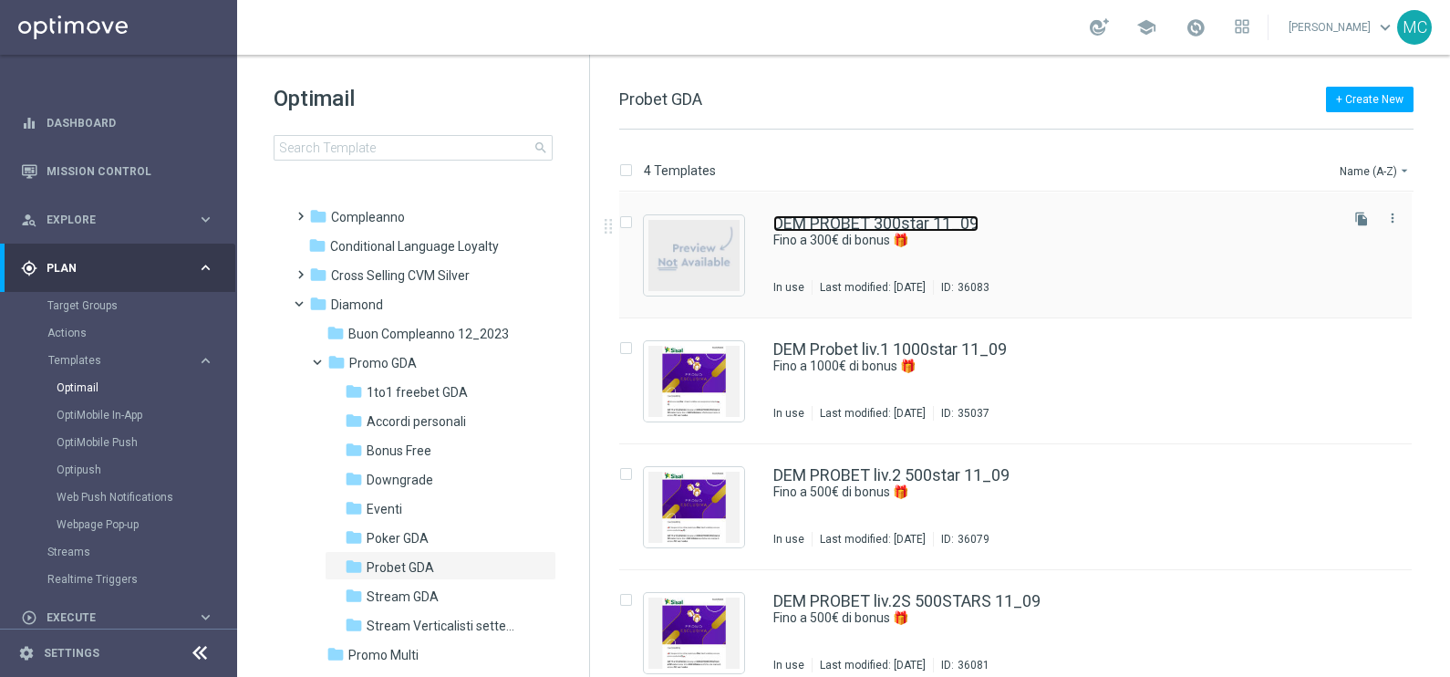
click at [886, 216] on link "DEM PROBET 300star 11_09" at bounding box center [875, 223] width 205 height 16
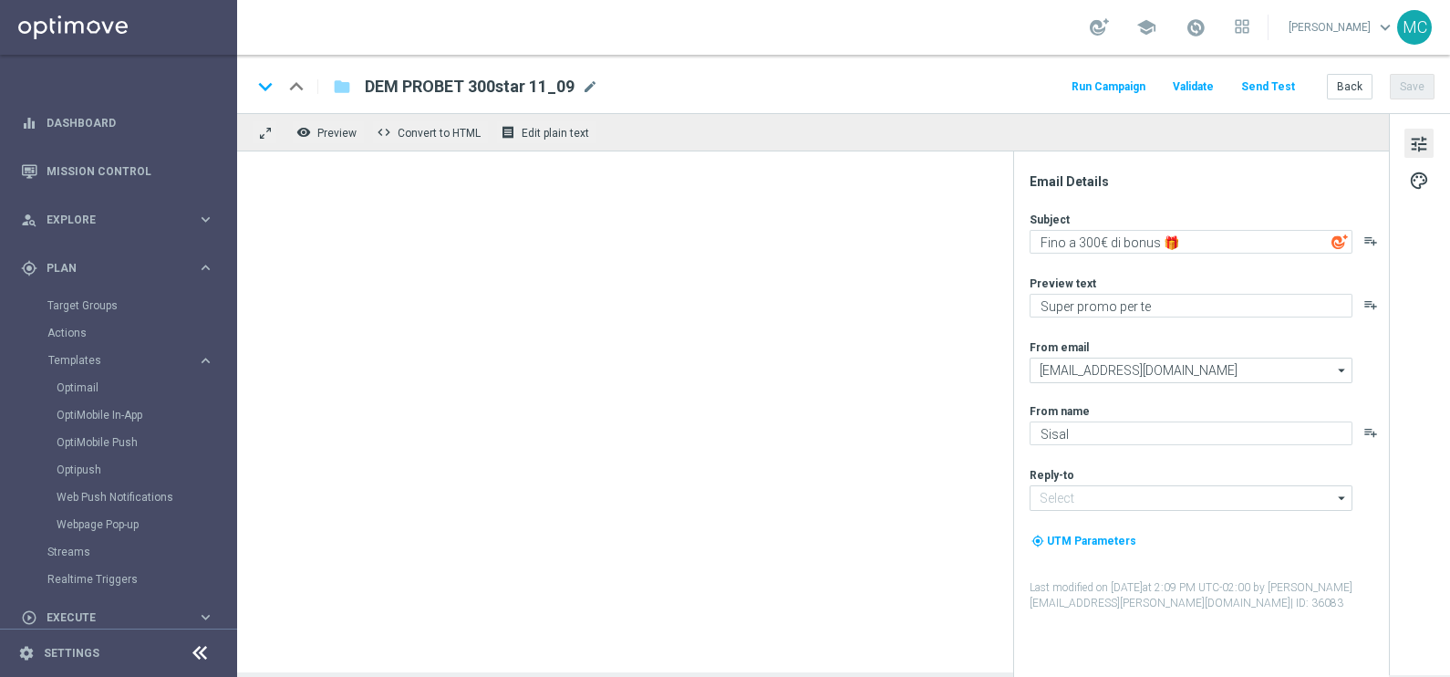
type input "[EMAIL_ADDRESS][DOMAIN_NAME]"
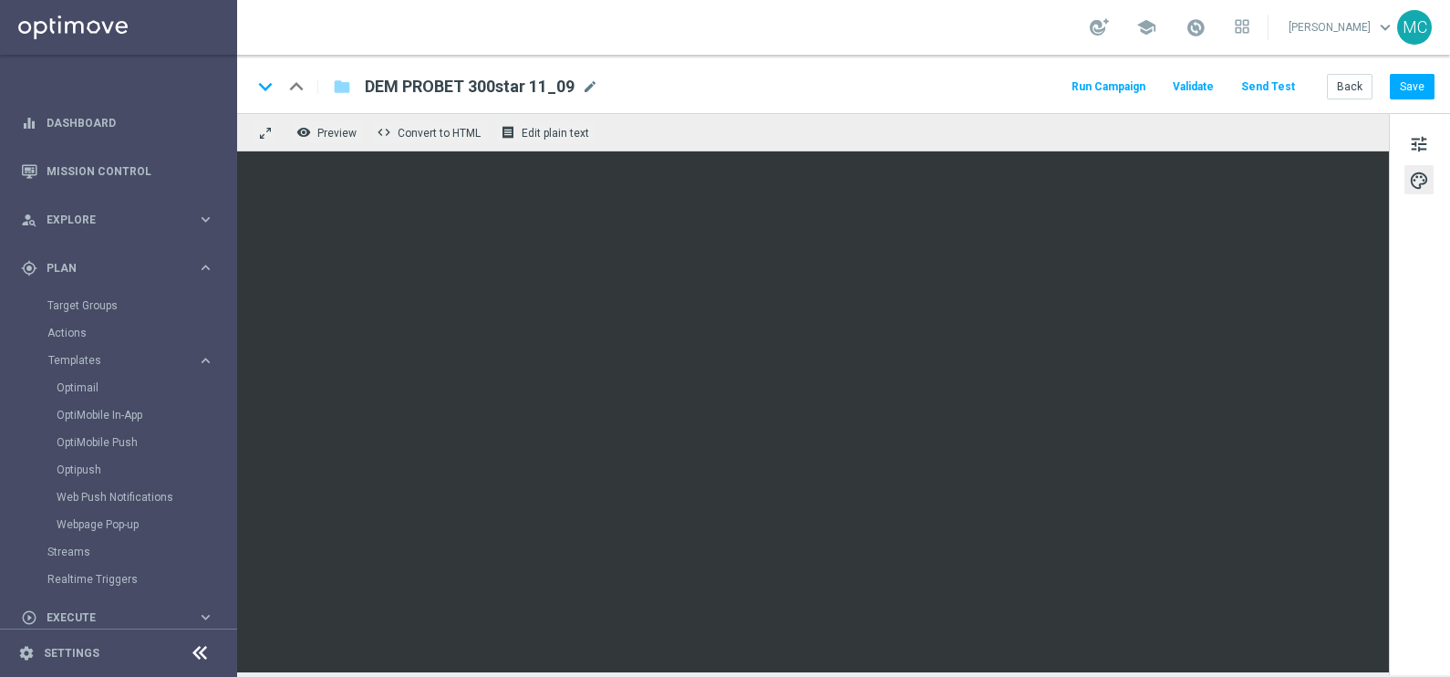
click at [780, 78] on div "keyboard_arrow_down keyboard_arrow_up folder DEM PROBET 300star 11_09 DEM PROBE…" at bounding box center [843, 87] width 1183 height 24
click at [96, 378] on div "Optimail" at bounding box center [146, 387] width 179 height 27
click at [1342, 88] on button "Back" at bounding box center [1350, 87] width 46 height 26
